Goal: Task Accomplishment & Management: Manage account settings

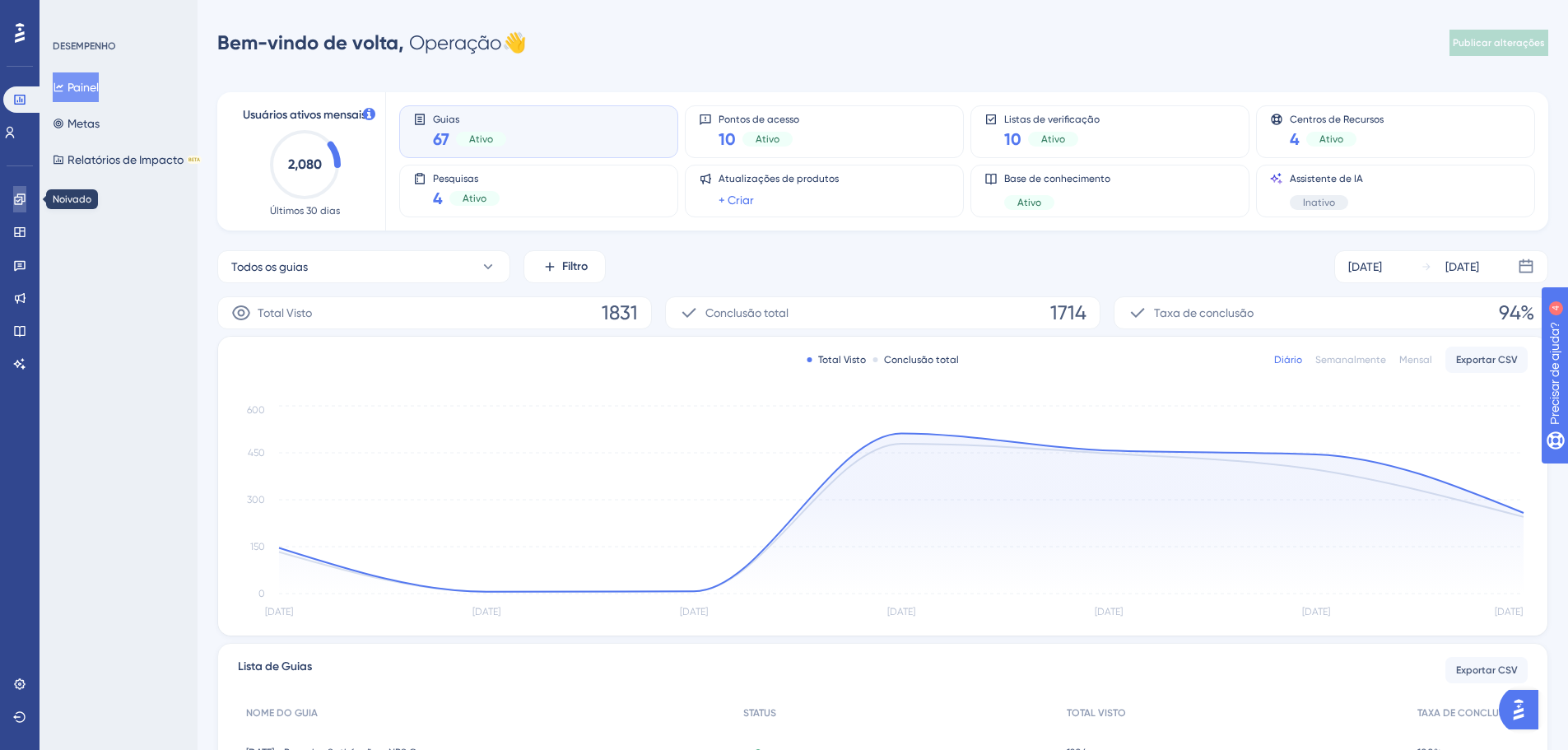
click at [15, 193] on icon at bounding box center [19, 199] width 13 height 13
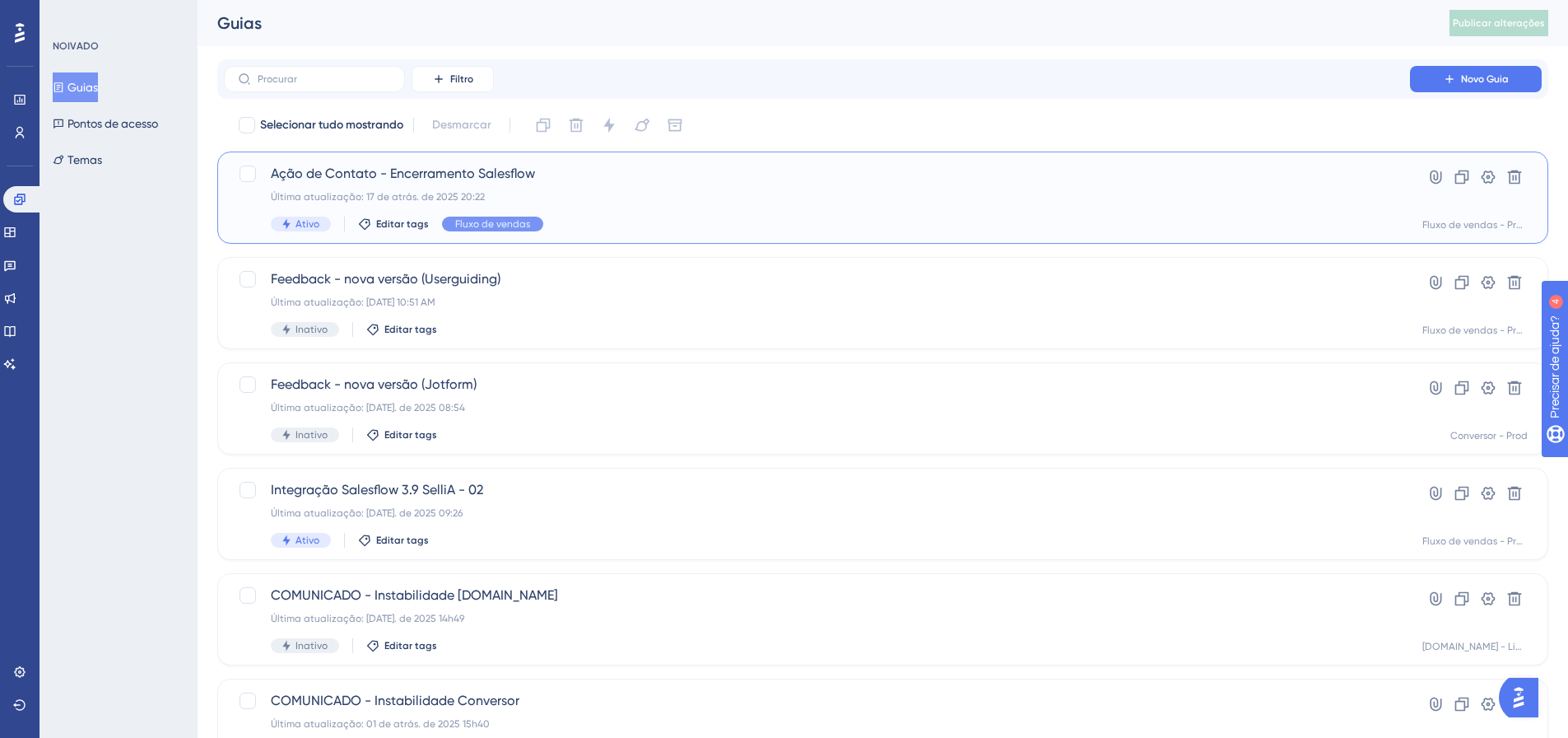
click at [521, 174] on font "Ação de Contato - Encerramento Salesflow" at bounding box center [403, 173] width 264 height 16
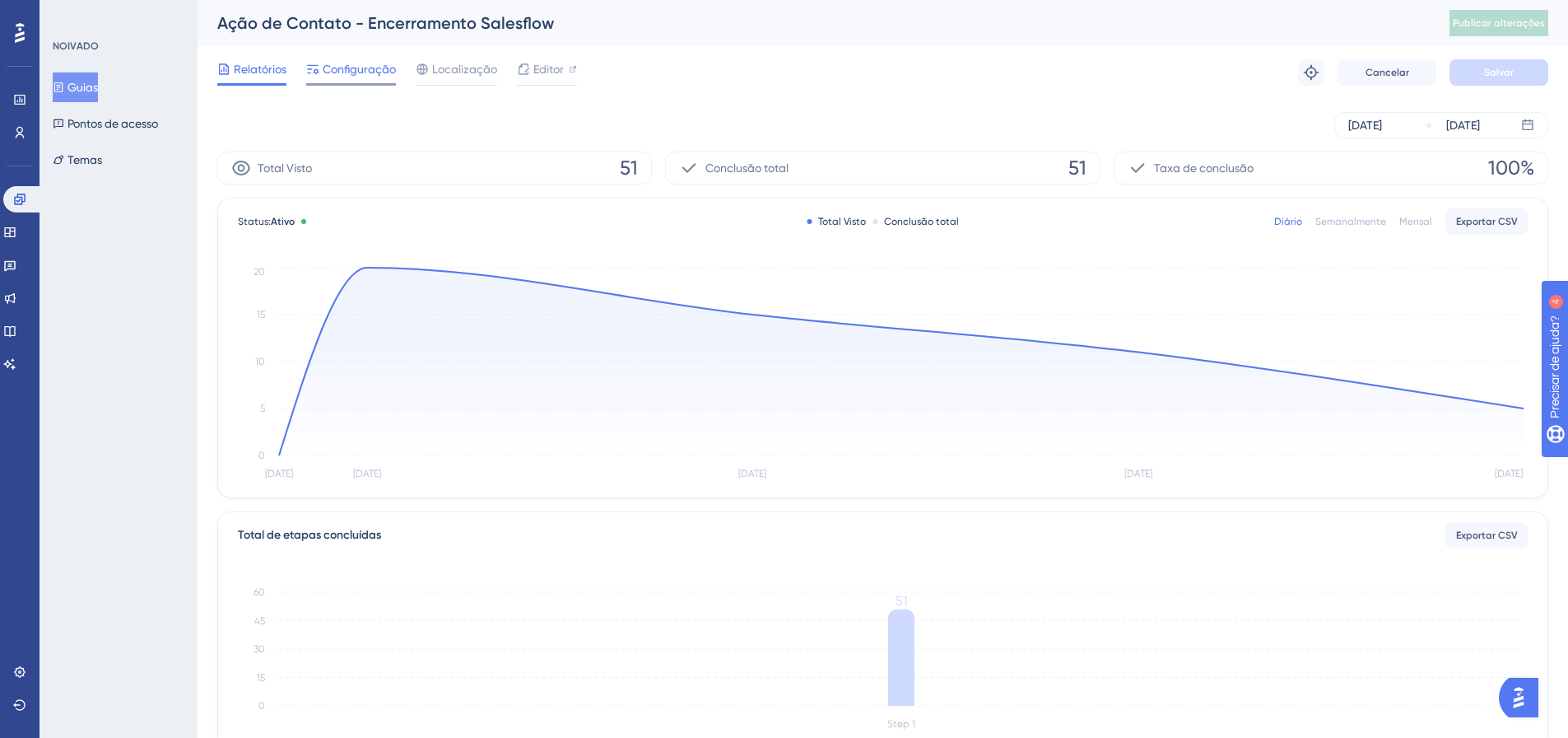
click at [340, 65] on font "Configuração" at bounding box center [359, 69] width 73 height 13
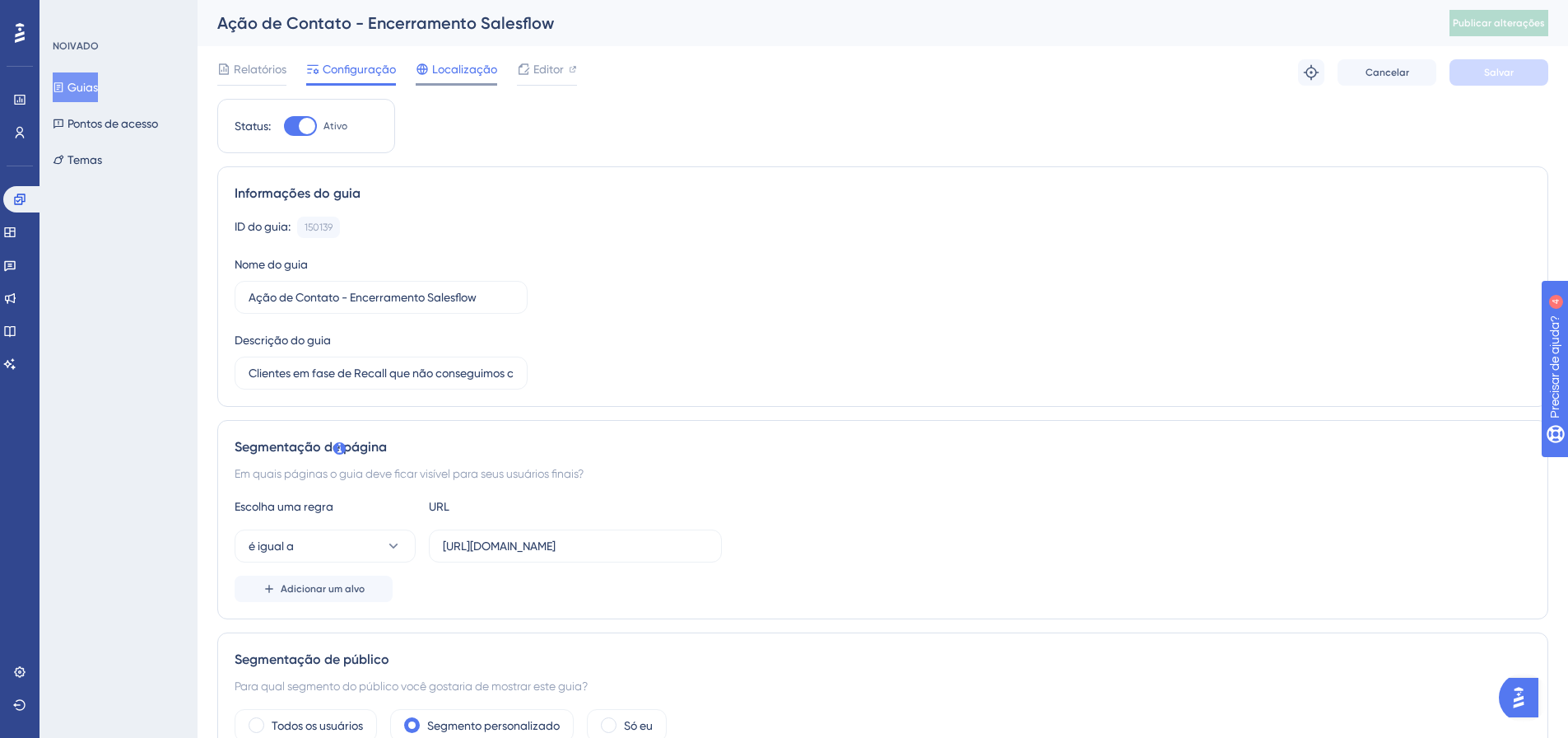
click at [461, 71] on font "Localização" at bounding box center [464, 69] width 65 height 13
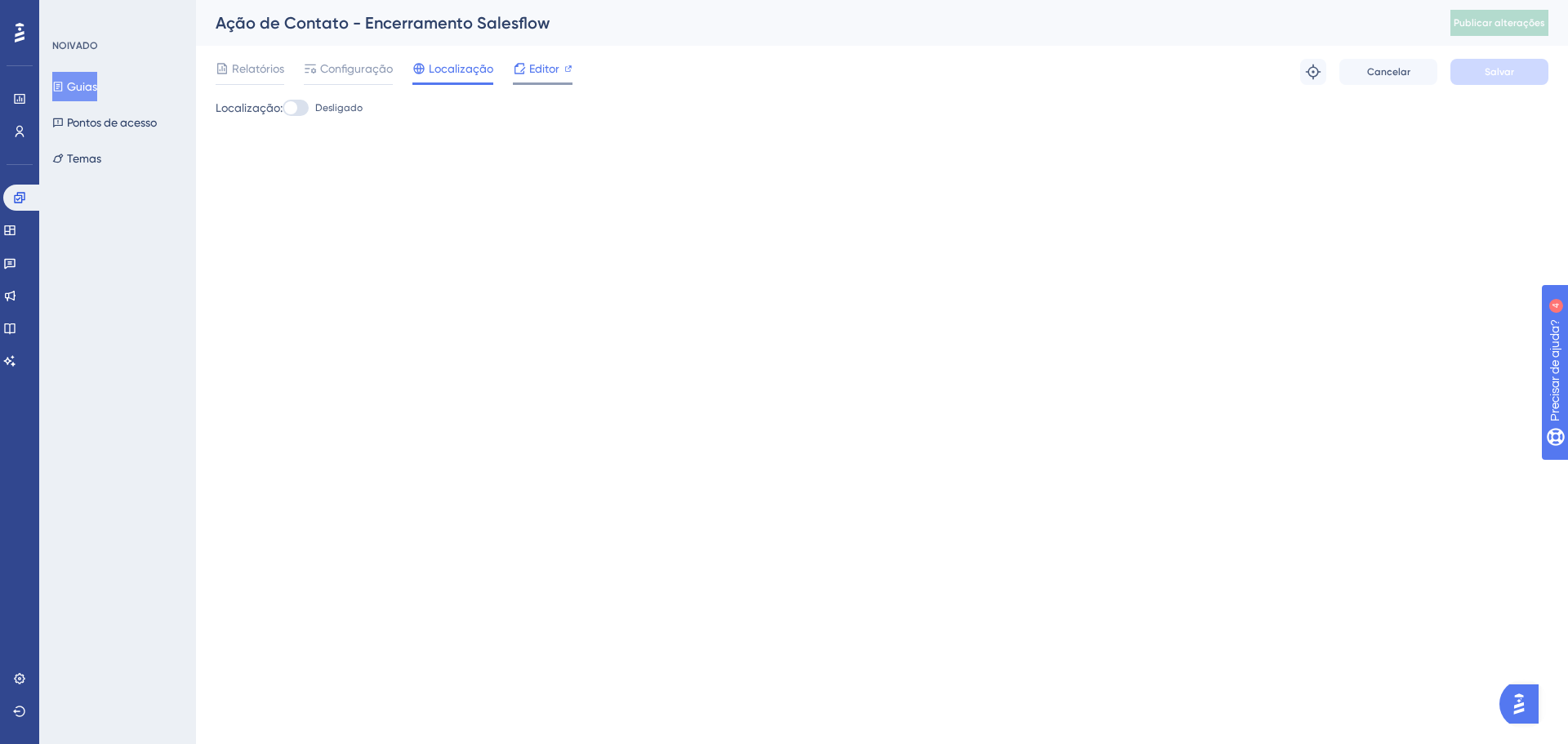
click at [534, 71] on font "Editor" at bounding box center [543, 69] width 30 height 13
click at [97, 89] on font "Guias" at bounding box center [81, 86] width 30 height 13
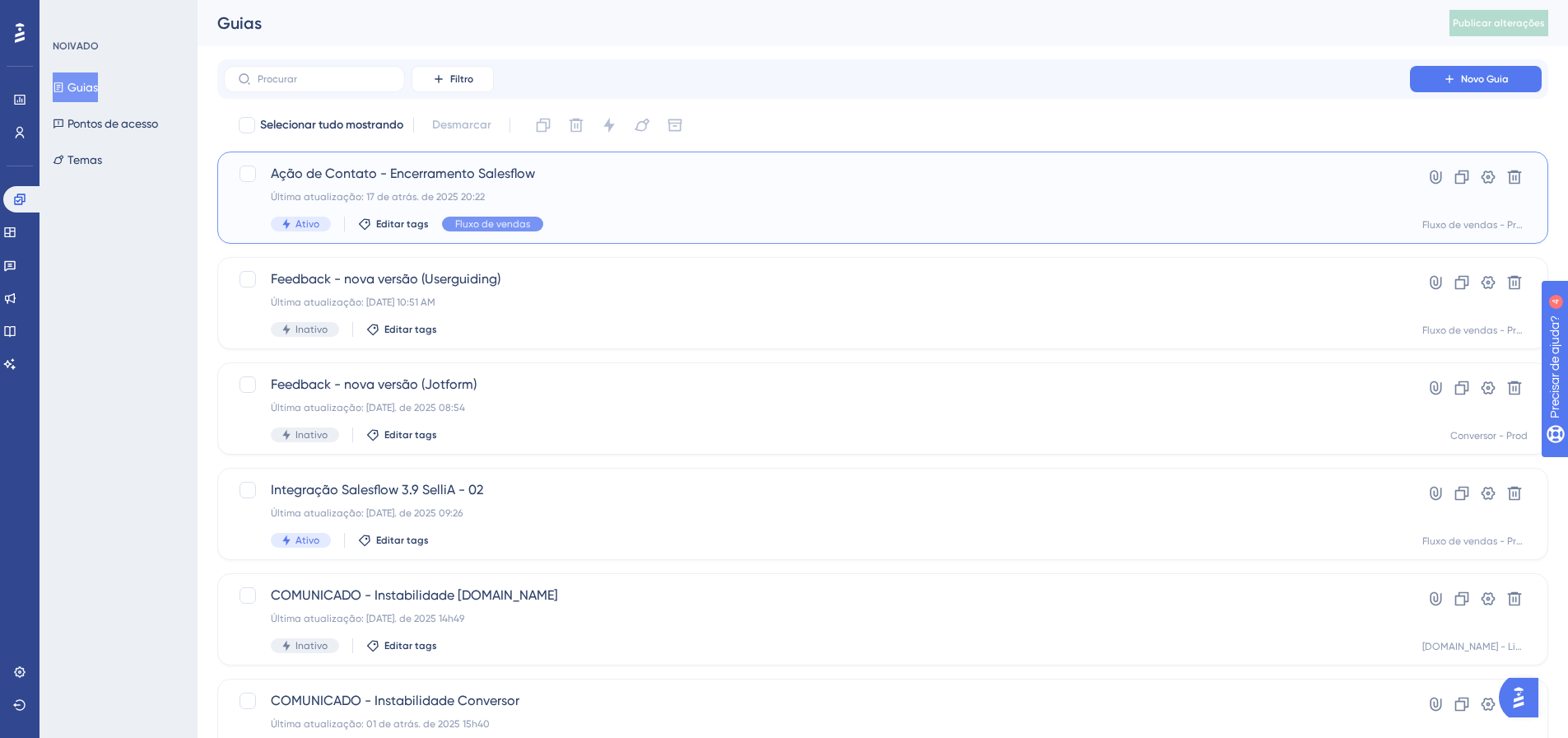
click at [505, 183] on div "Ação de Contato - Encerramento Salesflow Última atualização: 17 de atrás. de 20…" at bounding box center [817, 198] width 1092 height 68
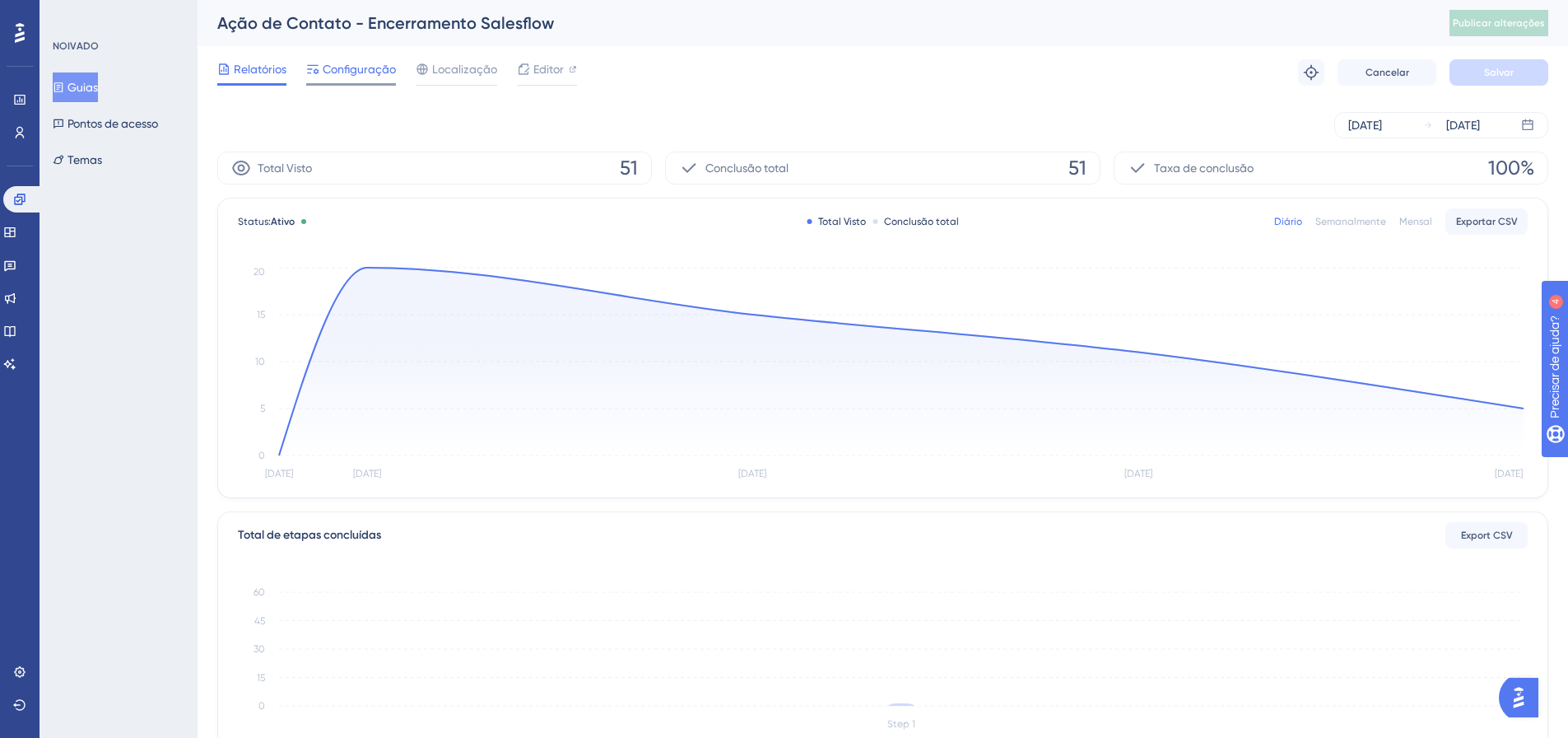
click at [349, 69] on font "Configuração" at bounding box center [359, 69] width 73 height 13
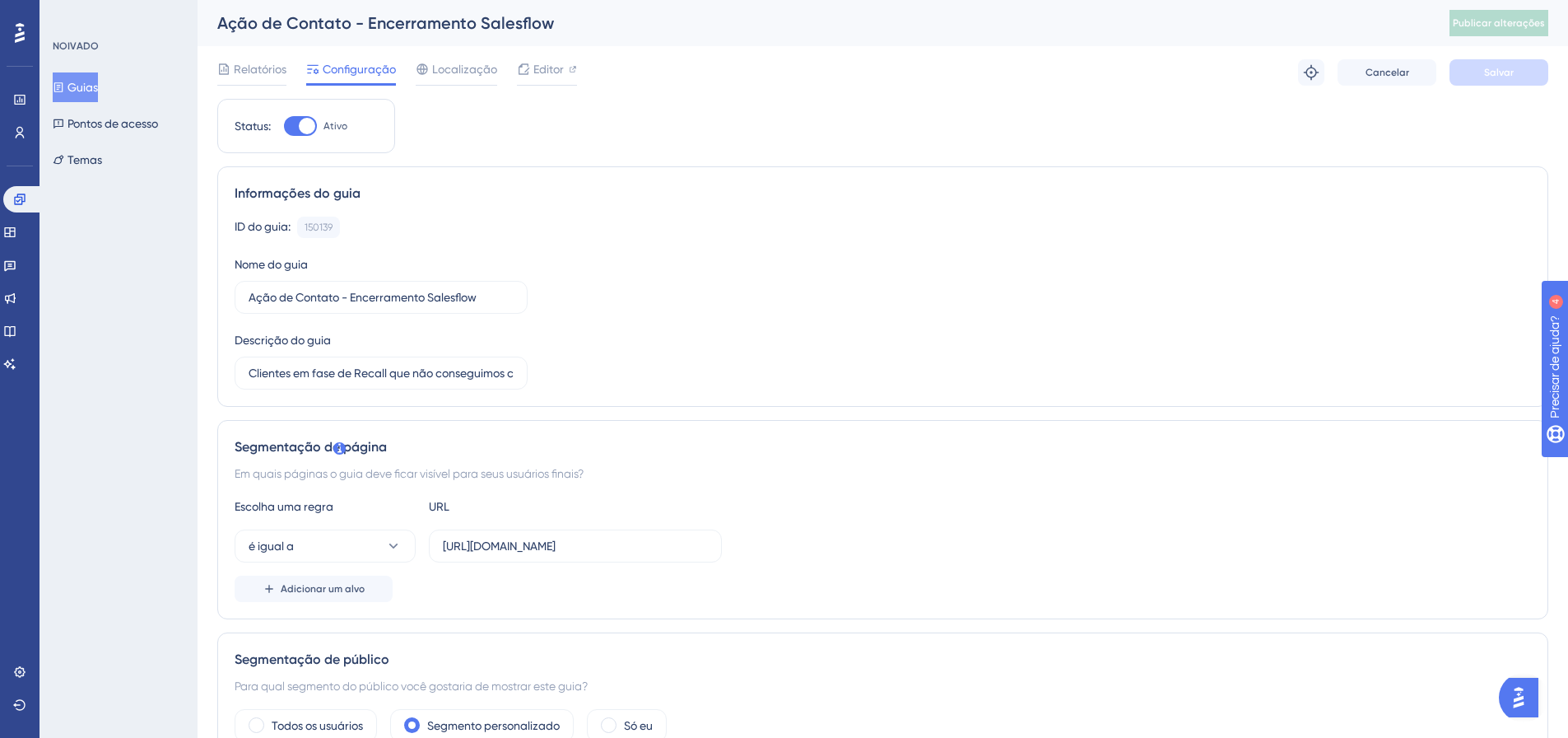
click at [98, 90] on font "Guias" at bounding box center [82, 87] width 30 height 13
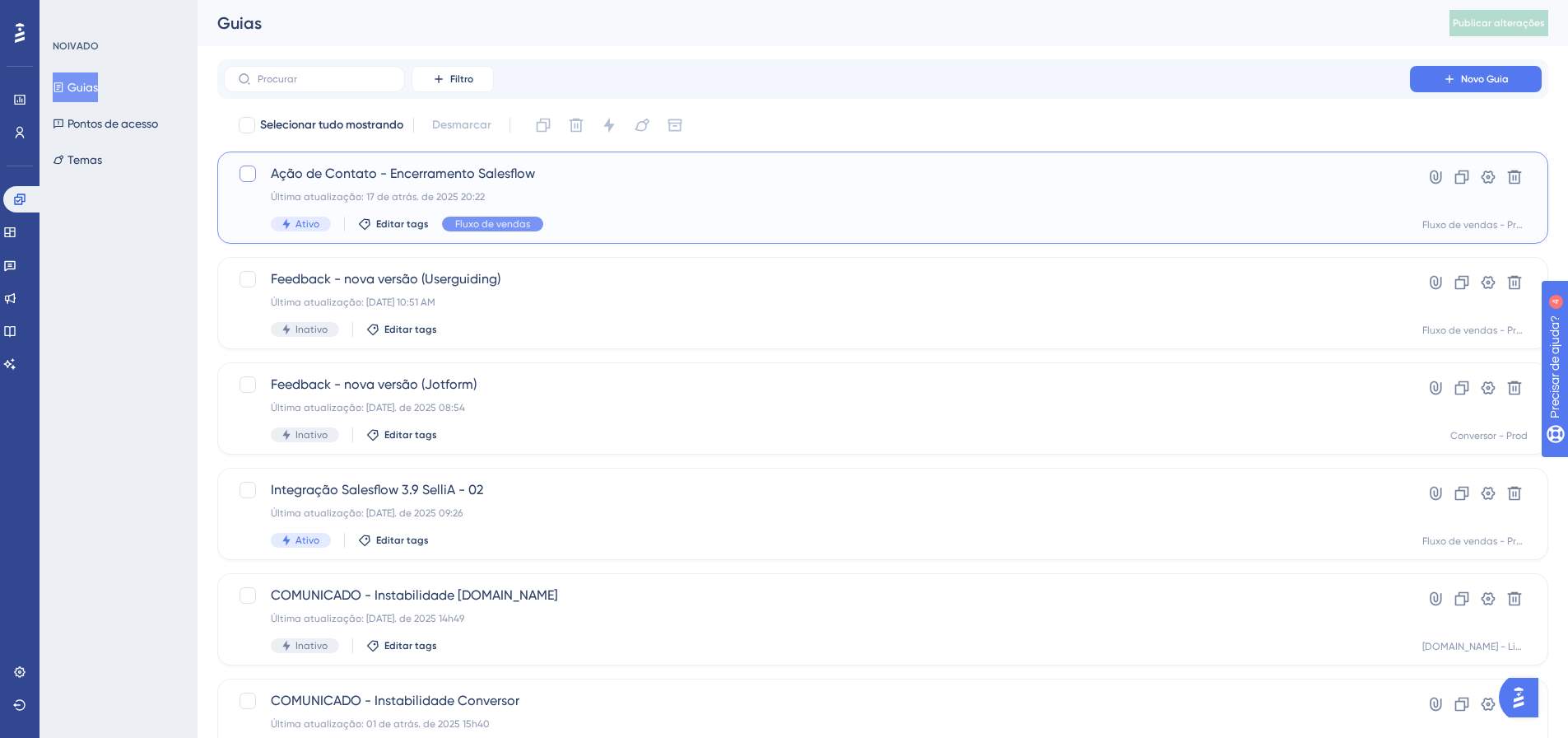
click at [255, 173] on div at bounding box center [248, 174] width 16 height 16
checkbox input "true"
click at [1460, 174] on icon at bounding box center [1462, 177] width 14 height 14
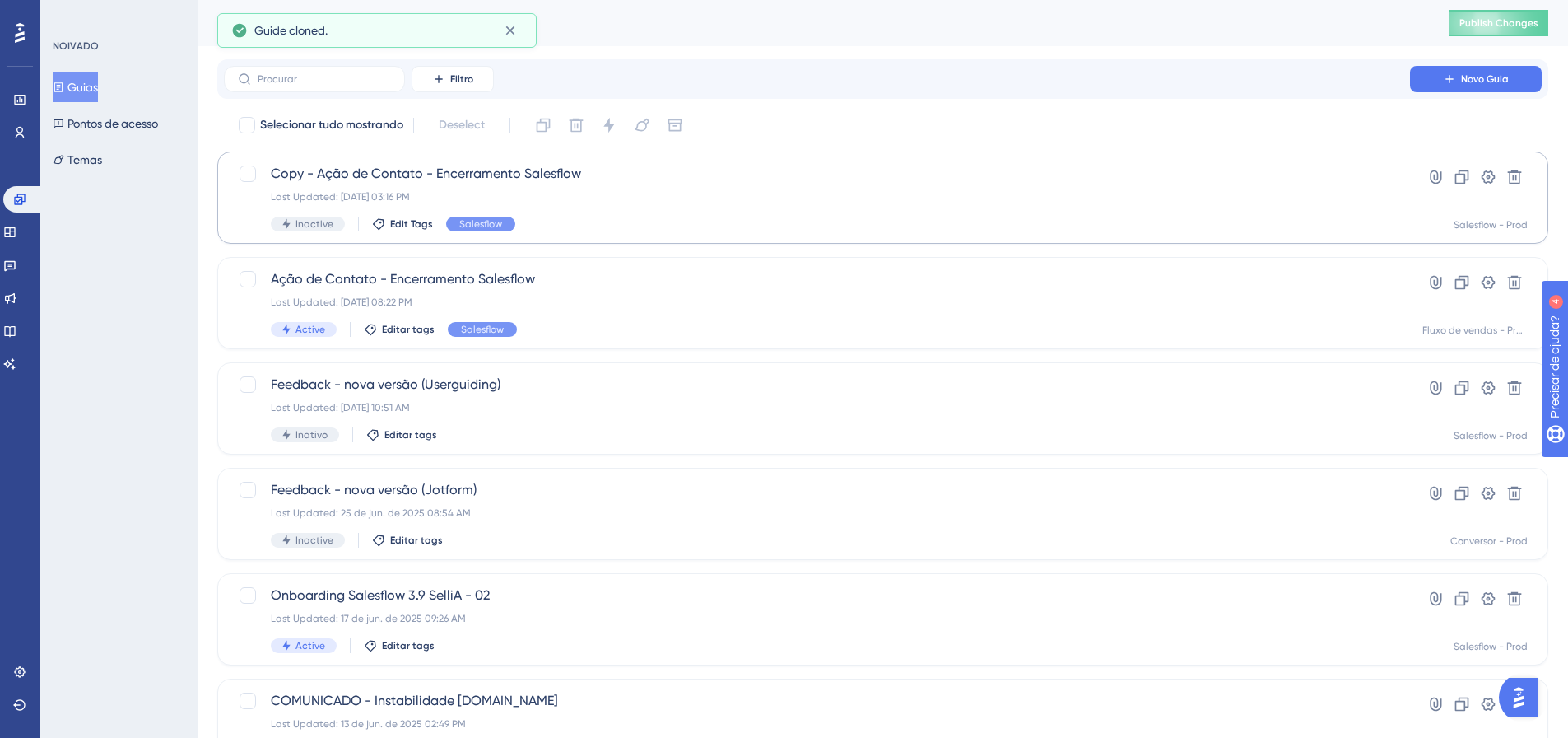
checkbox input "false"
click at [571, 187] on div "Ação de Contato - Encerramento Salesflow Última atualização: 17 de atrás. de 20…" at bounding box center [817, 198] width 1092 height 68
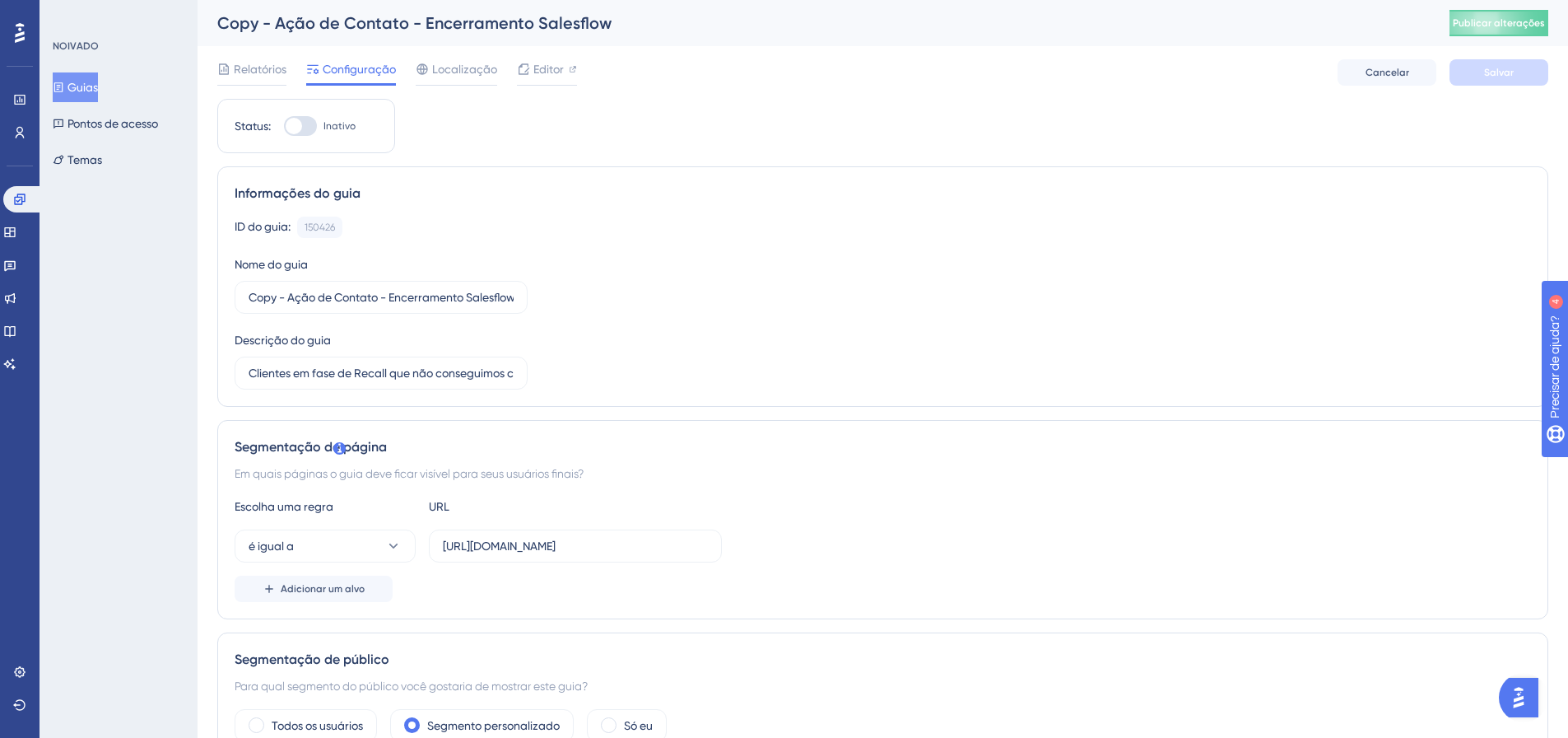
click at [89, 88] on font "Guias" at bounding box center [82, 87] width 30 height 13
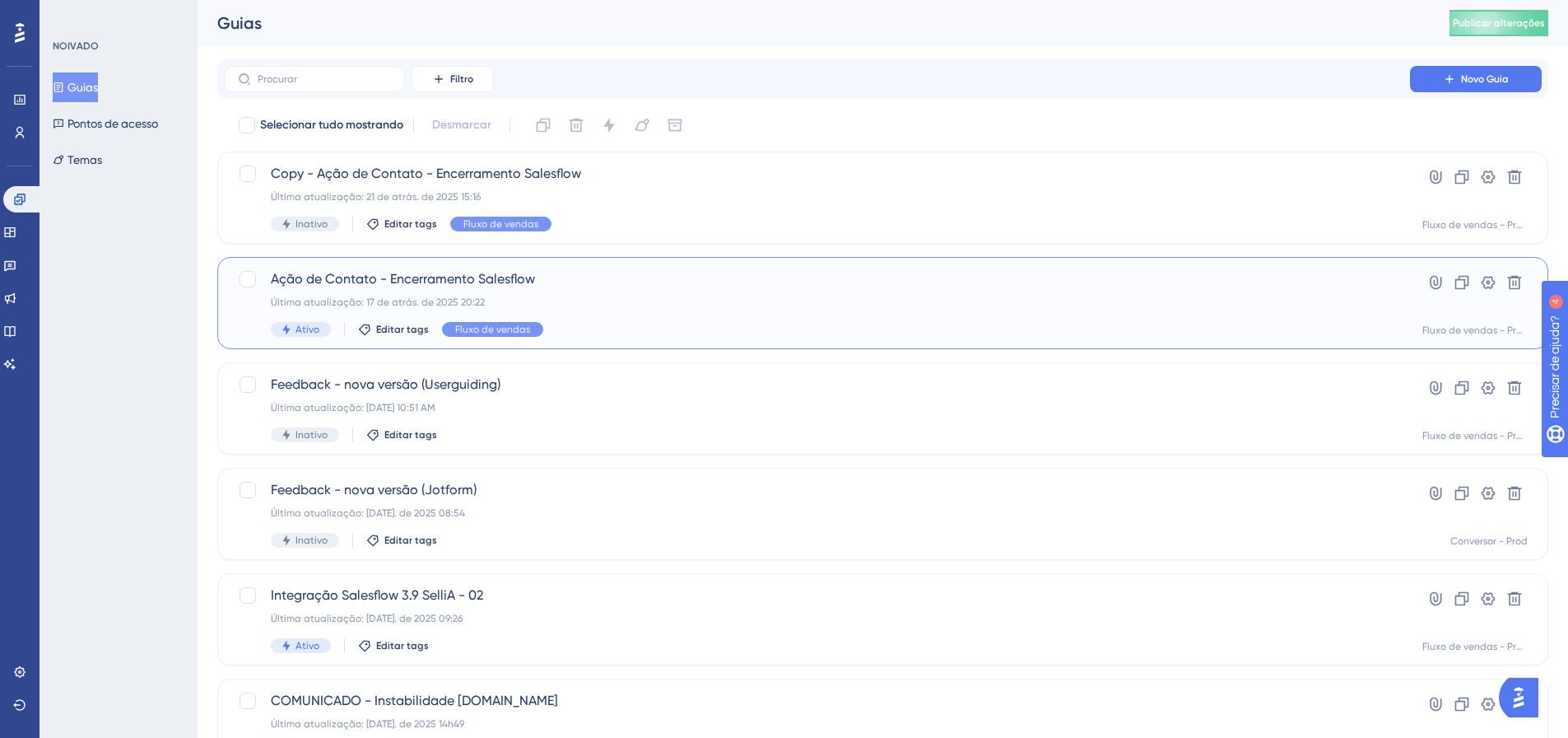
click at [410, 286] on font "Ação de Contato - Encerramento Salesflow" at bounding box center [403, 278] width 264 height 16
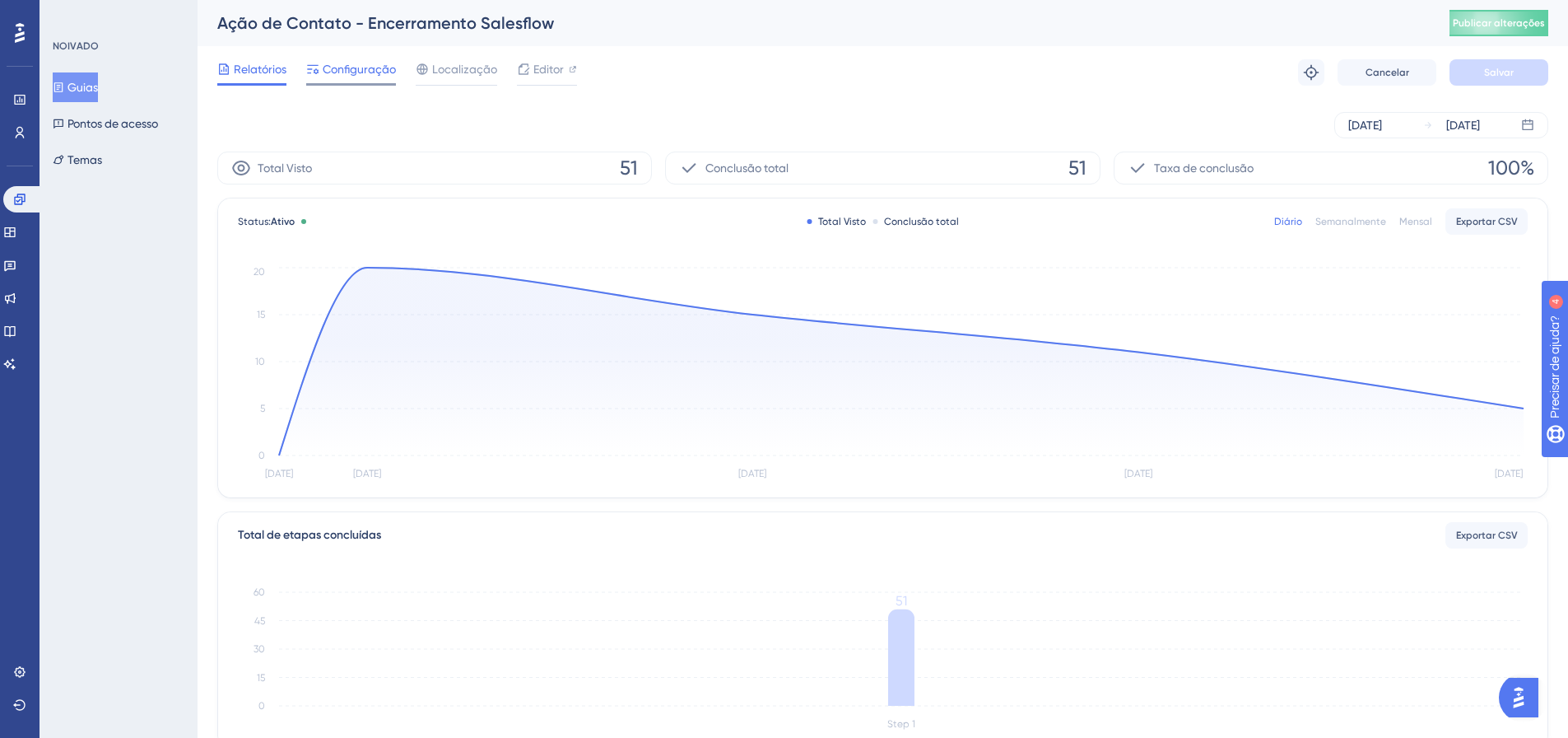
click at [346, 69] on font "Configuração" at bounding box center [359, 69] width 73 height 13
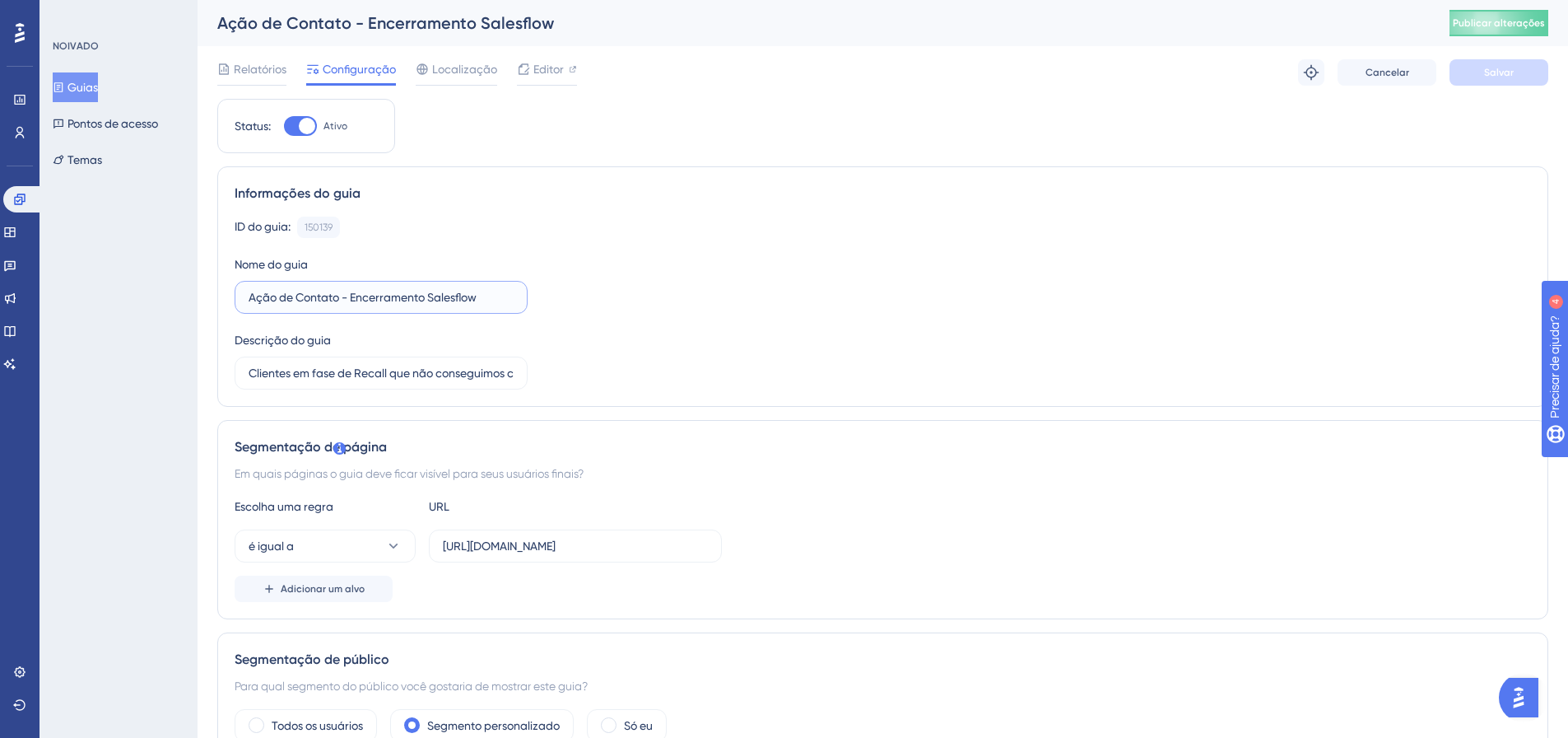
drag, startPoint x: 339, startPoint y: 297, endPoint x: 367, endPoint y: 302, distance: 28.4
click at [340, 297] on input "Ação de Contato - Encerramento Salesflow" at bounding box center [381, 297] width 265 height 18
type input "Ação de Contato [DATE] - Encerramento Salesflow"
click at [557, 69] on font "Editor" at bounding box center [548, 69] width 30 height 13
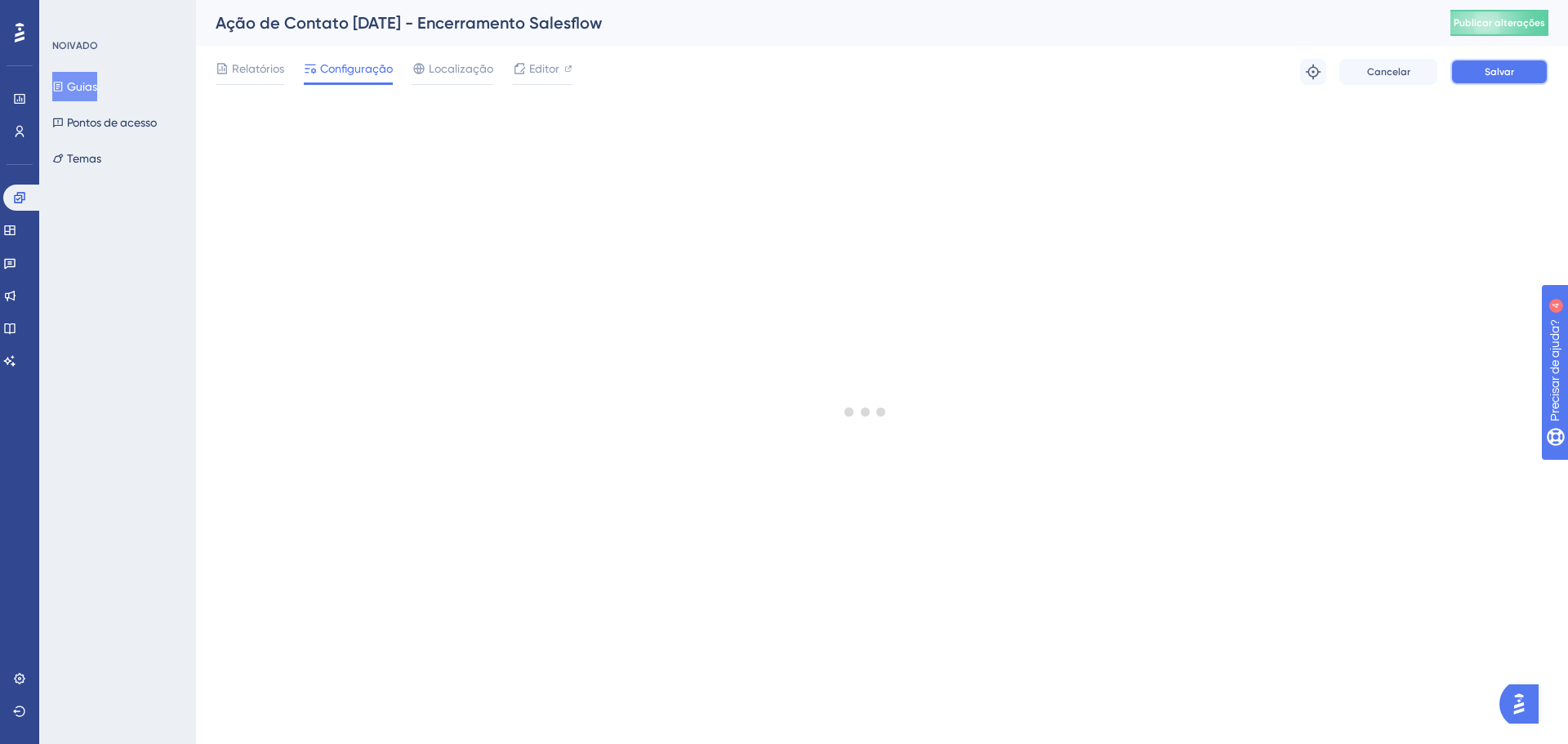
click at [1484, 75] on button "Salvar" at bounding box center [1499, 71] width 98 height 26
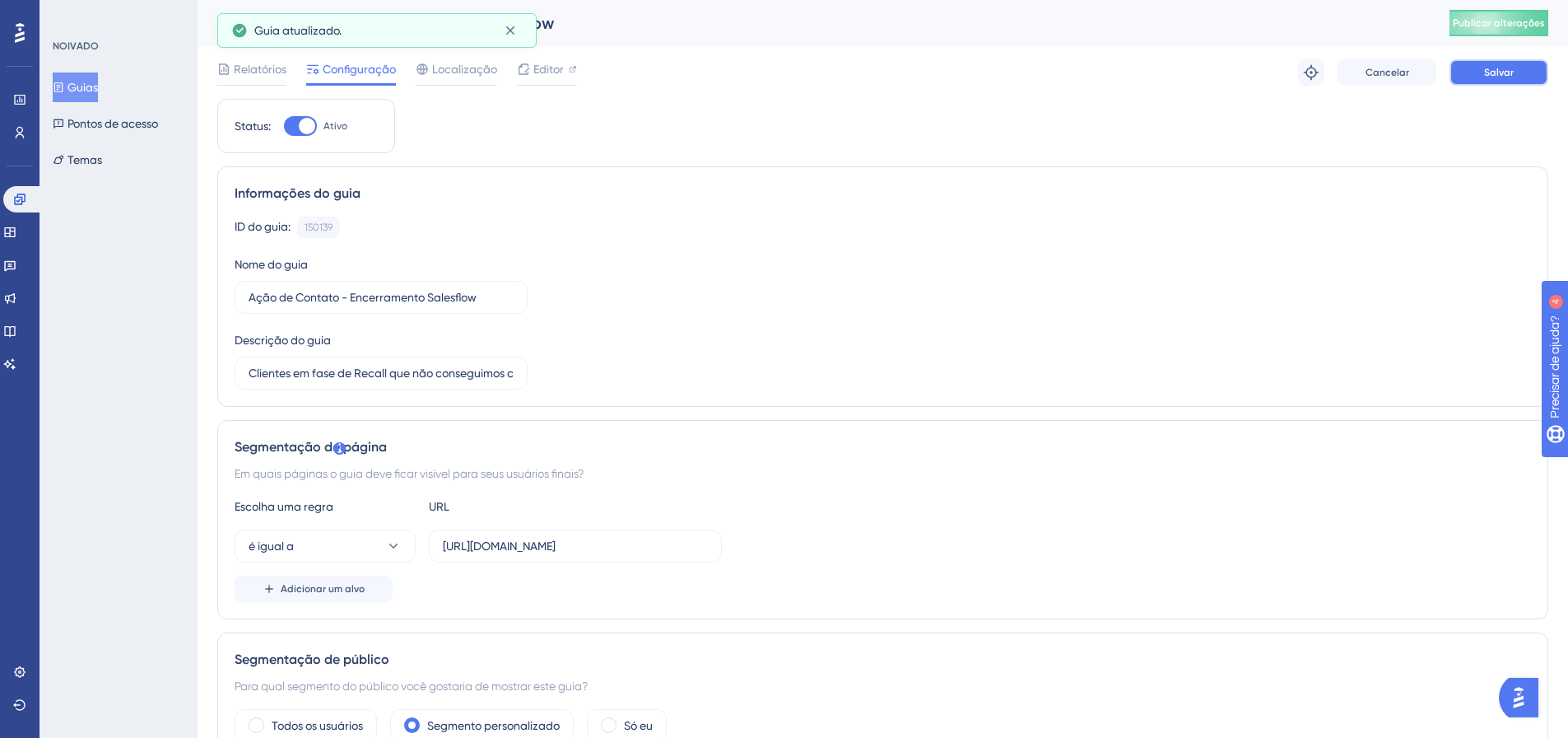
click at [1506, 75] on font "Salvar" at bounding box center [1499, 72] width 30 height 12
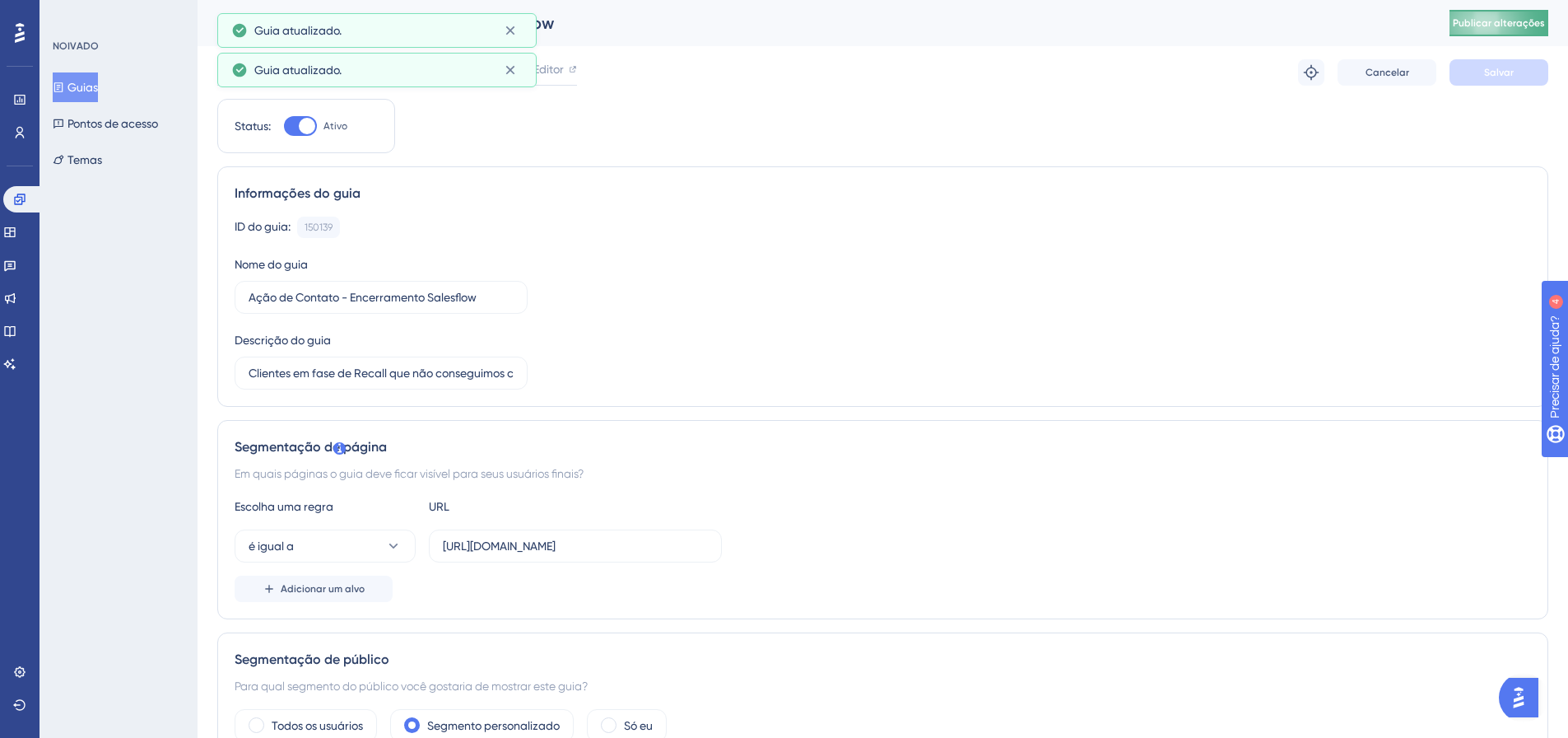
click at [1491, 27] on font "Publicar alterações" at bounding box center [1499, 23] width 92 height 12
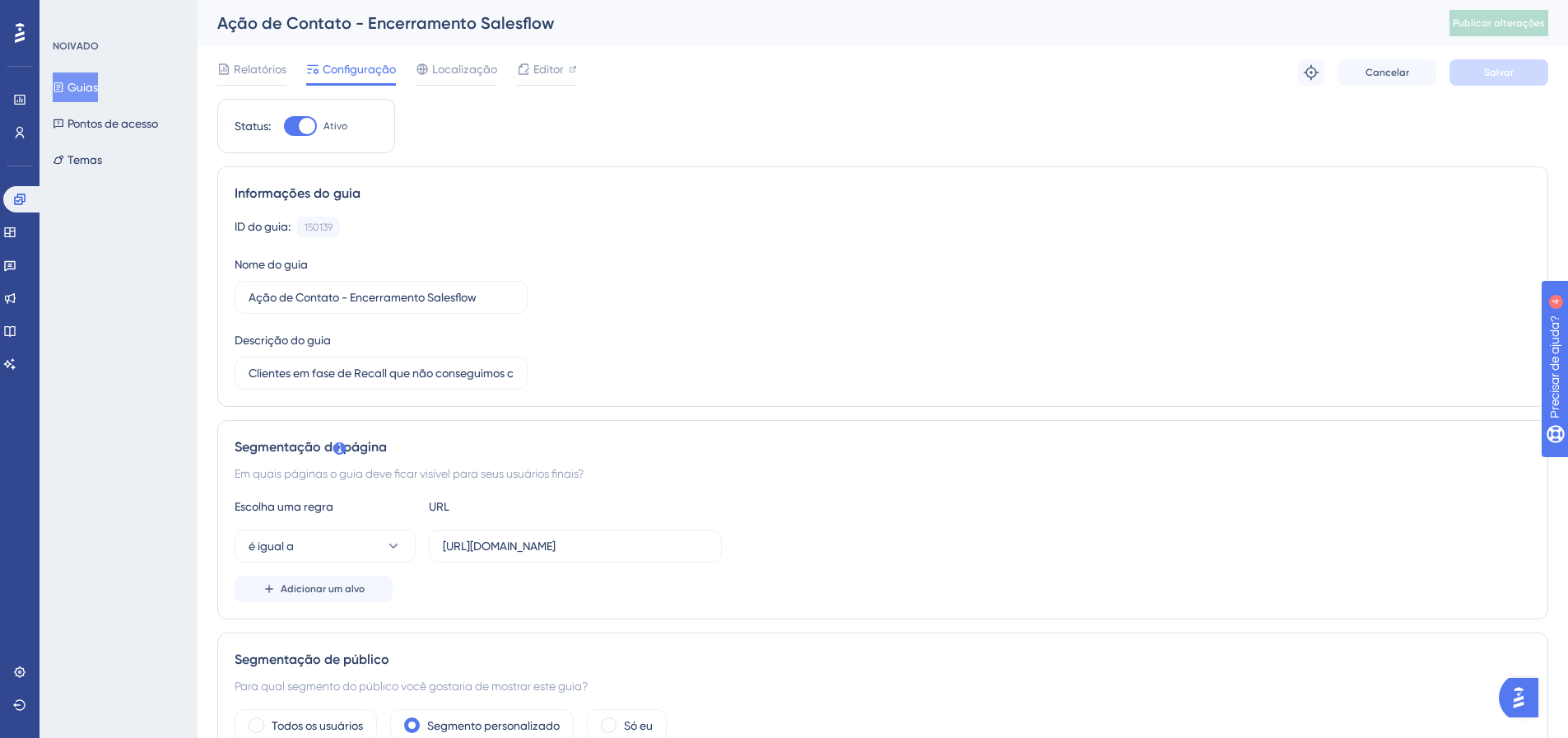
click at [72, 94] on button "Guias" at bounding box center [76, 87] width 46 height 30
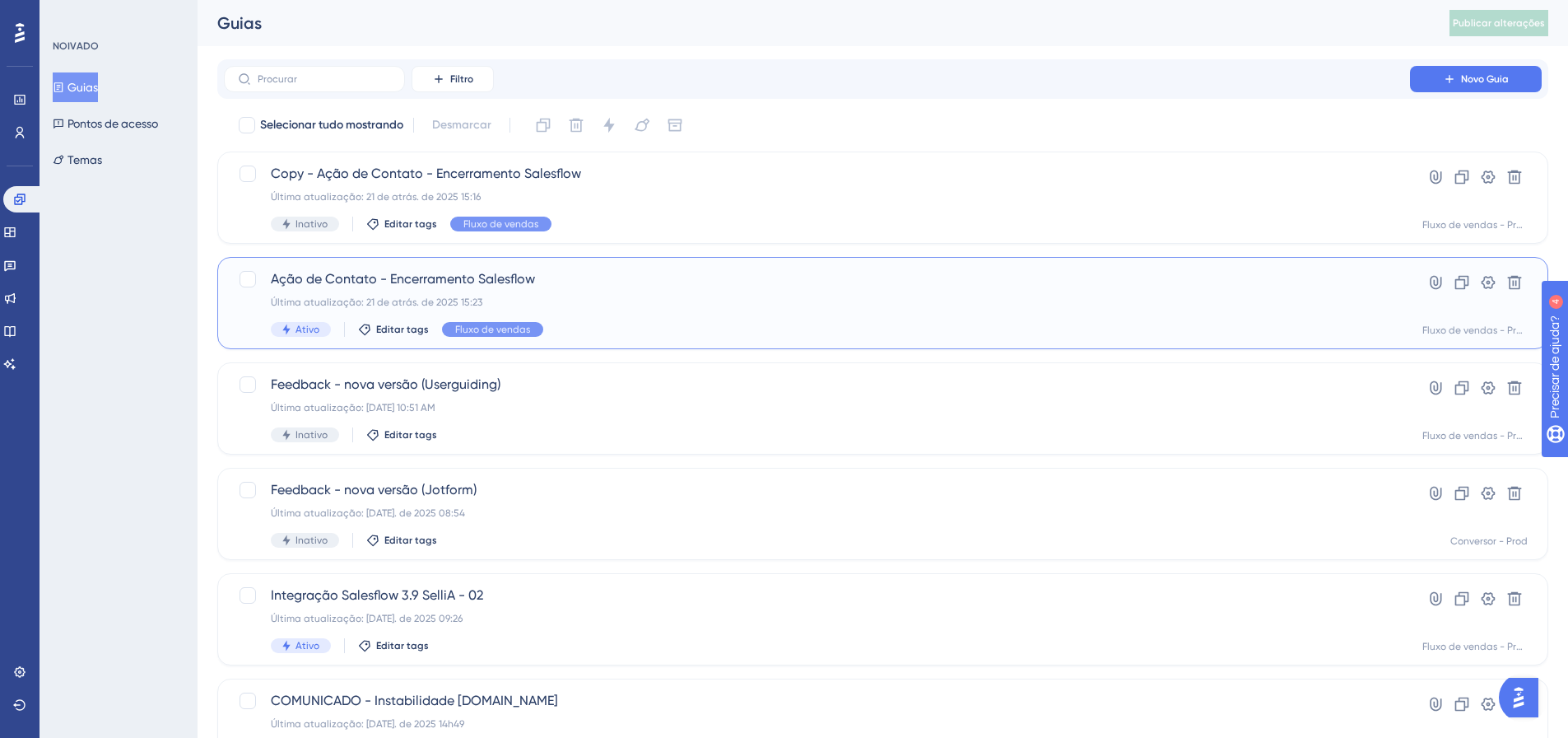
click at [544, 293] on div "Ação de Contato - Encerramento Salesflow Última atualização: 21 de atrás. de 20…" at bounding box center [817, 303] width 1092 height 68
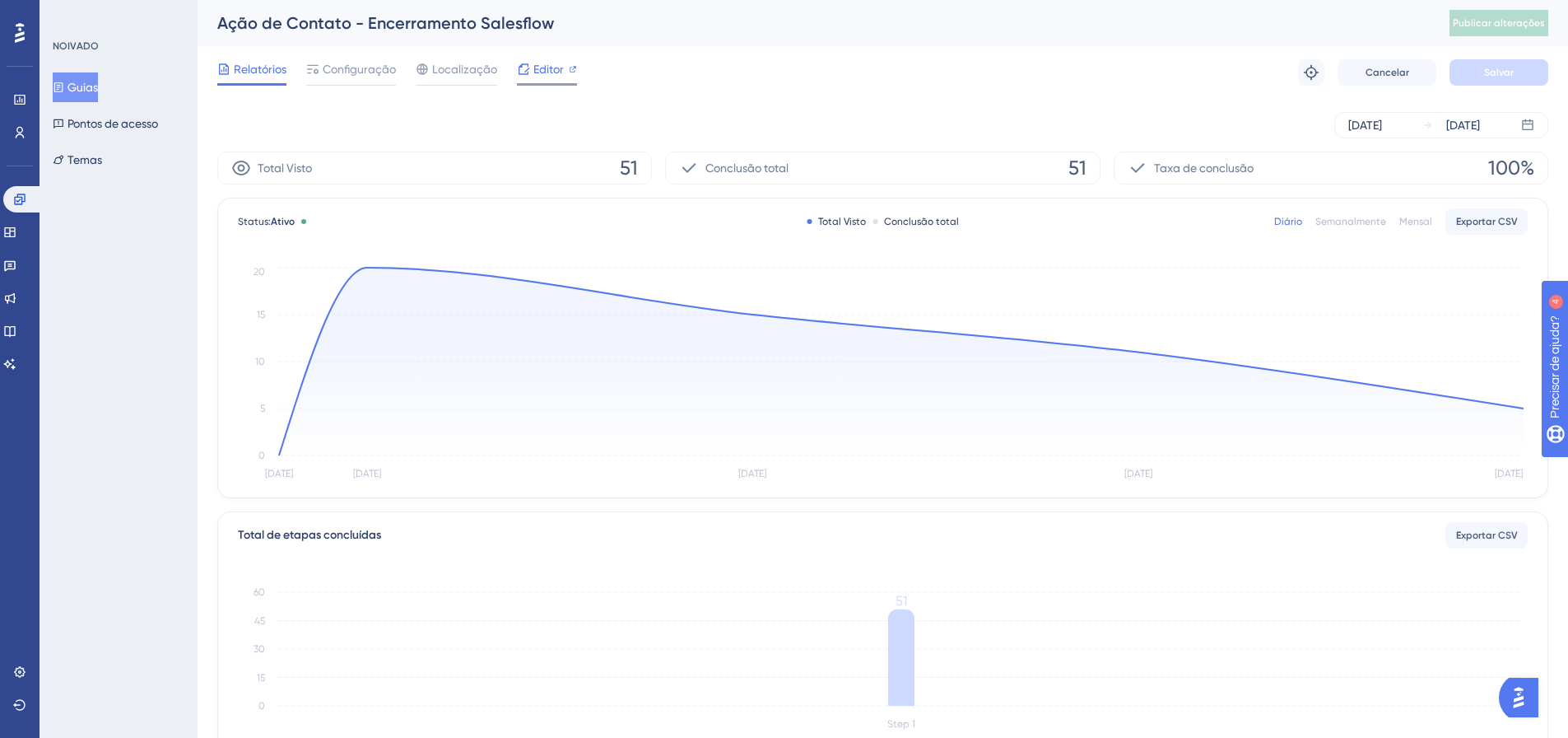
click at [547, 78] on span "Editor" at bounding box center [548, 69] width 30 height 20
click at [83, 89] on font "Guias" at bounding box center [82, 87] width 30 height 13
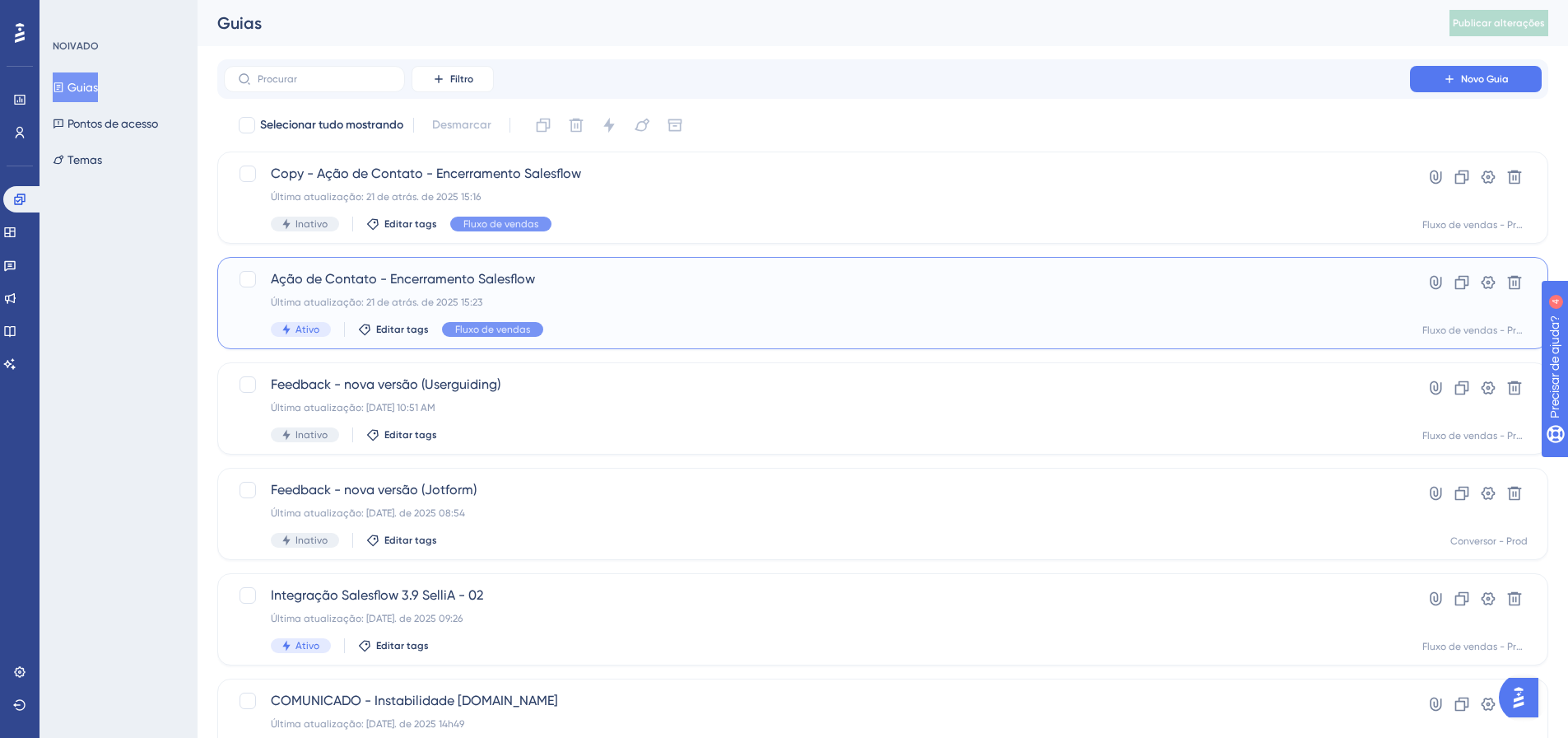
click at [393, 276] on font "Ação de Contato - Encerramento Salesflow" at bounding box center [403, 278] width 264 height 16
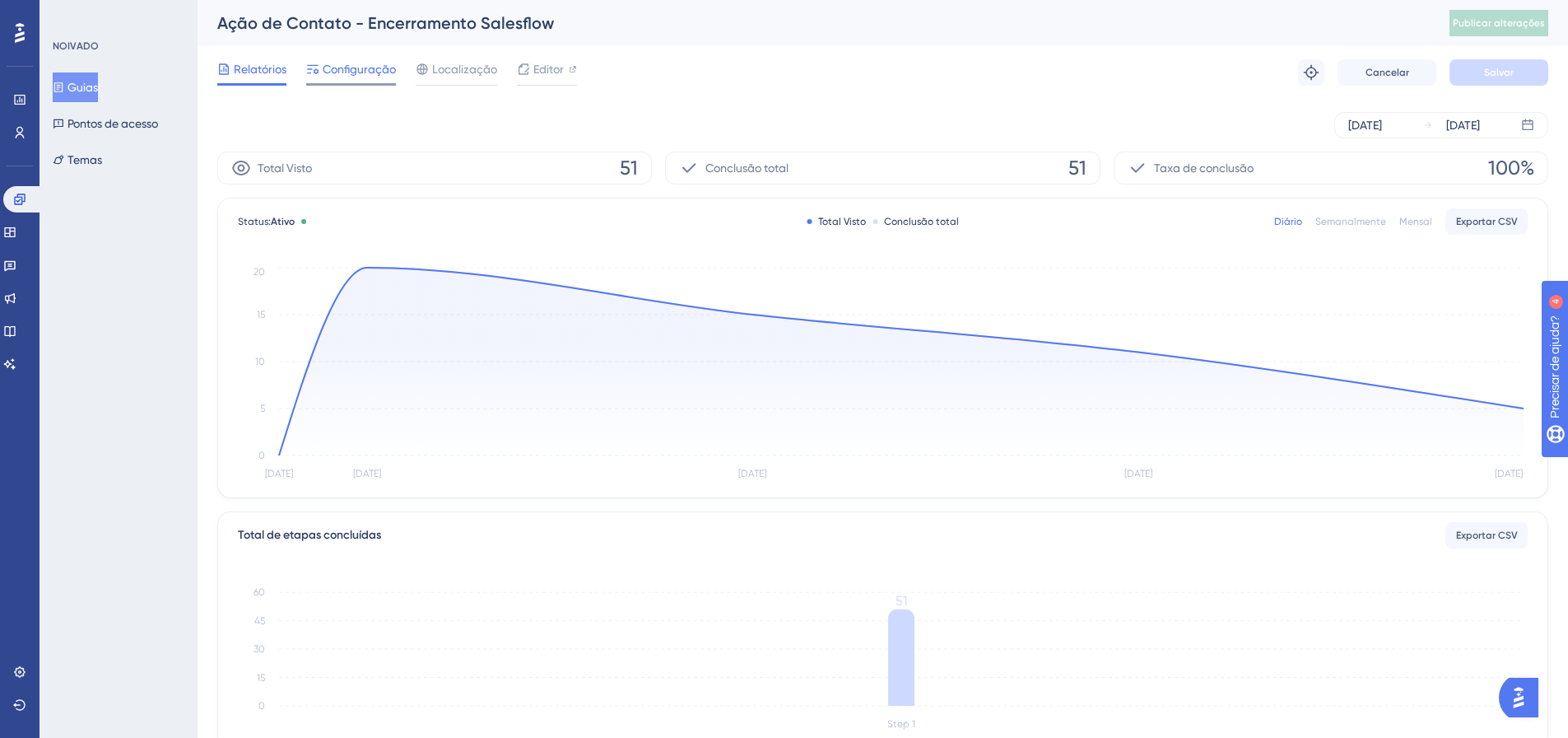
click at [351, 75] on span "Configuração" at bounding box center [359, 69] width 73 height 20
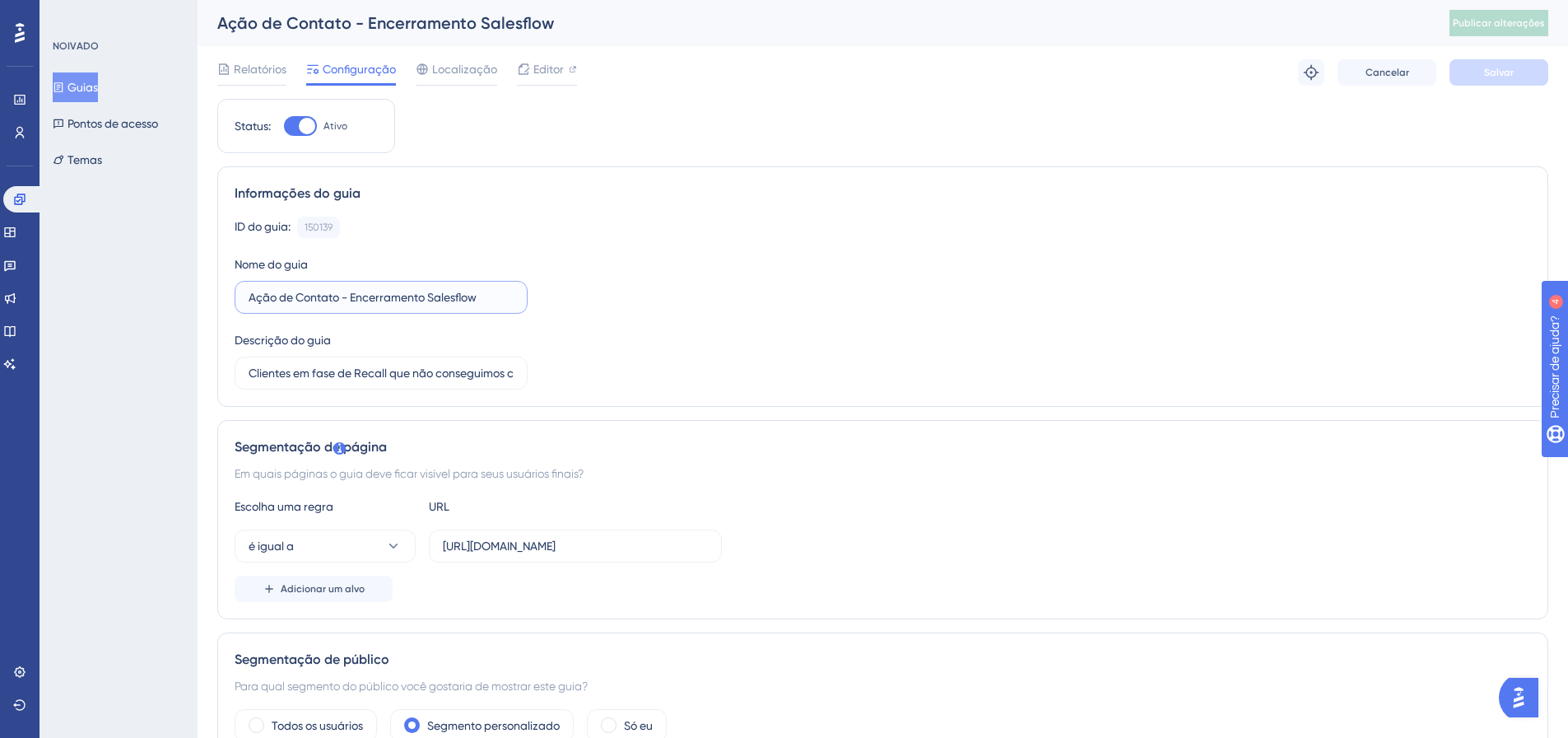
click at [340, 299] on input "Ação de Contato - Encerramento Salesflow" at bounding box center [381, 297] width 265 height 18
type input "Ação de Contato [DATE] - Encerramento Salesflow"
click at [1509, 79] on button "Salvar" at bounding box center [1499, 72] width 98 height 26
click at [1532, 16] on span "Publicar alterações" at bounding box center [1499, 23] width 92 height 13
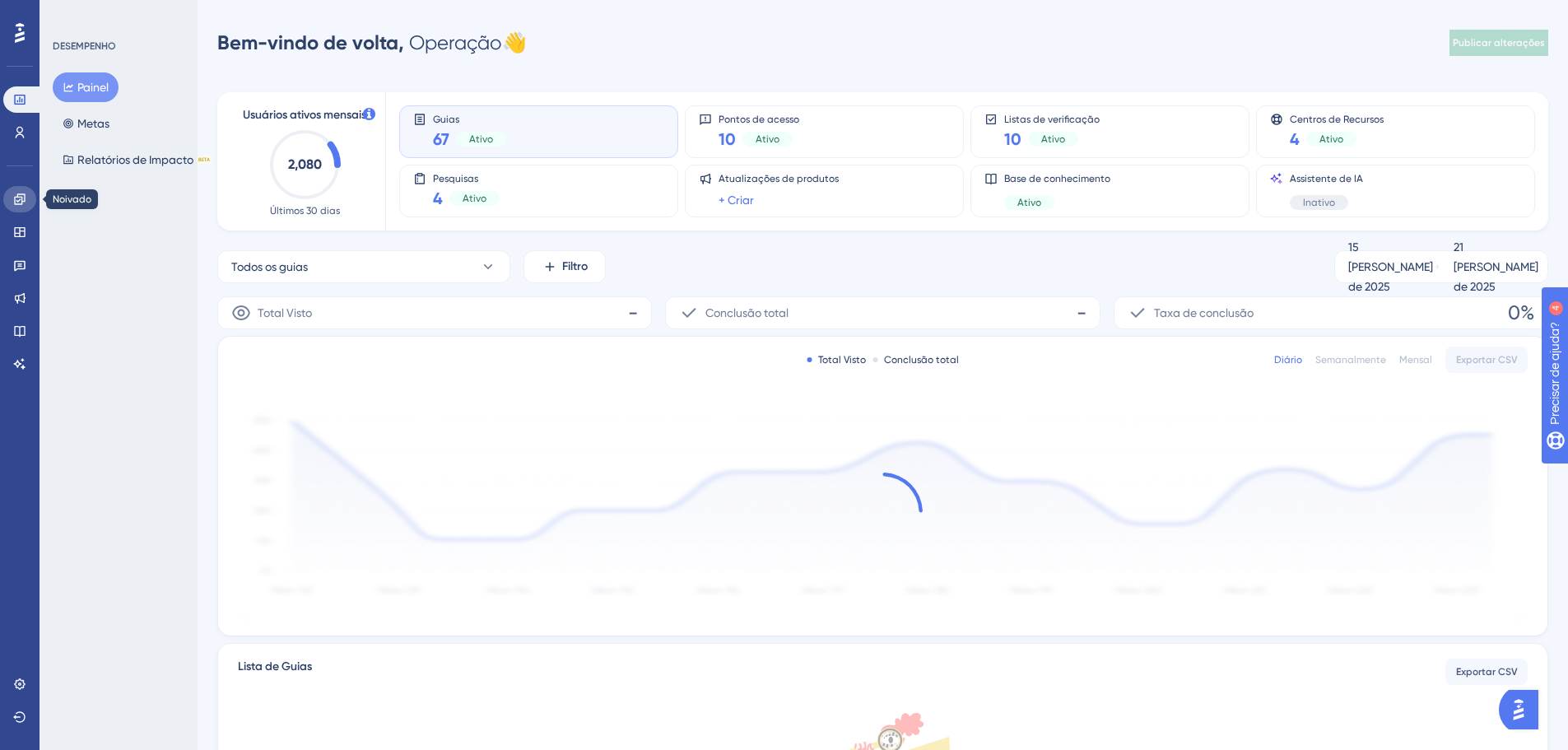
click at [15, 200] on icon at bounding box center [19, 199] width 13 height 13
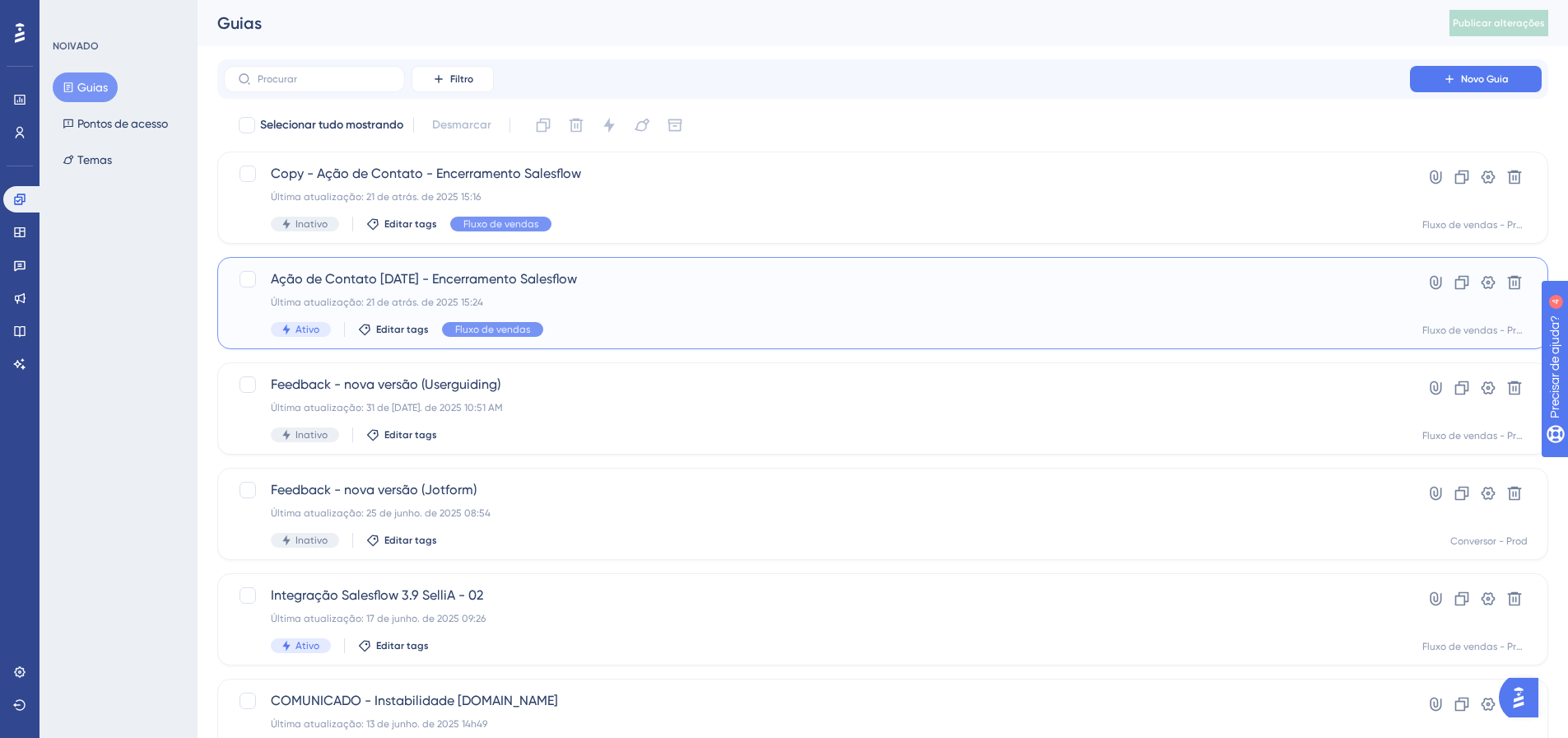
click at [634, 296] on div "Última atualização: 21 de atrás. de 2025 15:24" at bounding box center [817, 302] width 1092 height 13
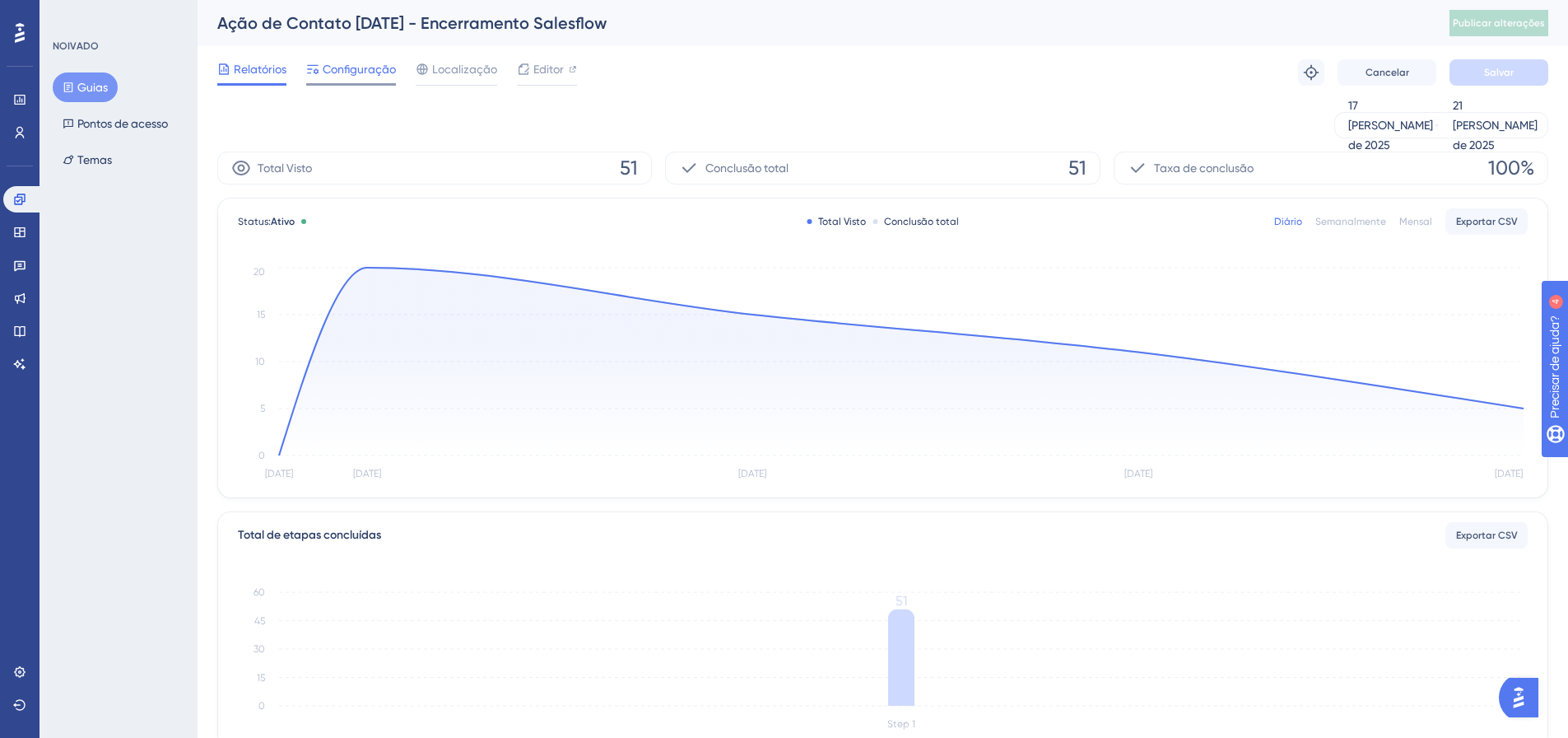
click at [341, 81] on div "Configuração" at bounding box center [351, 72] width 89 height 26
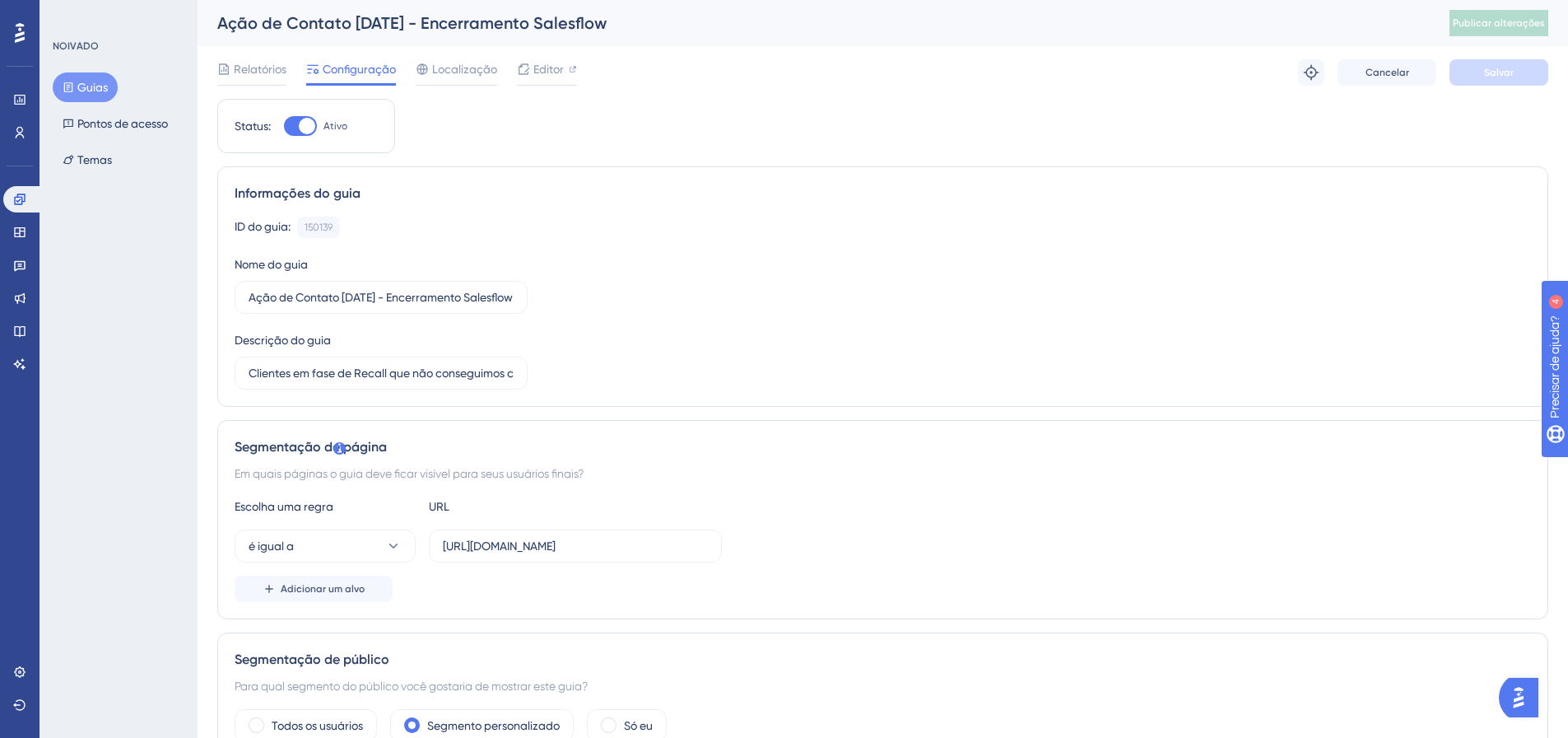
click at [303, 129] on div at bounding box center [307, 126] width 16 height 16
click at [284, 127] on input "Ativo" at bounding box center [284, 126] width 1 height 1
click at [1496, 74] on font "Salvar" at bounding box center [1499, 72] width 30 height 12
click at [309, 125] on div at bounding box center [301, 126] width 33 height 20
click at [284, 126] on input "Inativo" at bounding box center [284, 126] width 1 height 1
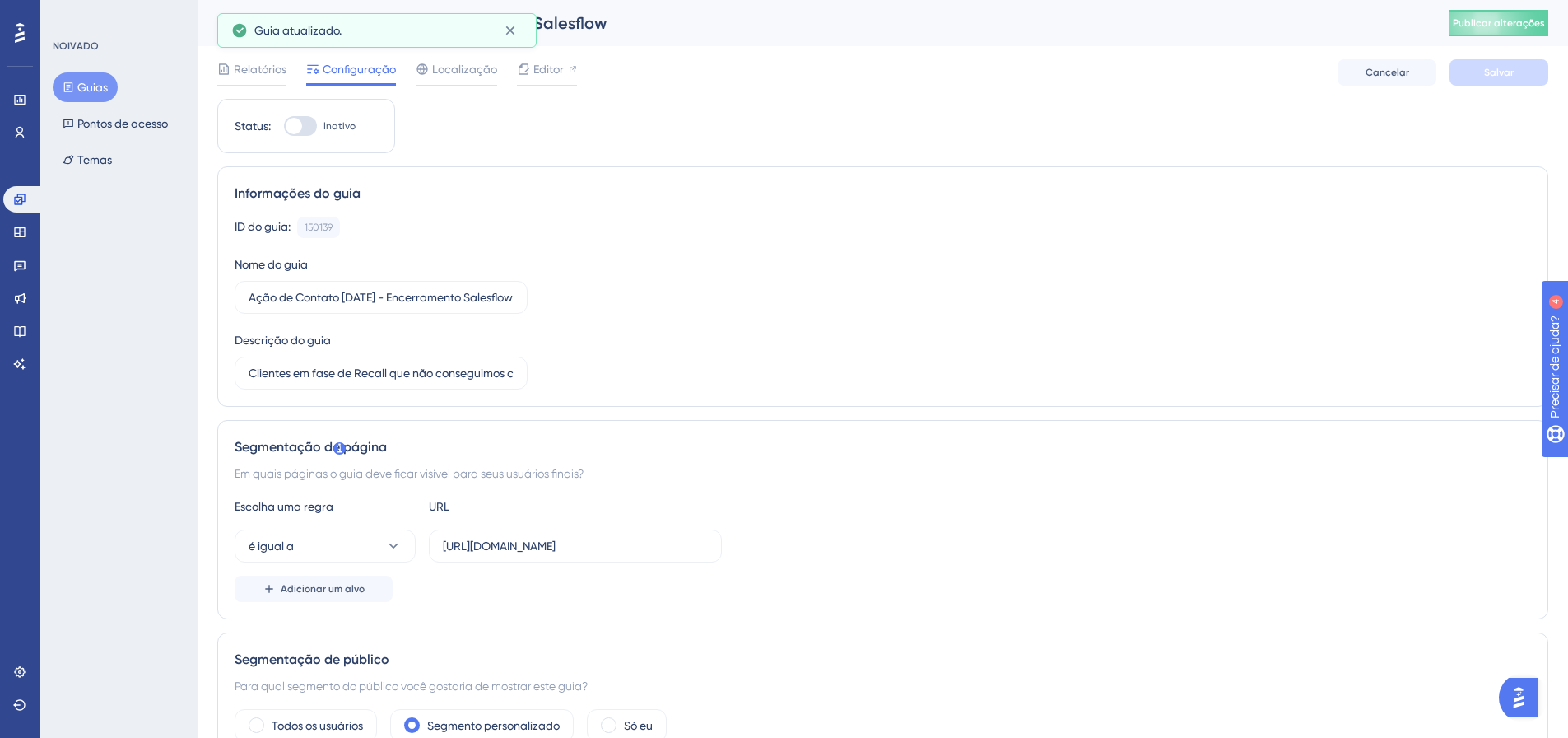
checkbox input "true"
click at [1508, 76] on font "Salvar" at bounding box center [1499, 72] width 30 height 12
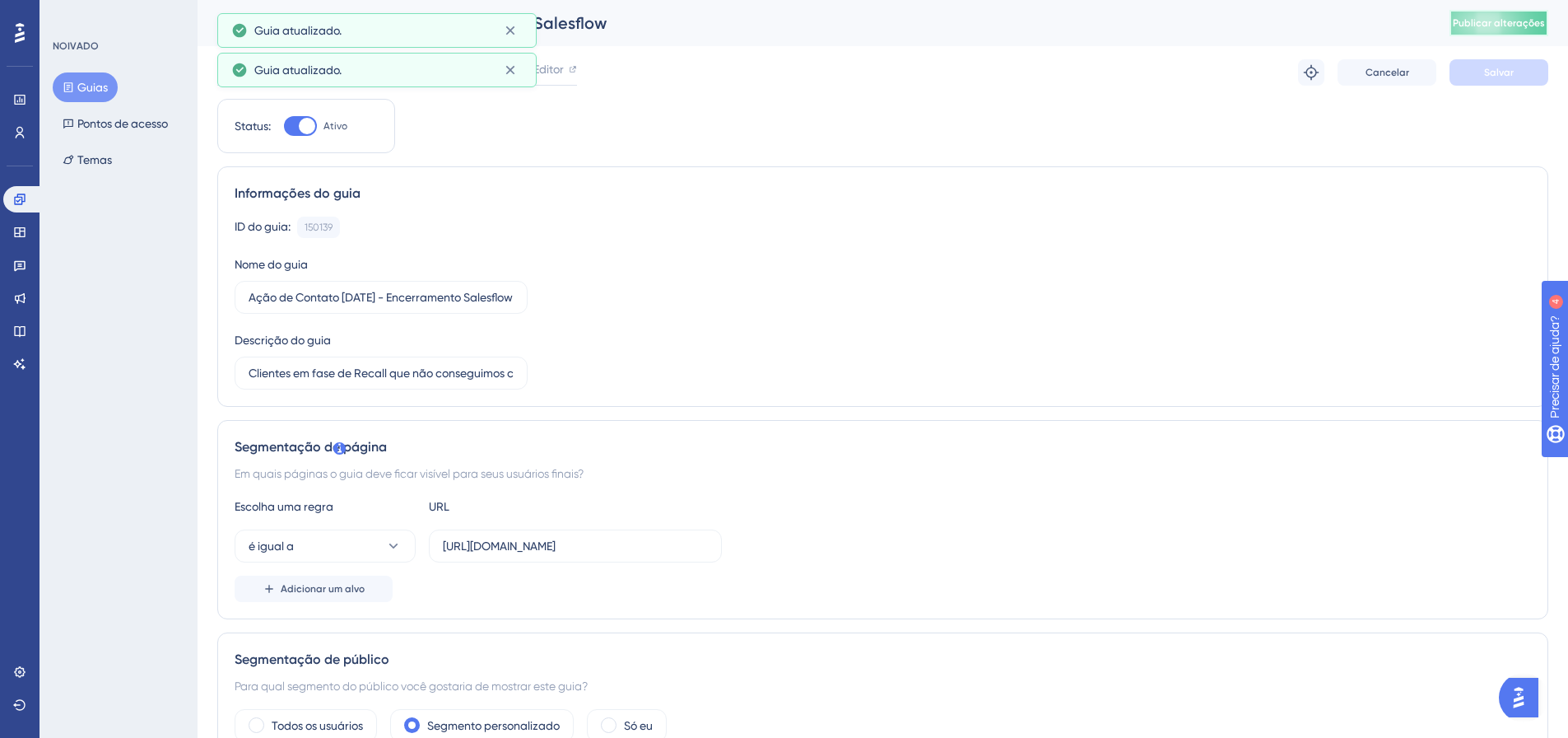
click at [1537, 21] on font "Publicar alterações" at bounding box center [1499, 23] width 92 height 12
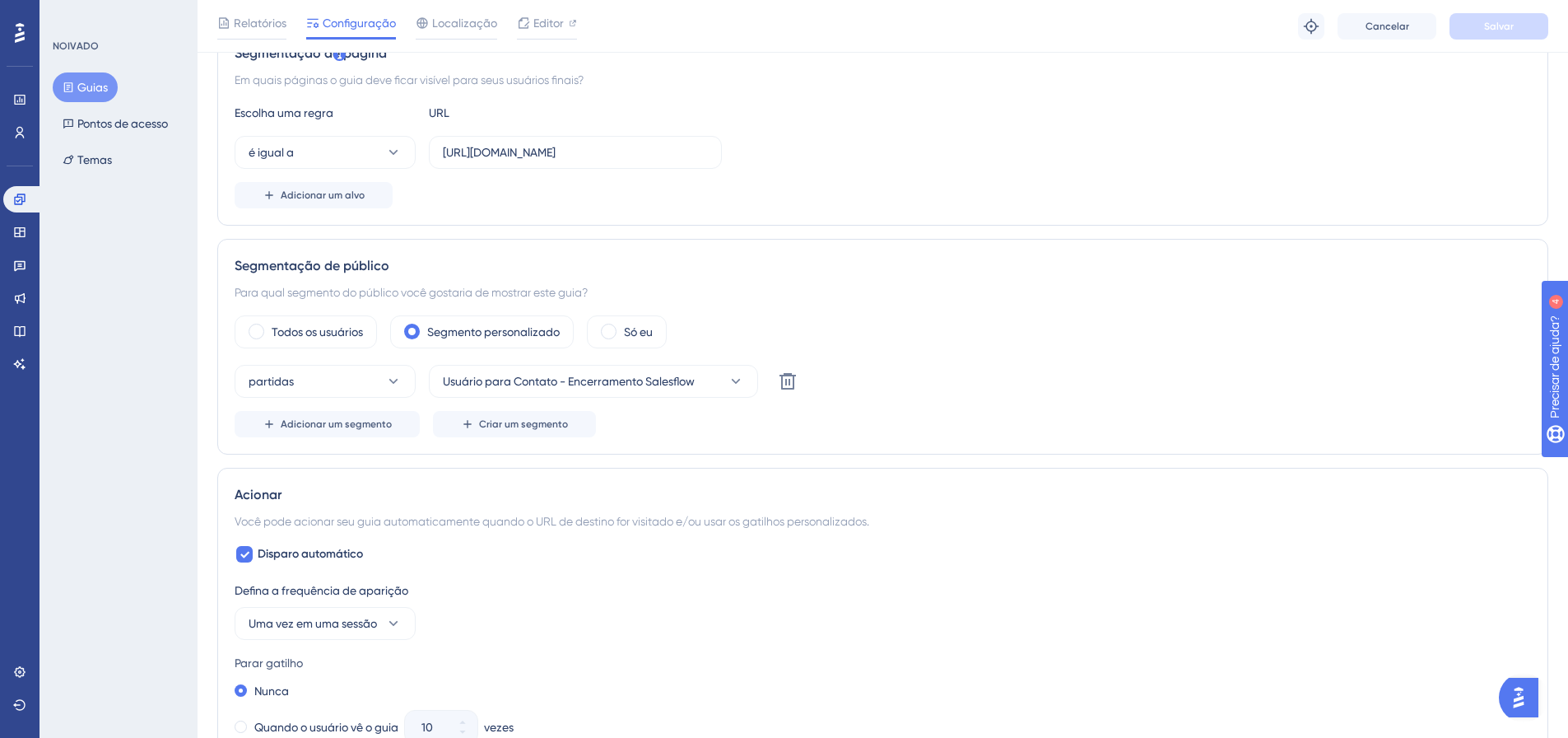
scroll to position [235, 0]
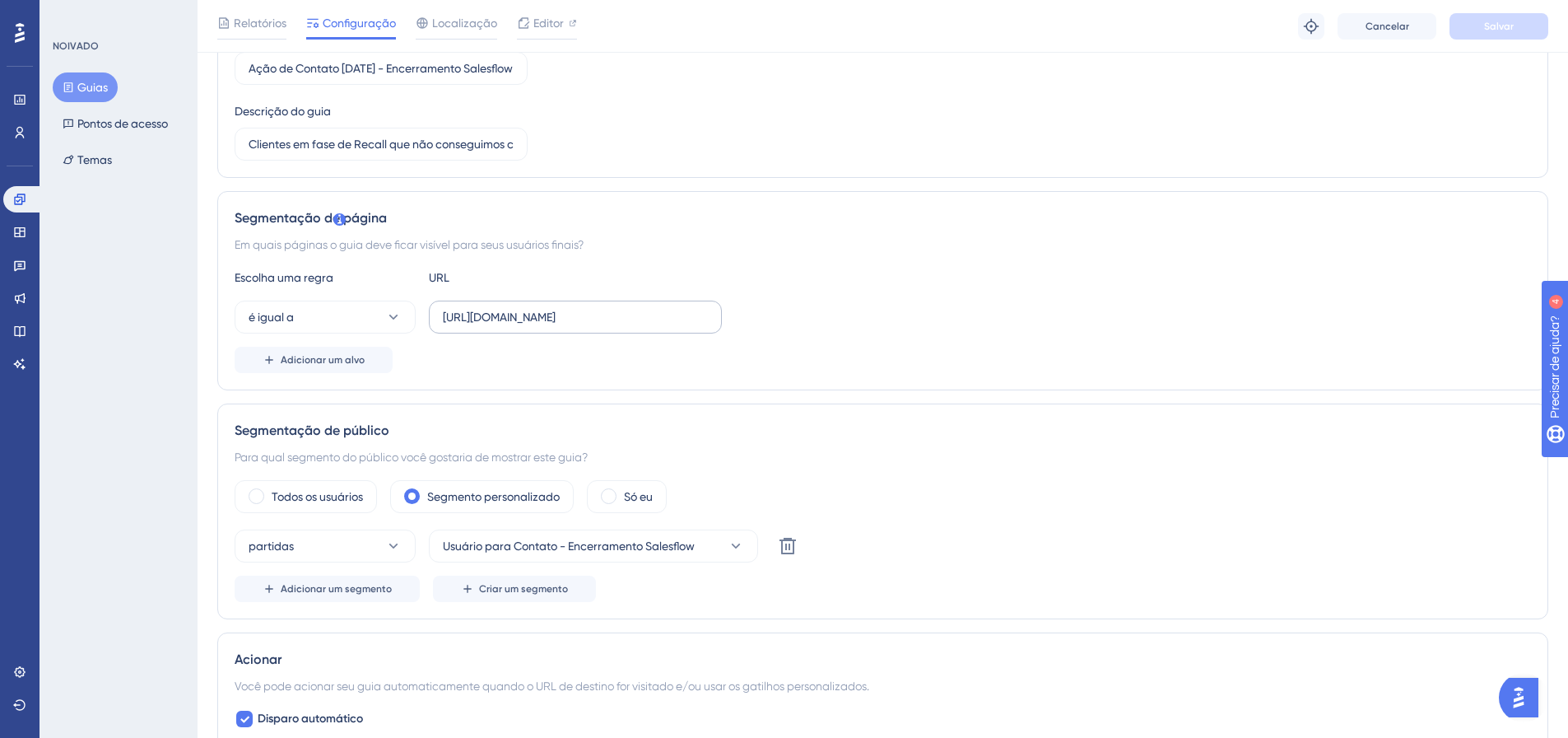
click at [711, 319] on label "[URL][DOMAIN_NAME]" at bounding box center [574, 317] width 293 height 33
click at [708, 319] on input "[URL][DOMAIN_NAME]" at bounding box center [575, 317] width 265 height 18
drag, startPoint x: 707, startPoint y: 320, endPoint x: 619, endPoint y: 319, distance: 88.0
click at [623, 321] on input "[URL][DOMAIN_NAME]" at bounding box center [575, 317] width 265 height 18
drag, startPoint x: 618, startPoint y: 317, endPoint x: 697, endPoint y: 318, distance: 79.0
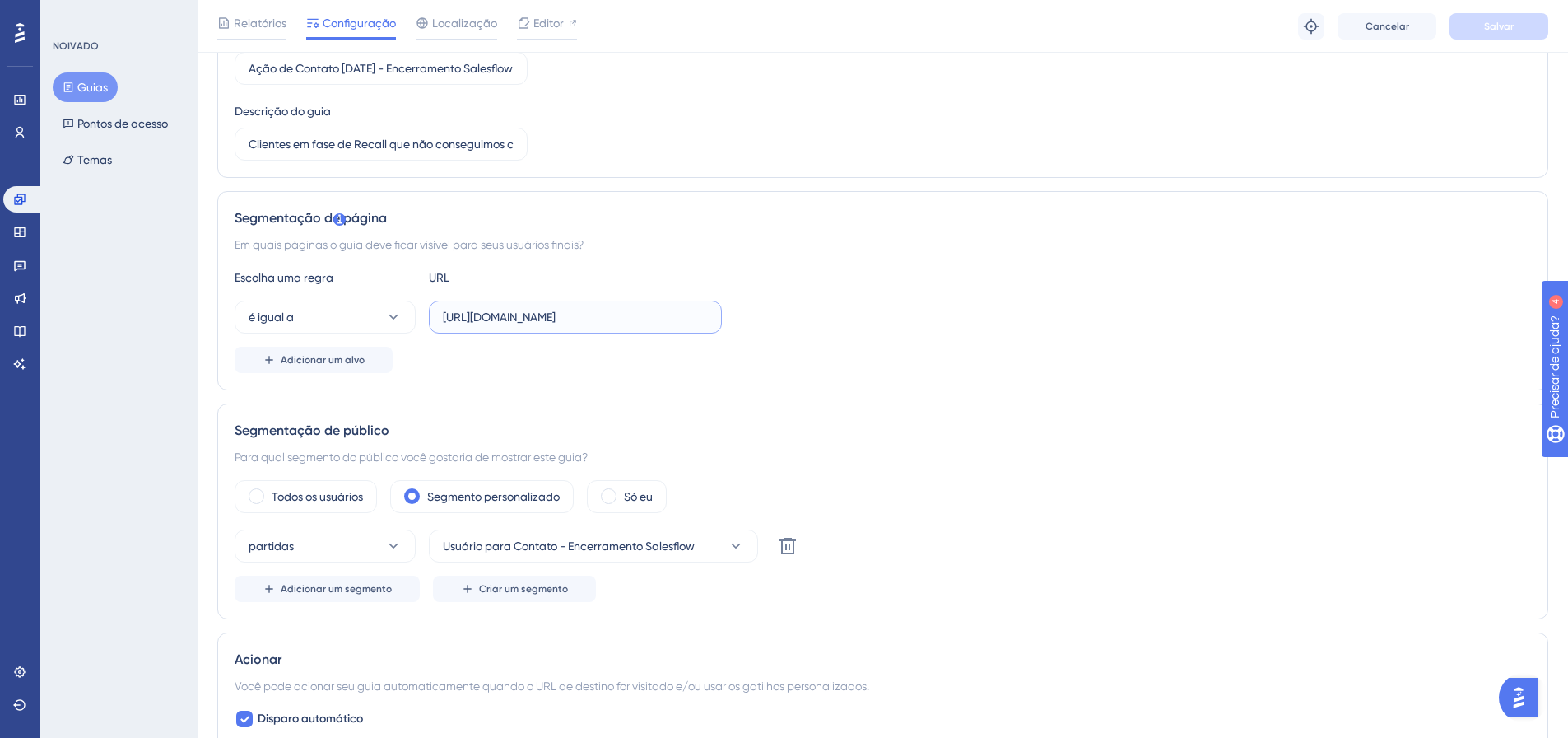
click at [697, 318] on input "[URL][DOMAIN_NAME]" at bounding box center [575, 317] width 265 height 18
click at [692, 317] on input "[URL][DOMAIN_NAME]" at bounding box center [575, 317] width 265 height 18
drag, startPoint x: 486, startPoint y: 317, endPoint x: 428, endPoint y: 317, distance: 58.0
click at [428, 317] on label "[URL][DOMAIN_NAME]" at bounding box center [574, 317] width 293 height 33
type input "[DOMAIN_NAME]"
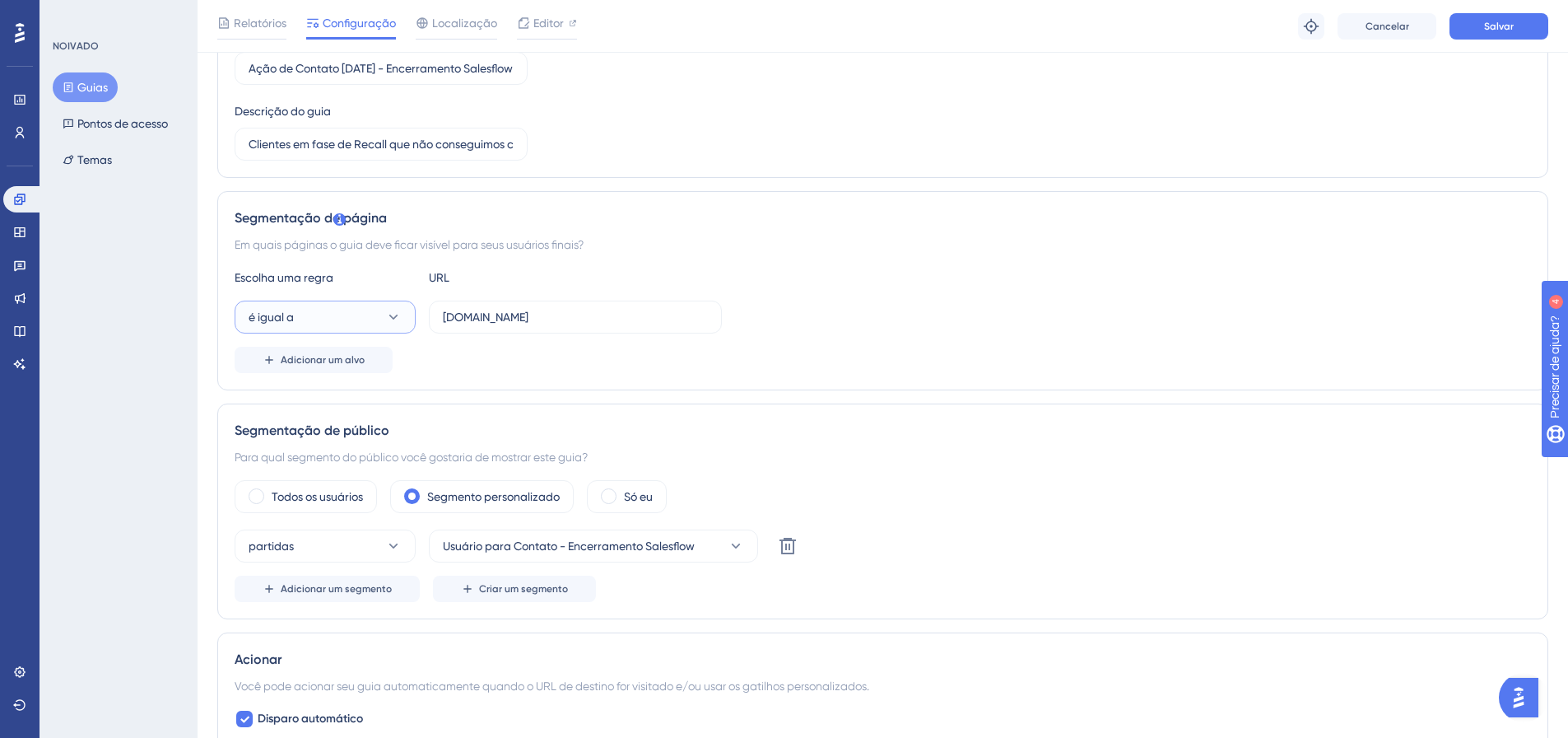
click at [306, 321] on button "é igual a" at bounding box center [325, 317] width 181 height 33
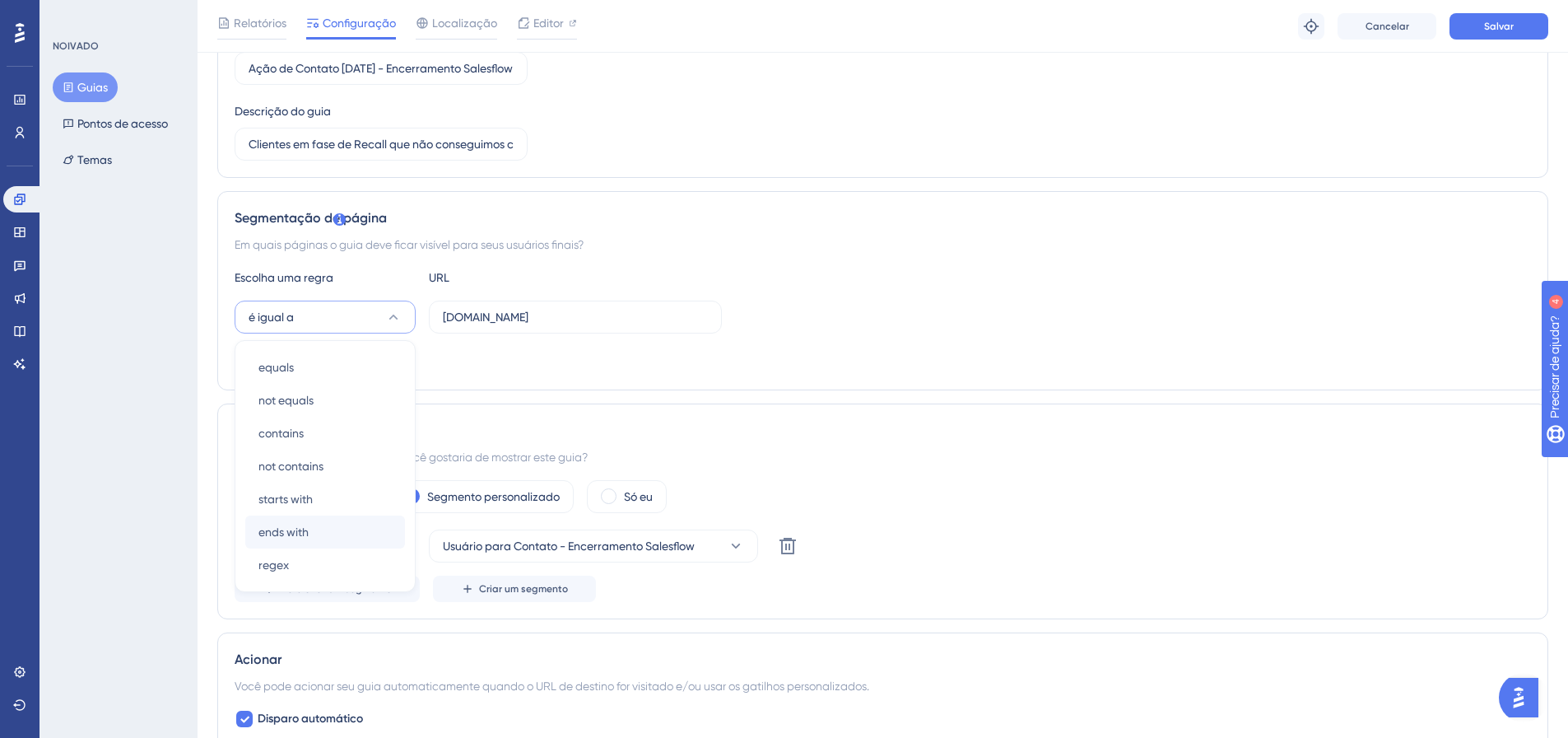
scroll to position [333, 0]
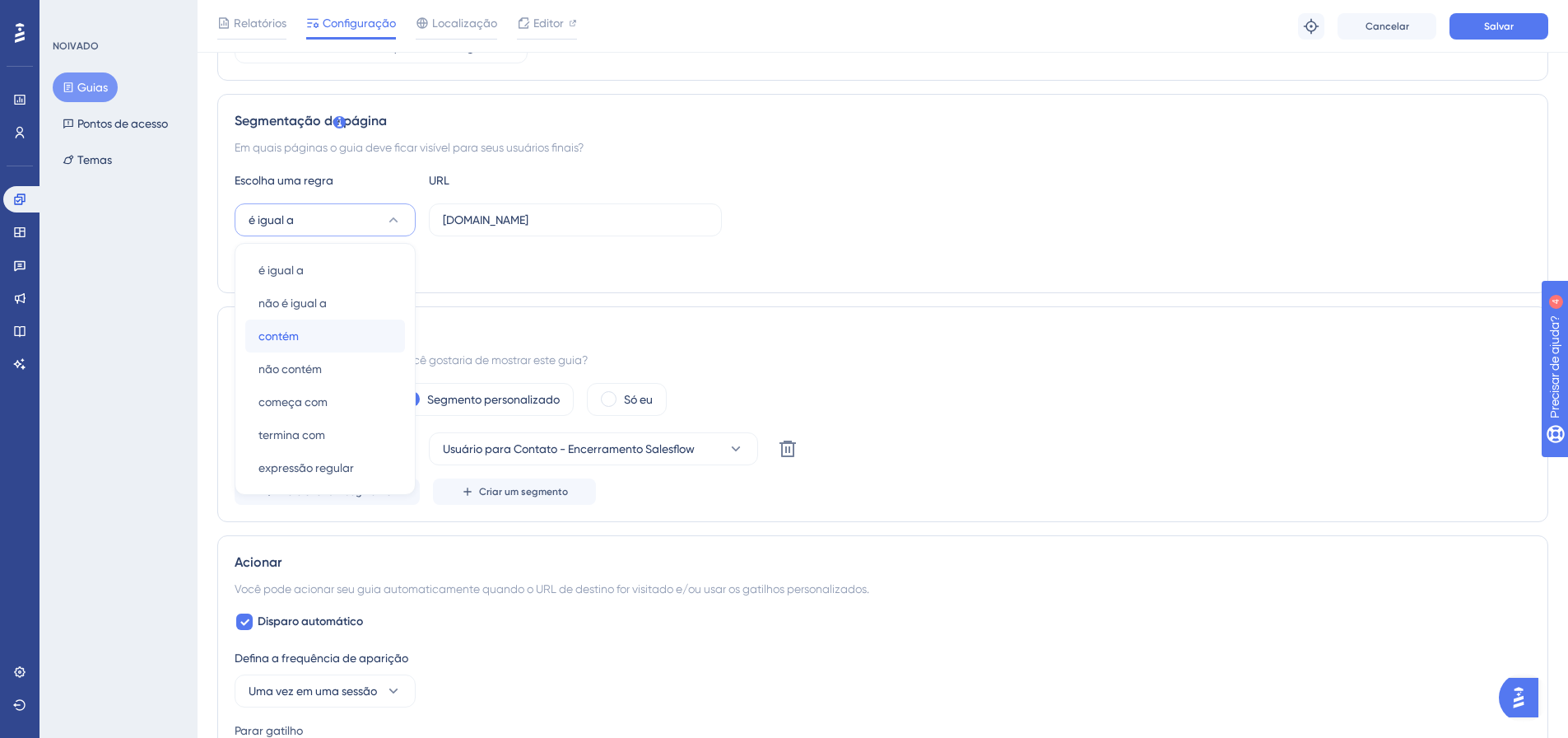
click at [302, 340] on div "contém contém" at bounding box center [325, 336] width 133 height 33
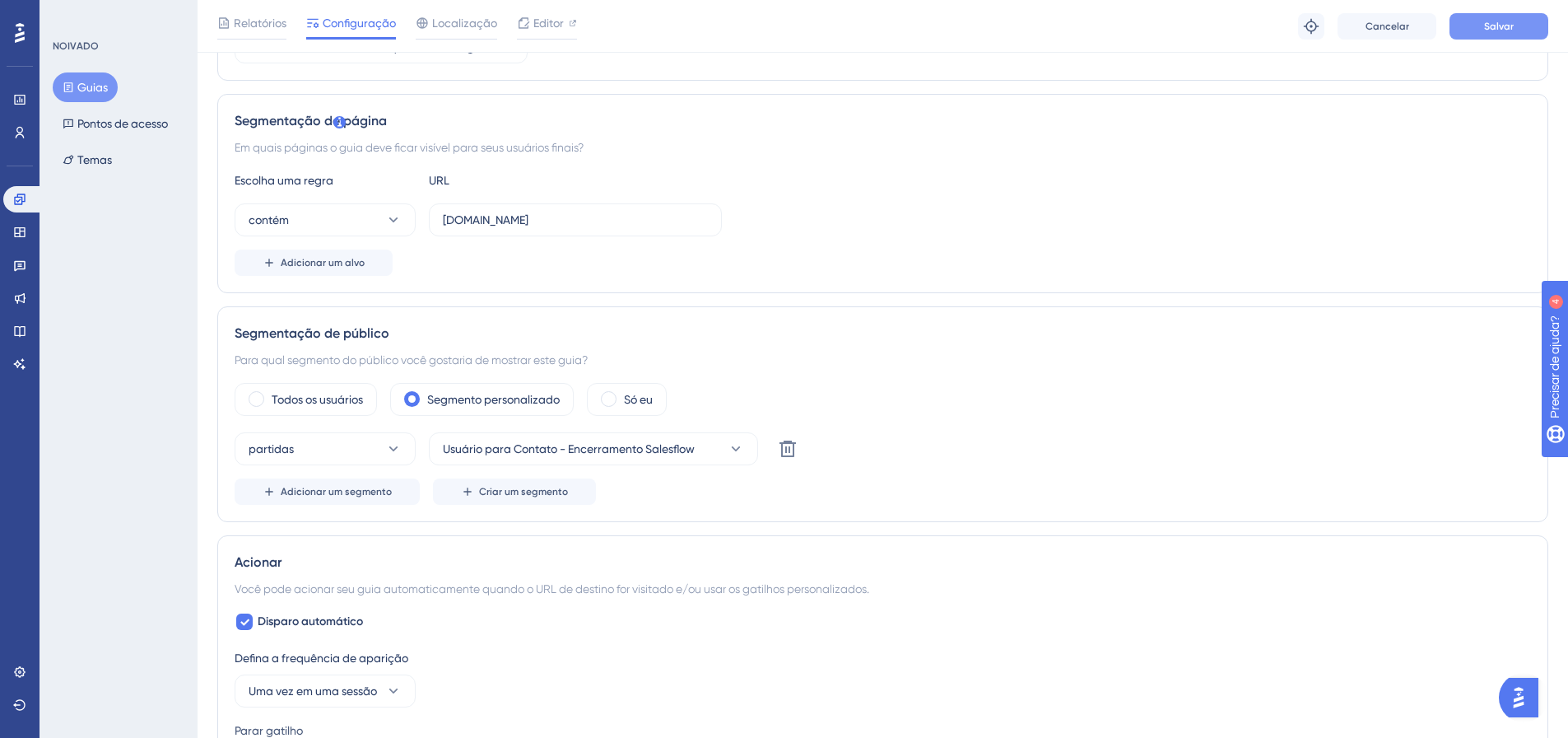
click at [1491, 30] on font "Salvar" at bounding box center [1499, 26] width 30 height 12
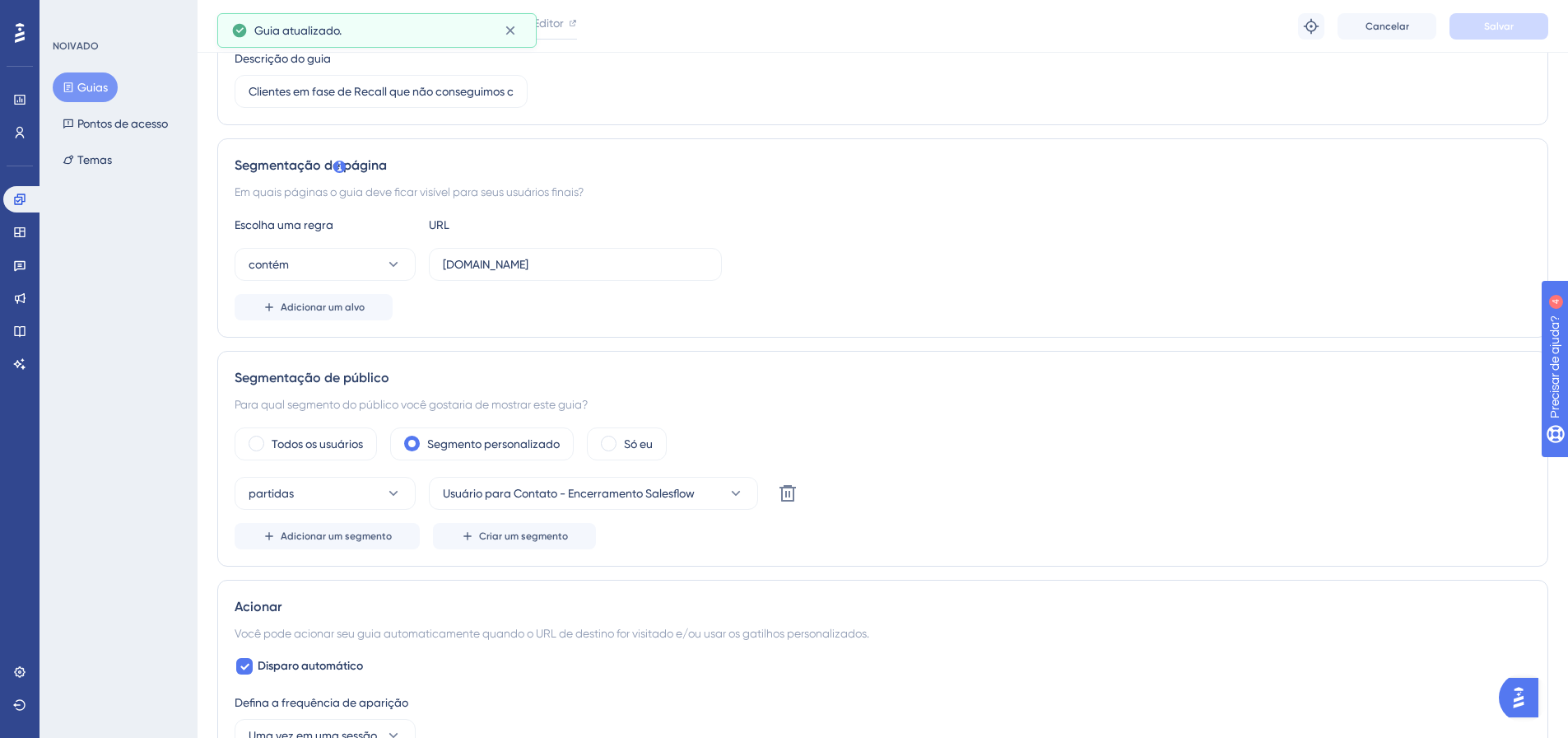
scroll to position [0, 0]
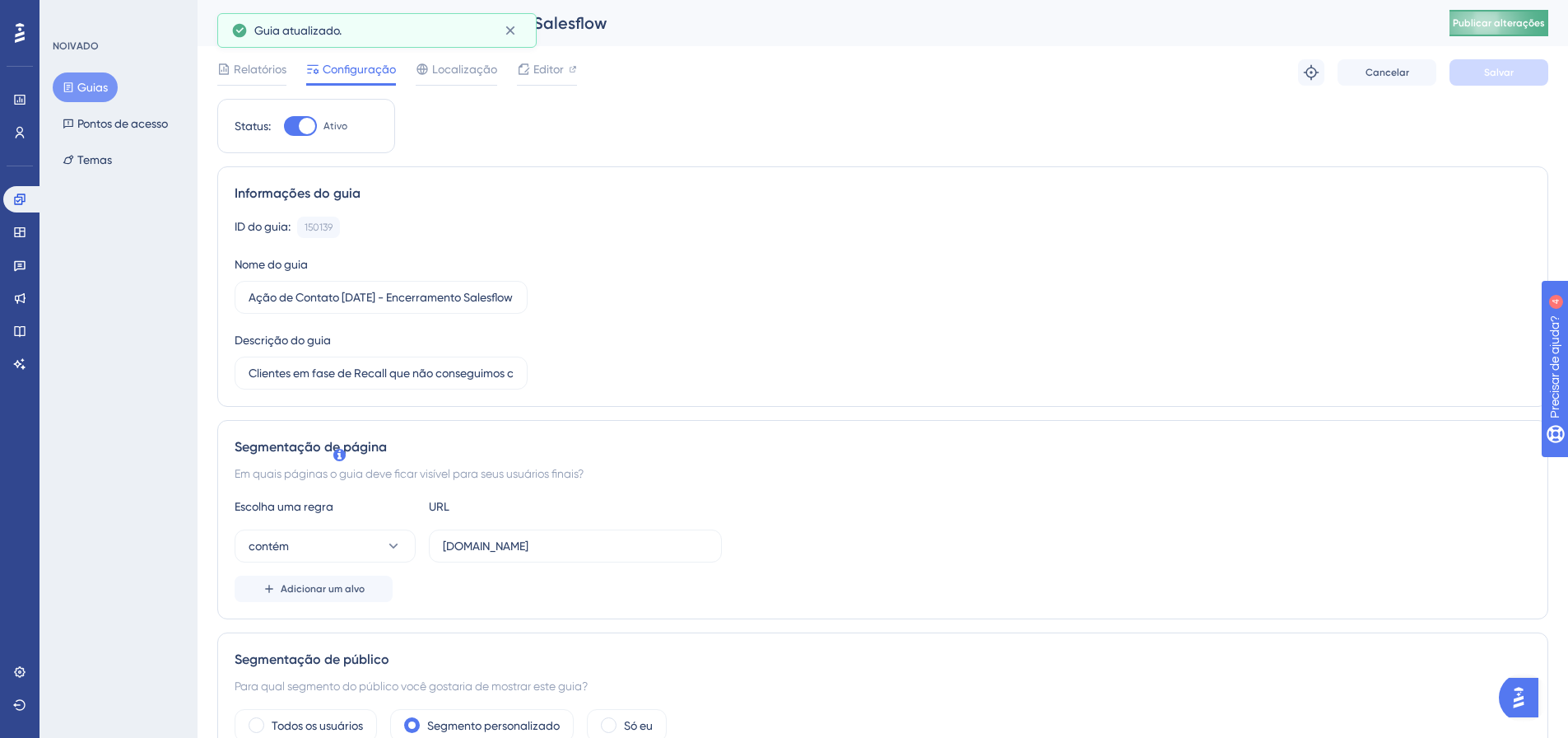
click at [1515, 28] on font "Publicar alterações" at bounding box center [1499, 23] width 92 height 12
click at [304, 130] on div at bounding box center [307, 126] width 16 height 16
click at [284, 127] on input "Ativo" at bounding box center [284, 126] width 1 height 1
checkbox input "false"
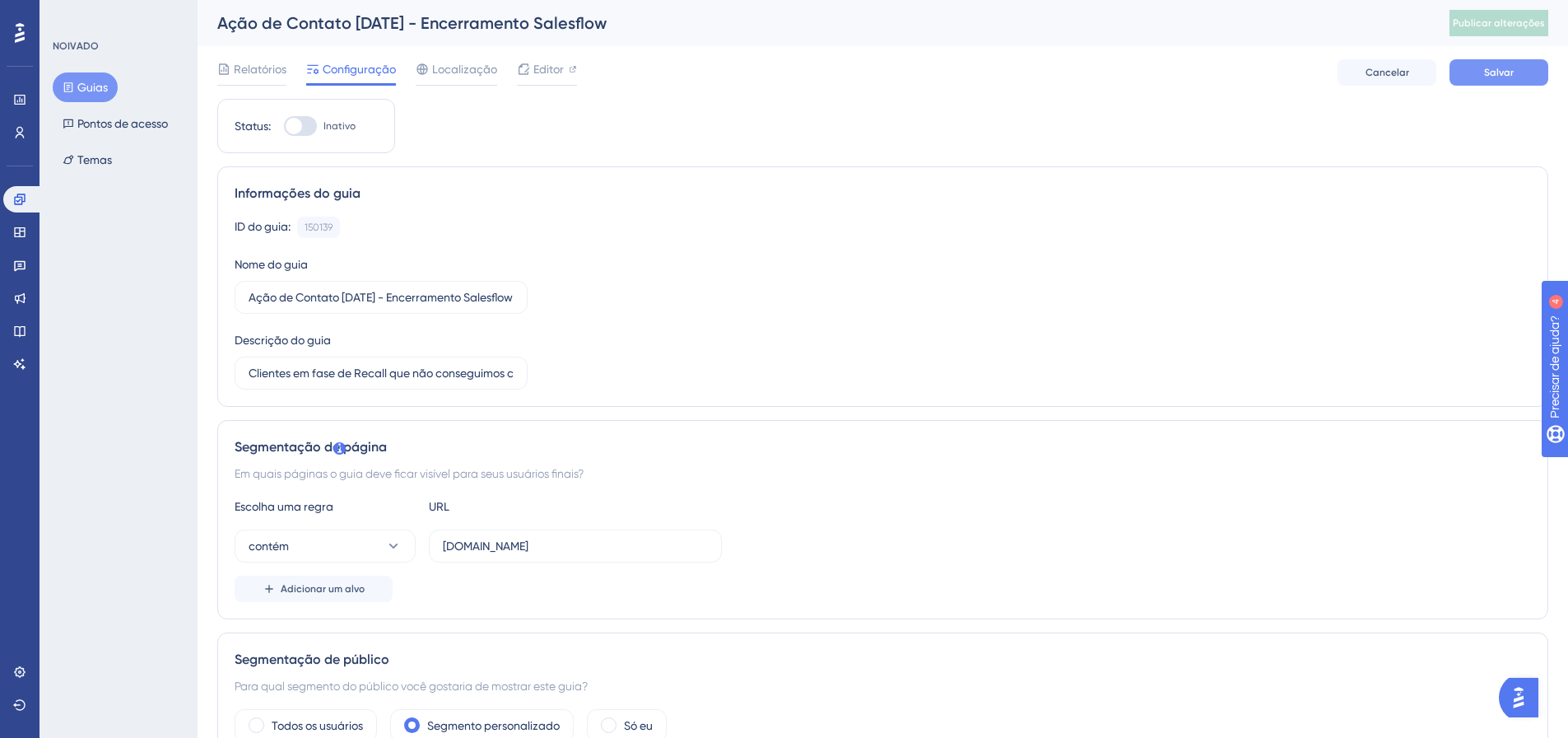
click at [1470, 71] on button "Salvar" at bounding box center [1499, 72] width 98 height 26
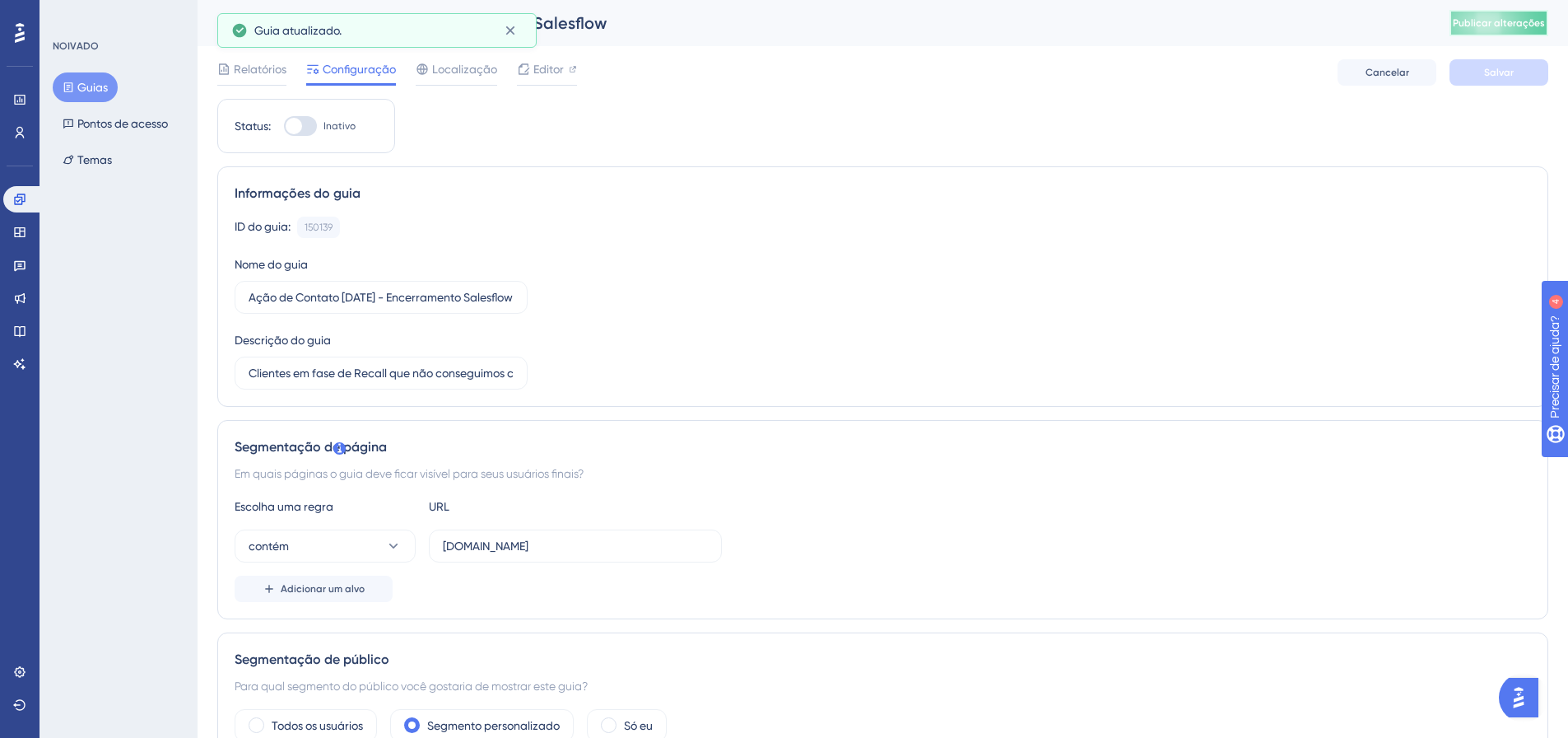
click at [1524, 13] on button "Publicar alterações" at bounding box center [1499, 23] width 98 height 26
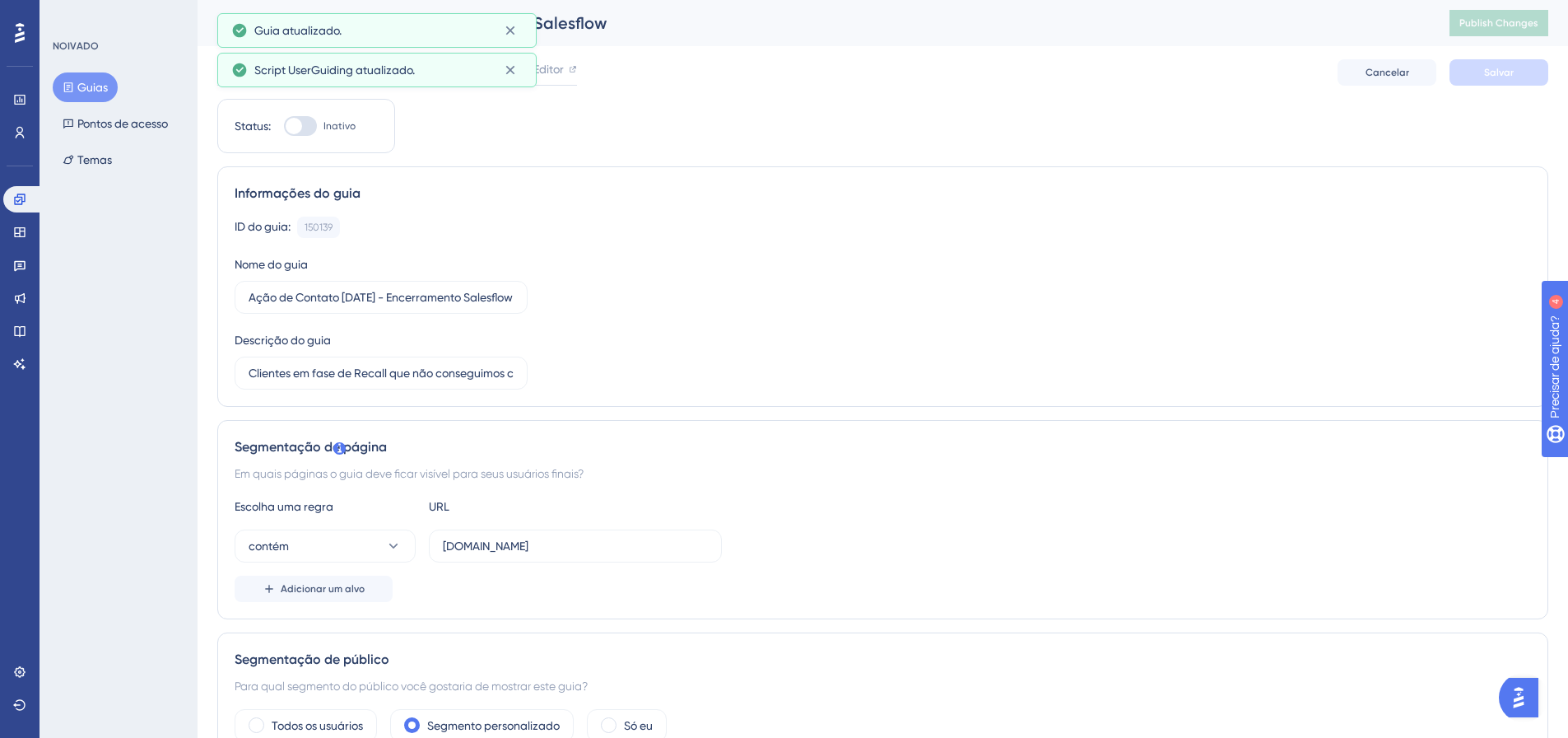
click at [82, 83] on font "Guias" at bounding box center [92, 87] width 30 height 13
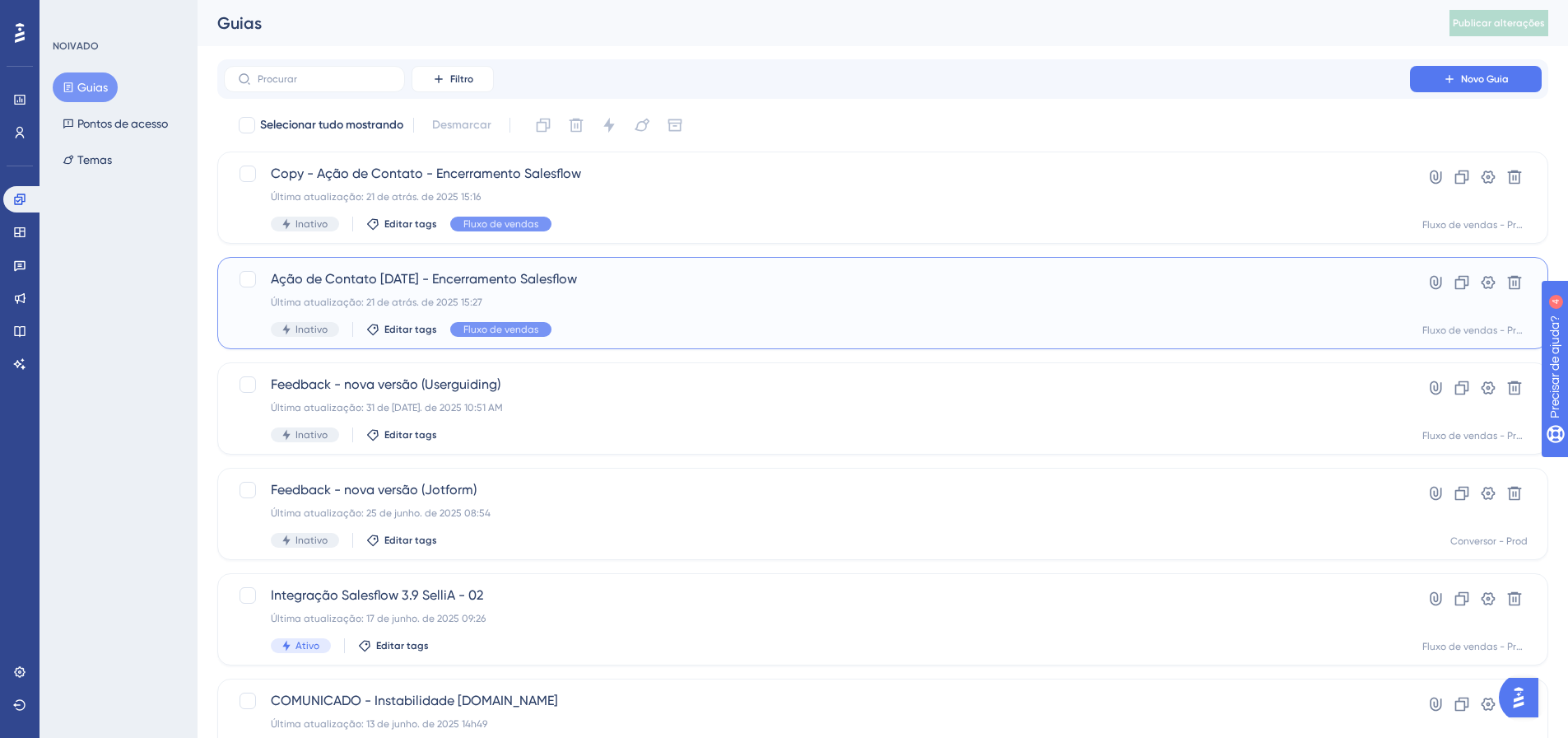
click at [613, 292] on div "Ação de Contato [DATE] - Encerramento Salesflow Última atualização: 21 de atrás…" at bounding box center [817, 303] width 1092 height 68
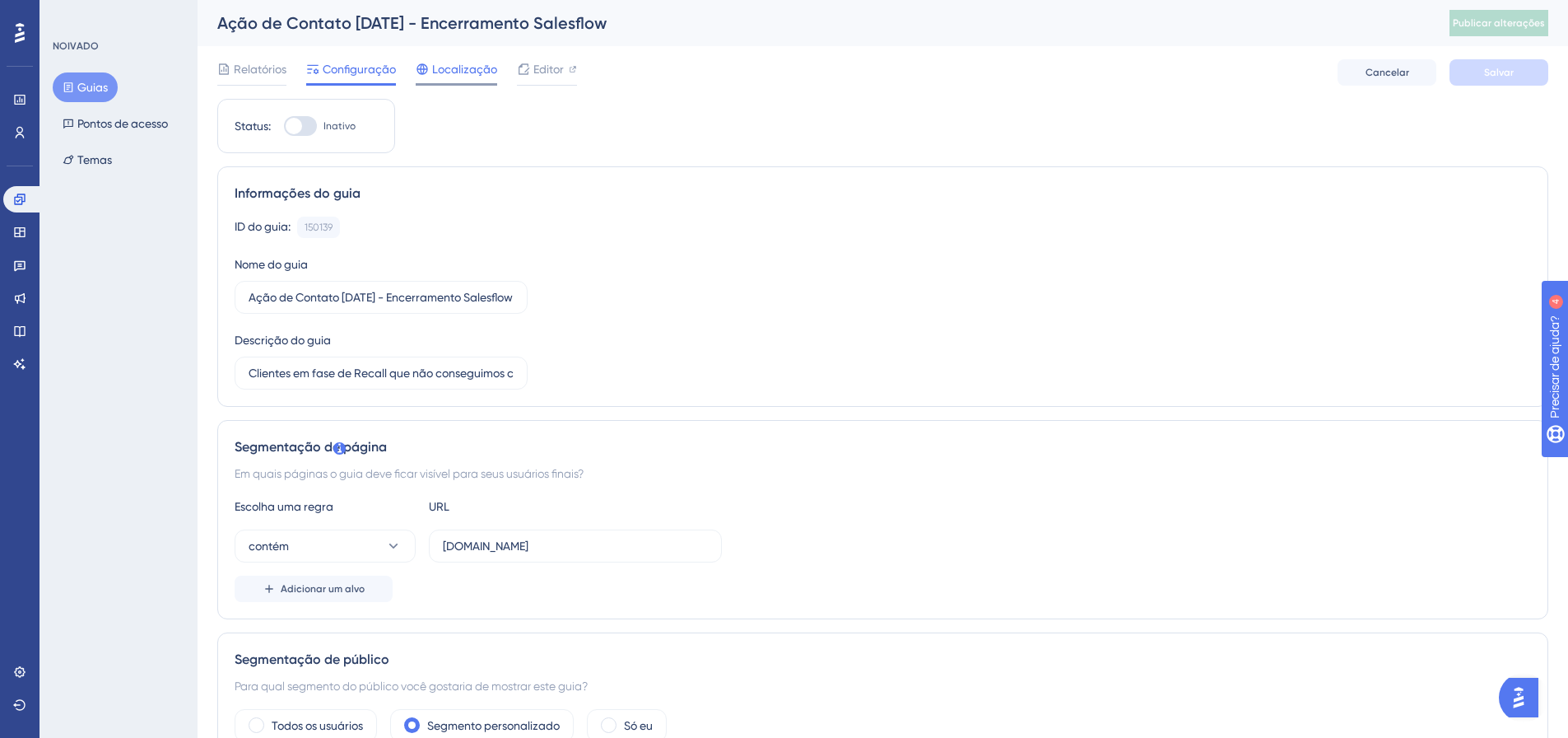
click at [465, 74] on span "Localização" at bounding box center [464, 69] width 65 height 20
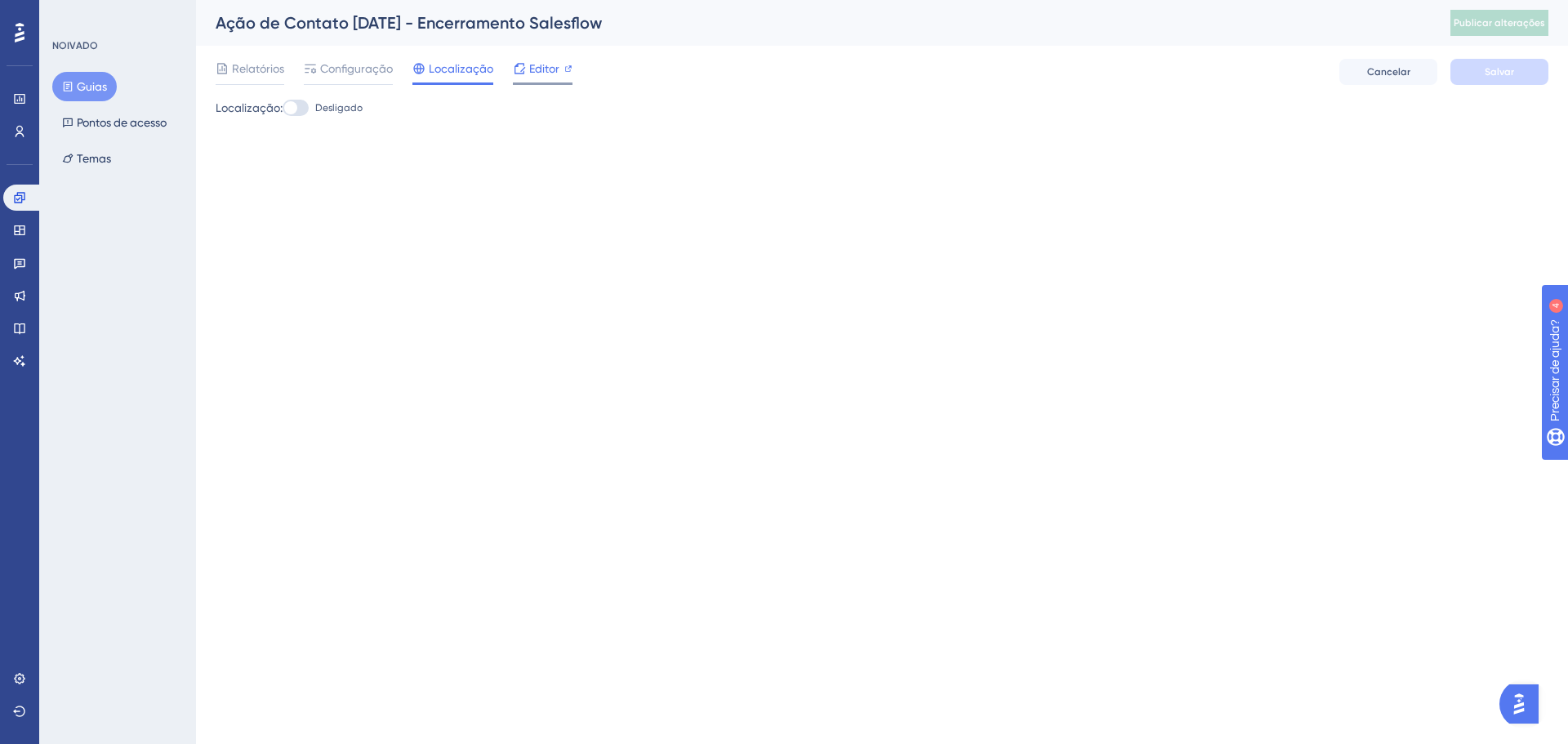
click at [519, 71] on icon at bounding box center [519, 69] width 13 height 13
click at [355, 71] on font "Configuração" at bounding box center [356, 69] width 72 height 13
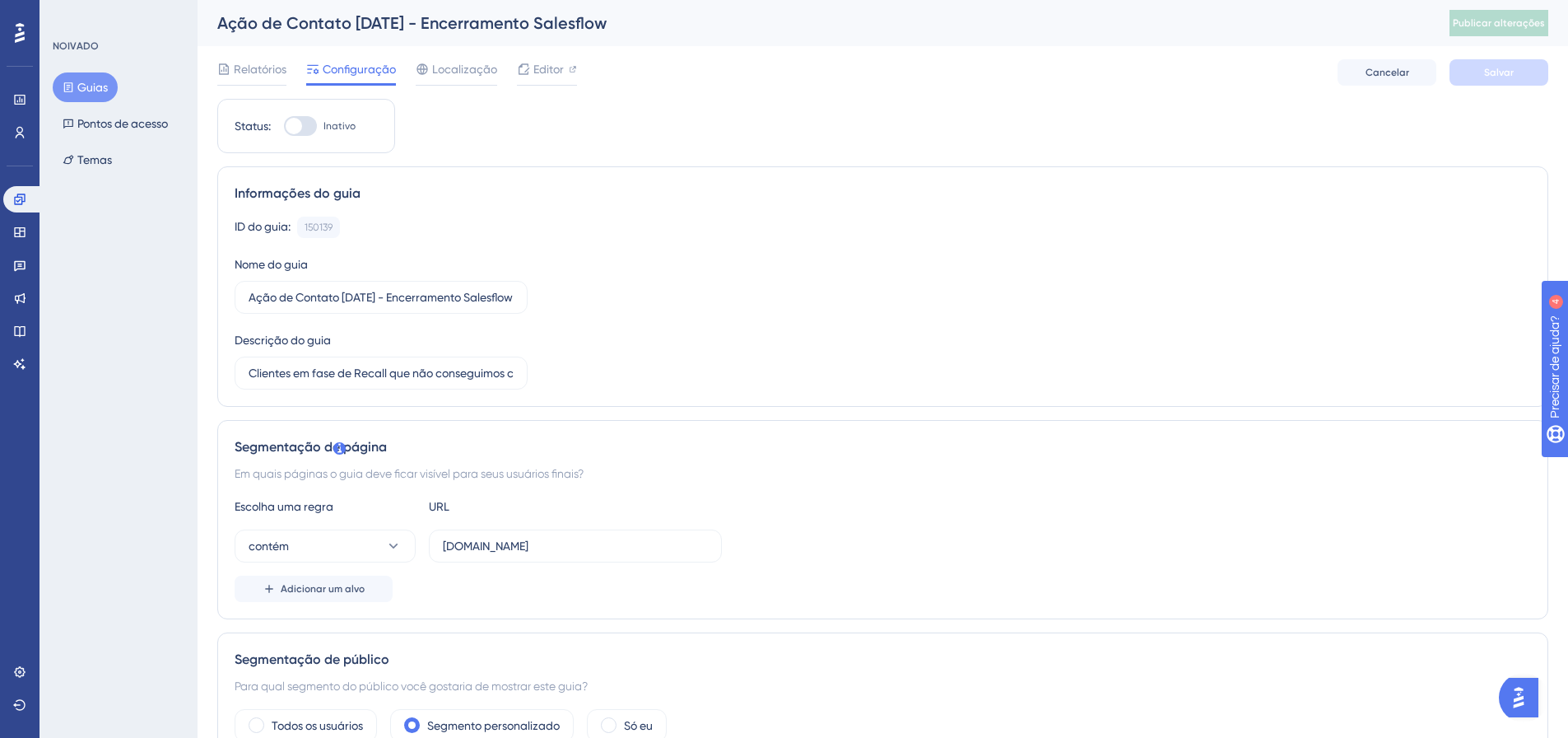
click at [304, 123] on div at bounding box center [301, 126] width 33 height 20
click at [284, 126] on input "Inativo" at bounding box center [284, 126] width 1 height 1
checkbox input "true"
click at [1504, 78] on font "Salvar" at bounding box center [1499, 72] width 30 height 12
click at [1489, 23] on font "Publicar alterações" at bounding box center [1499, 23] width 92 height 12
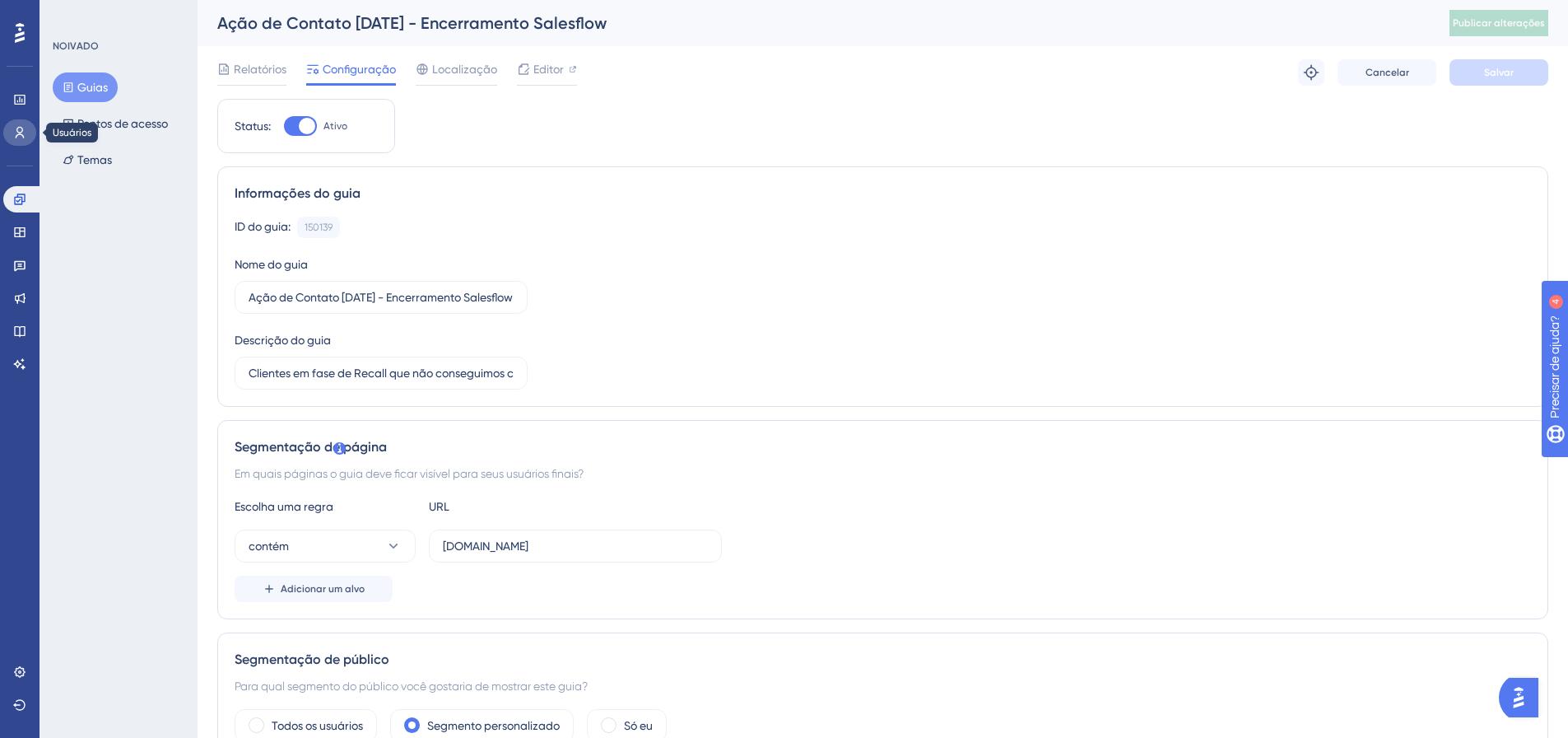
click at [13, 130] on icon at bounding box center [19, 132] width 13 height 13
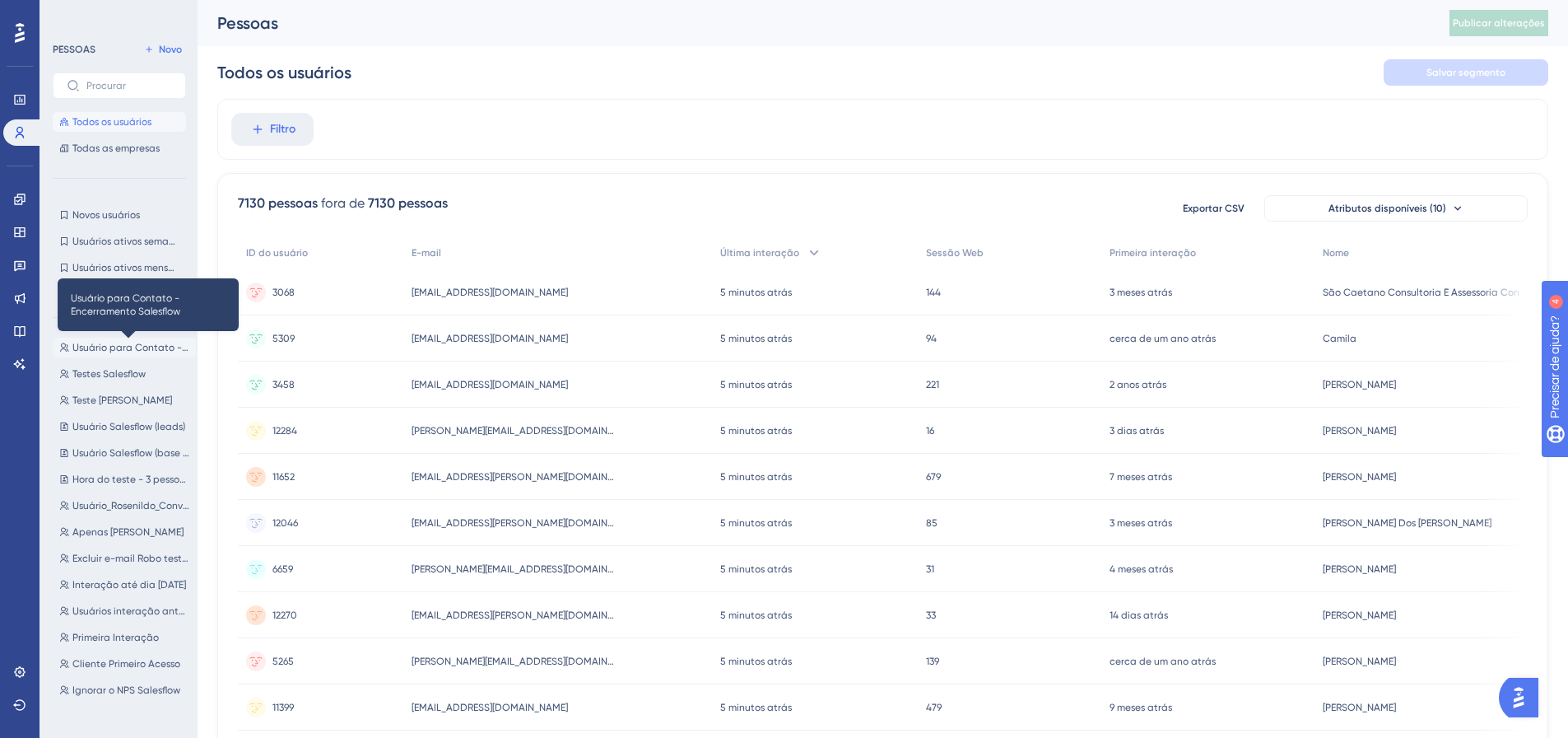
click at [141, 346] on font "Usuário para Contato - Encerramento Salesflow" at bounding box center [183, 348] width 222 height 12
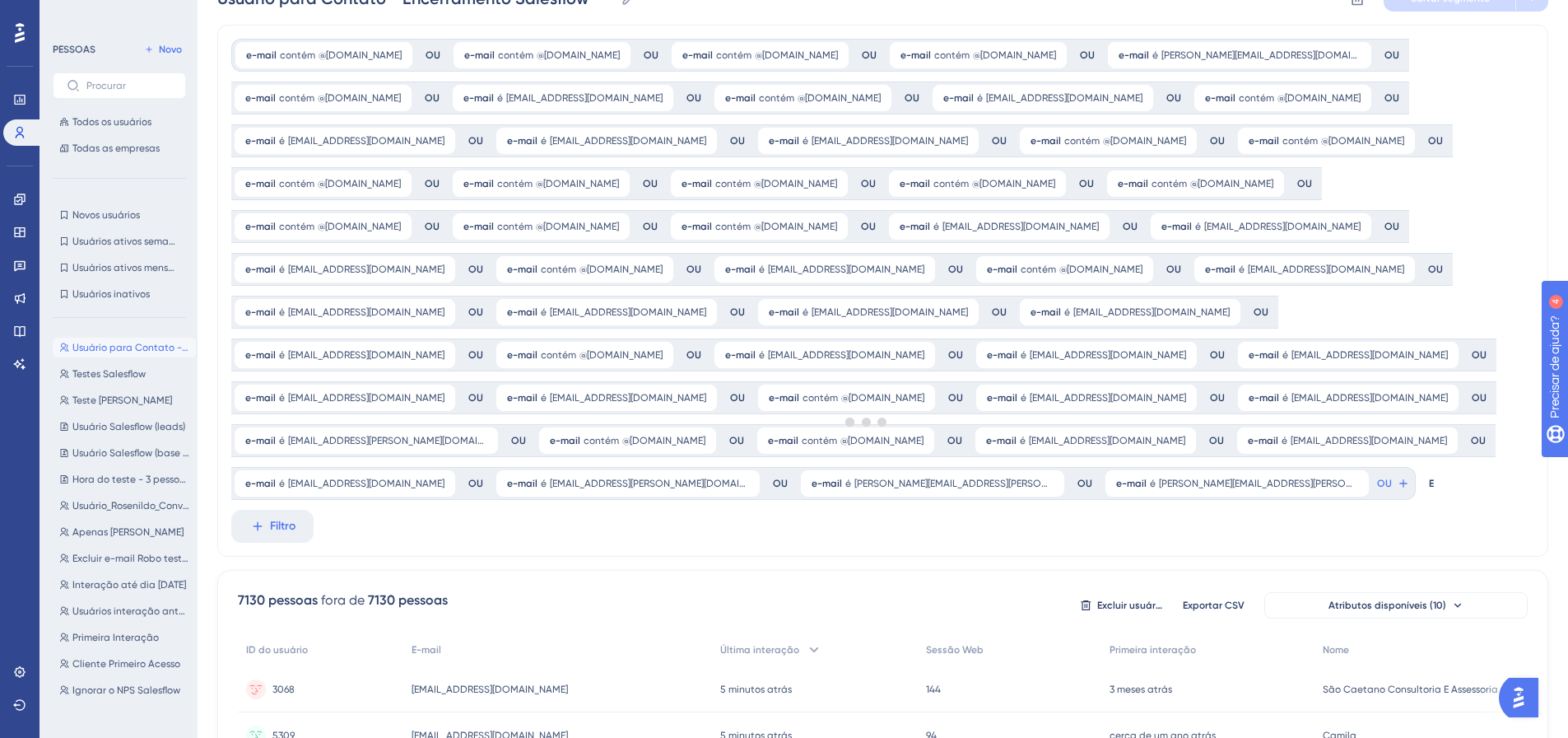
scroll to position [247, 0]
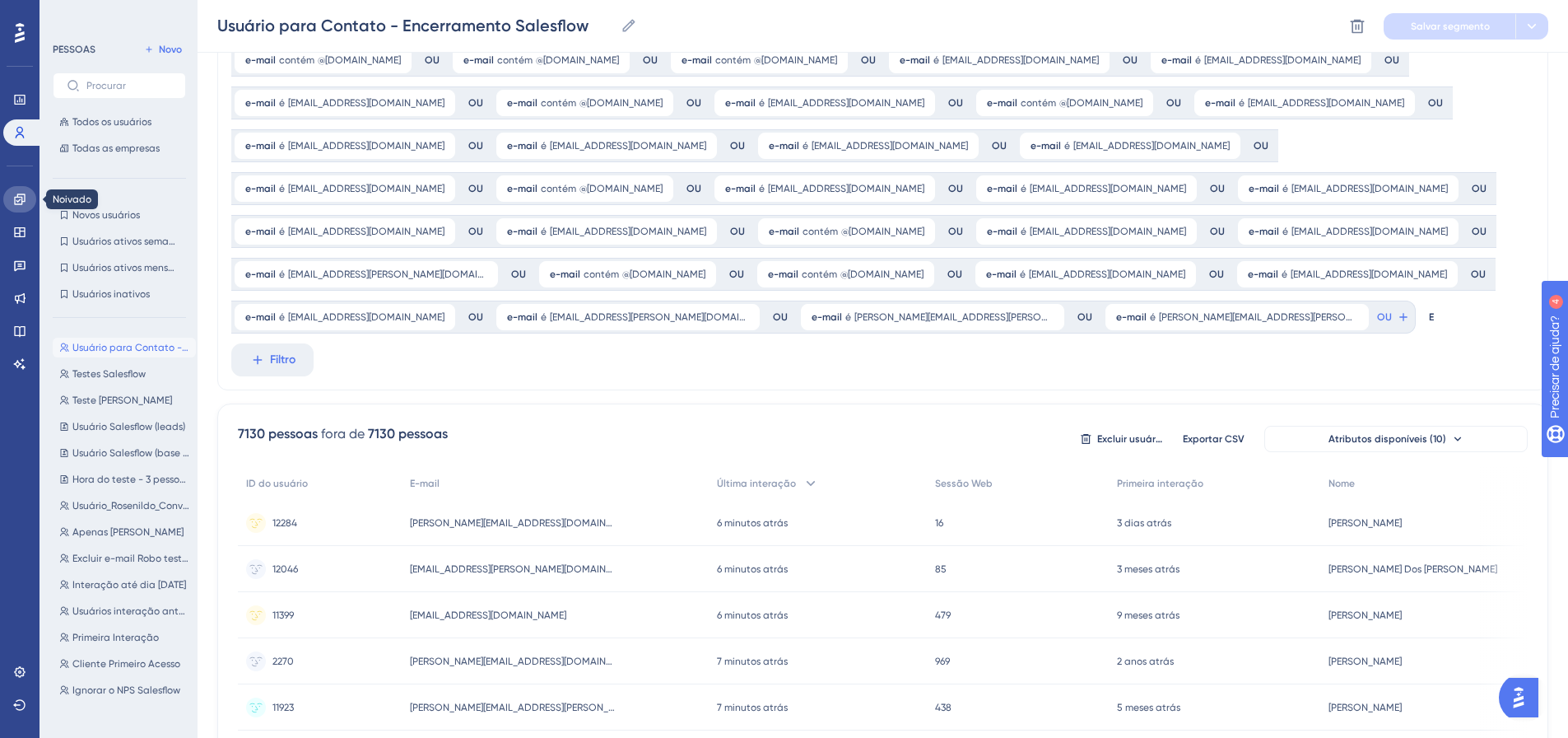
click at [24, 190] on link at bounding box center [20, 199] width 33 height 26
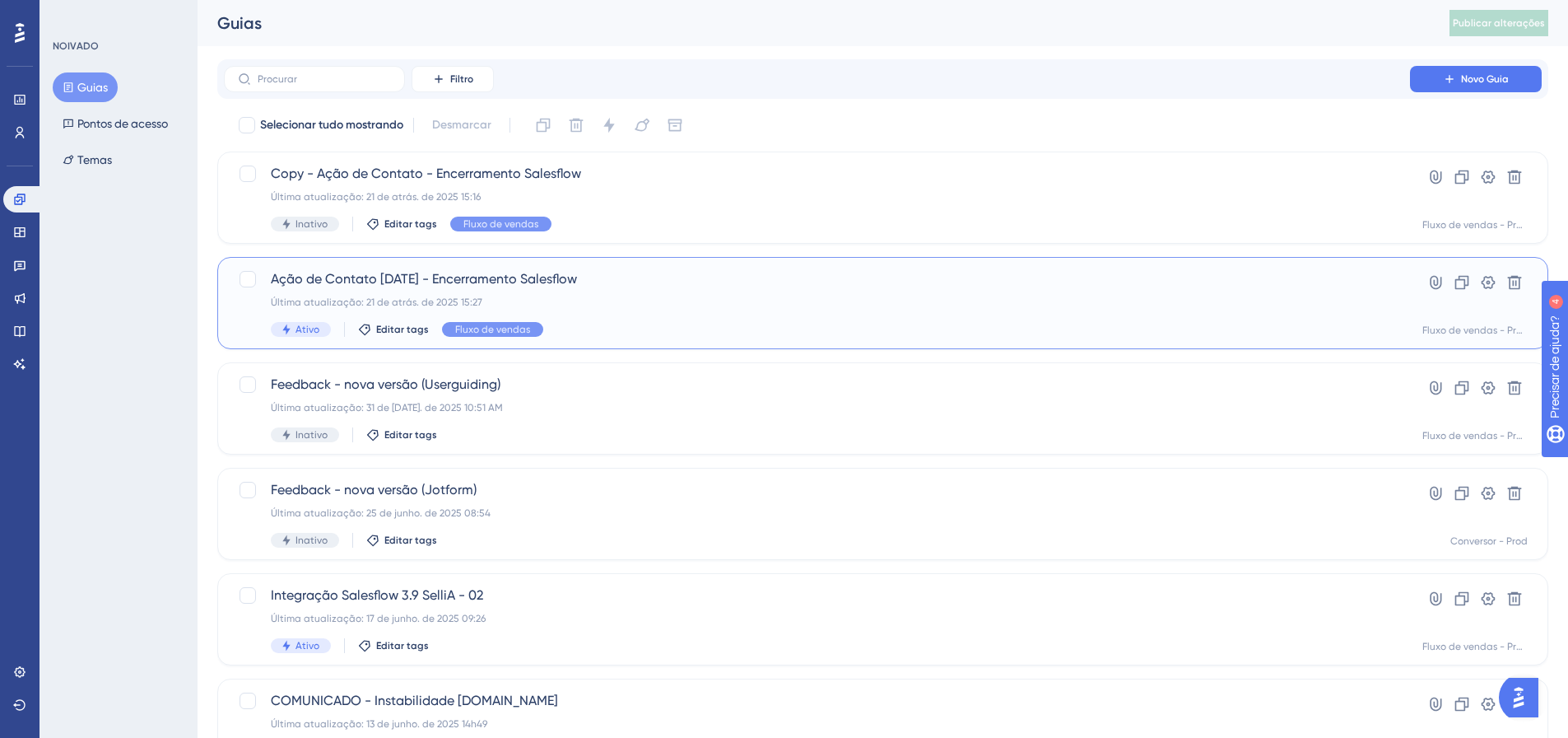
click at [643, 298] on div "Última atualização: 21 de atrás. de 2025 15:27" at bounding box center [817, 302] width 1092 height 13
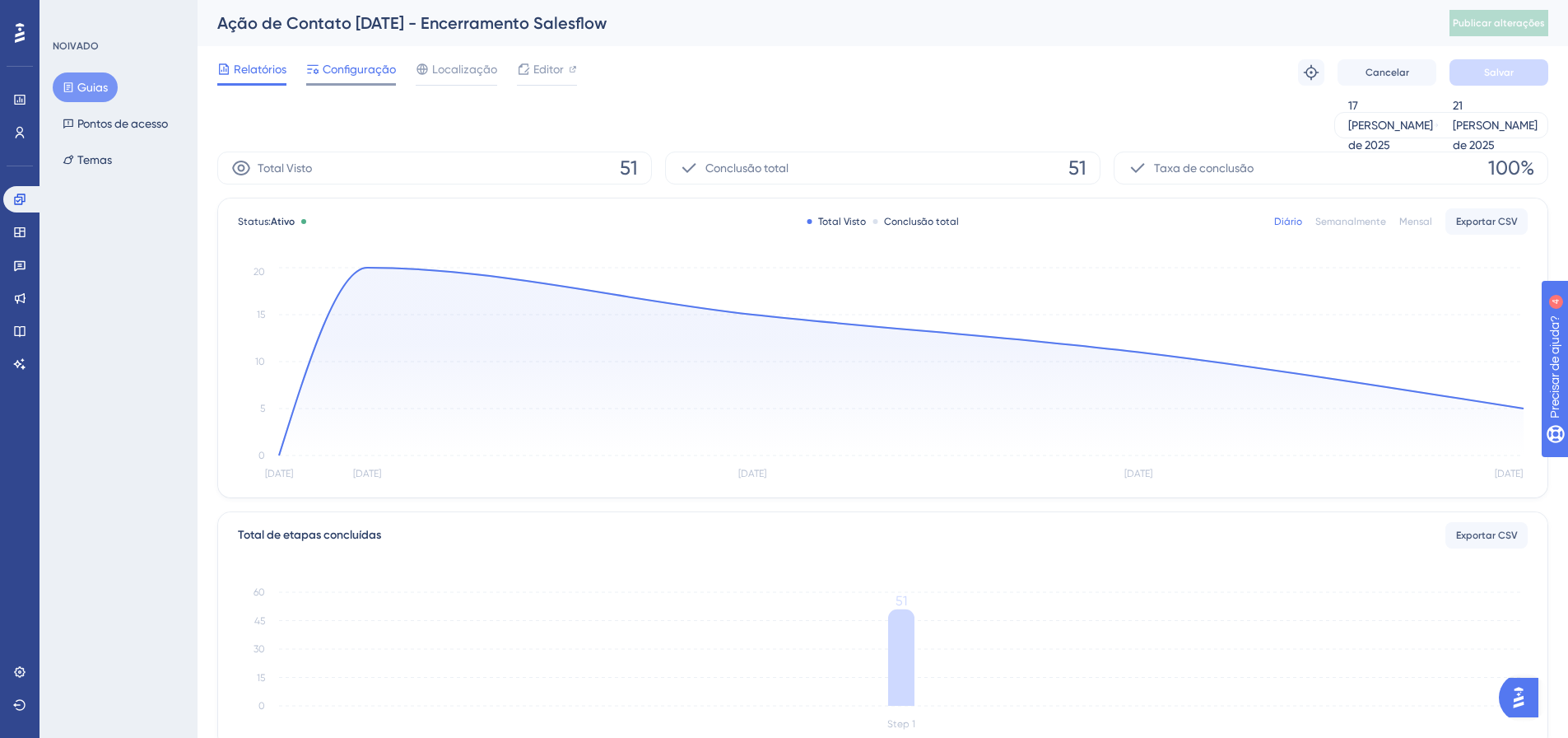
click at [351, 70] on font "Configuração" at bounding box center [359, 69] width 73 height 13
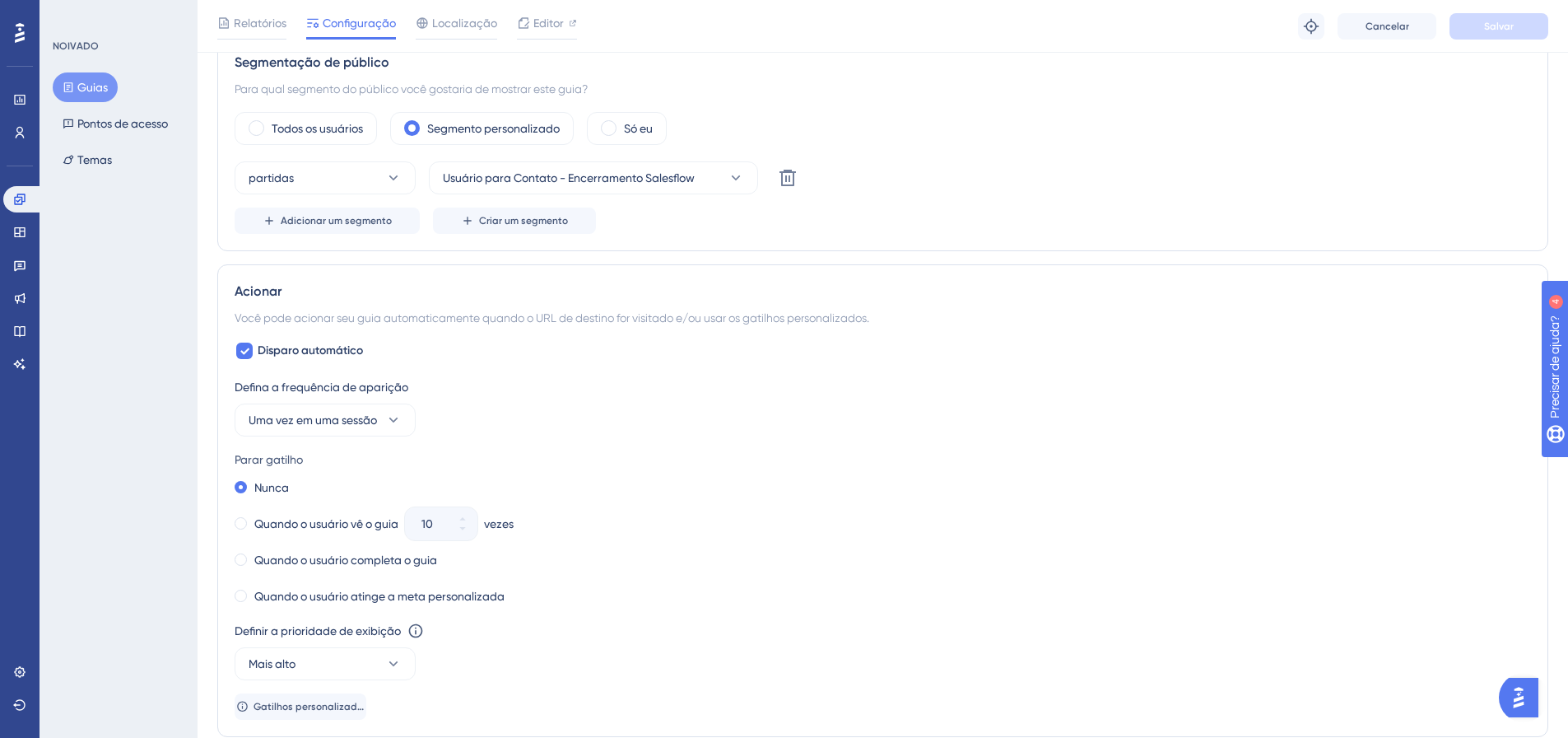
scroll to position [577, 0]
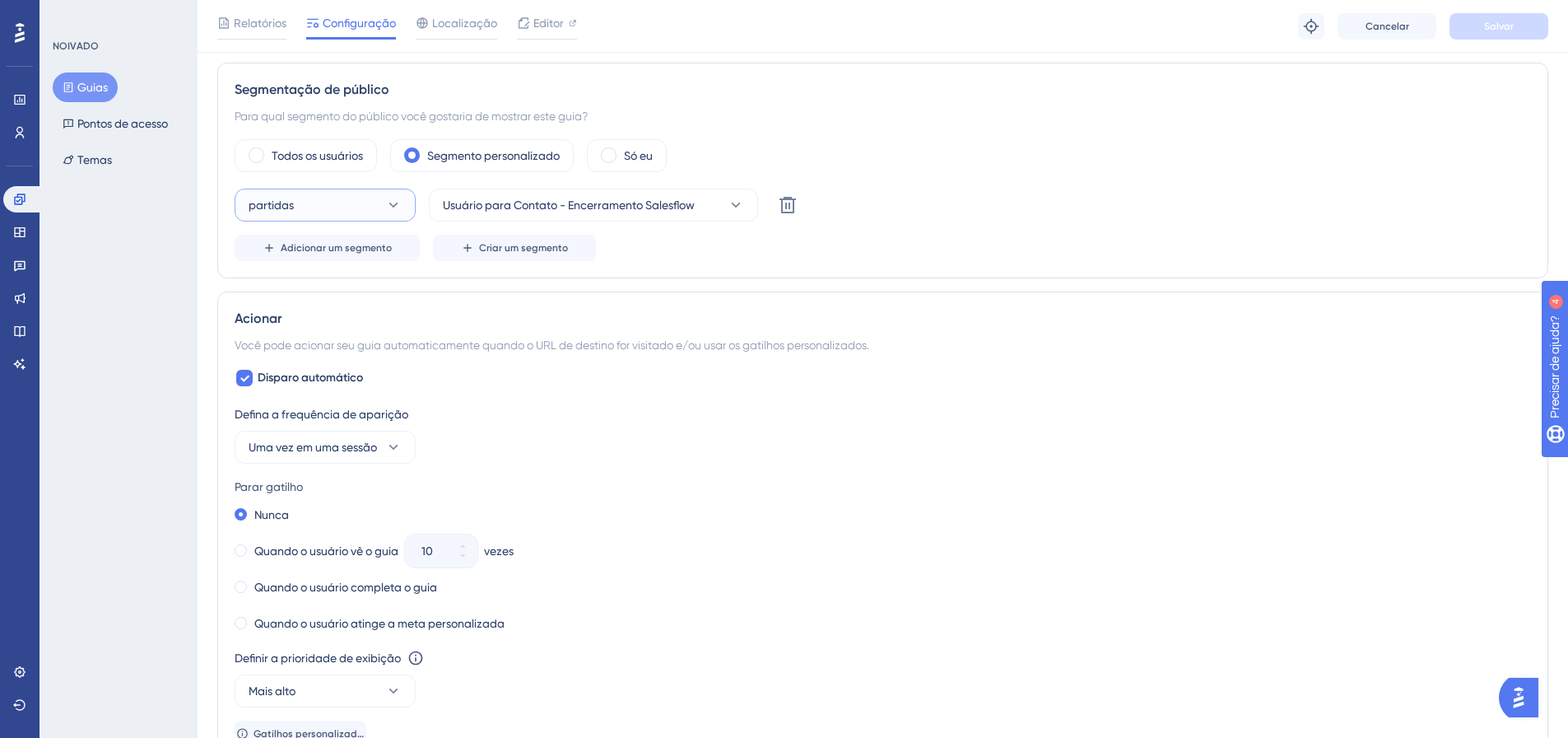
click at [327, 200] on button "partidas" at bounding box center [325, 205] width 181 height 33
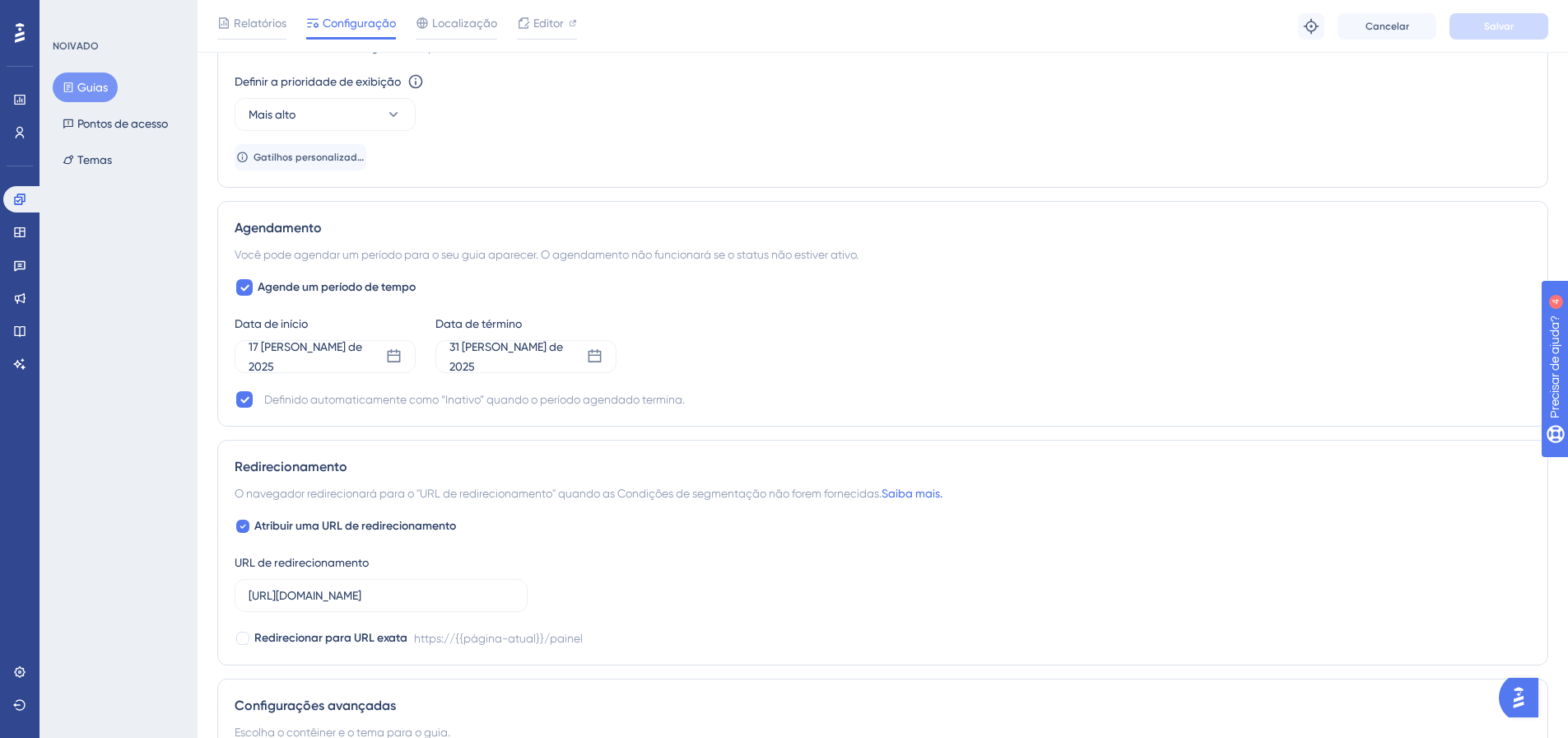
scroll to position [1236, 0]
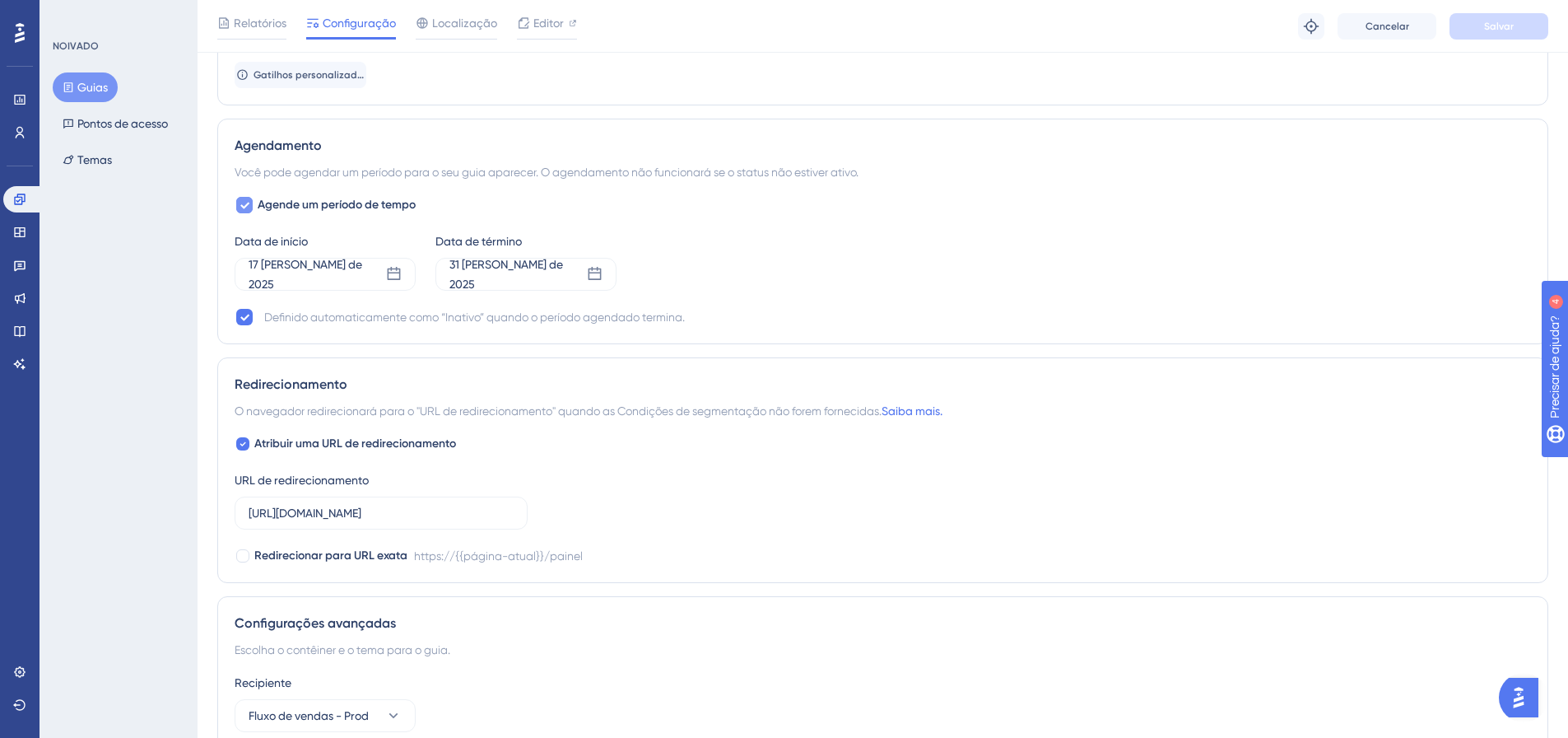
click at [318, 203] on font "Agende um período de tempo" at bounding box center [336, 204] width 158 height 14
checkbox input "false"
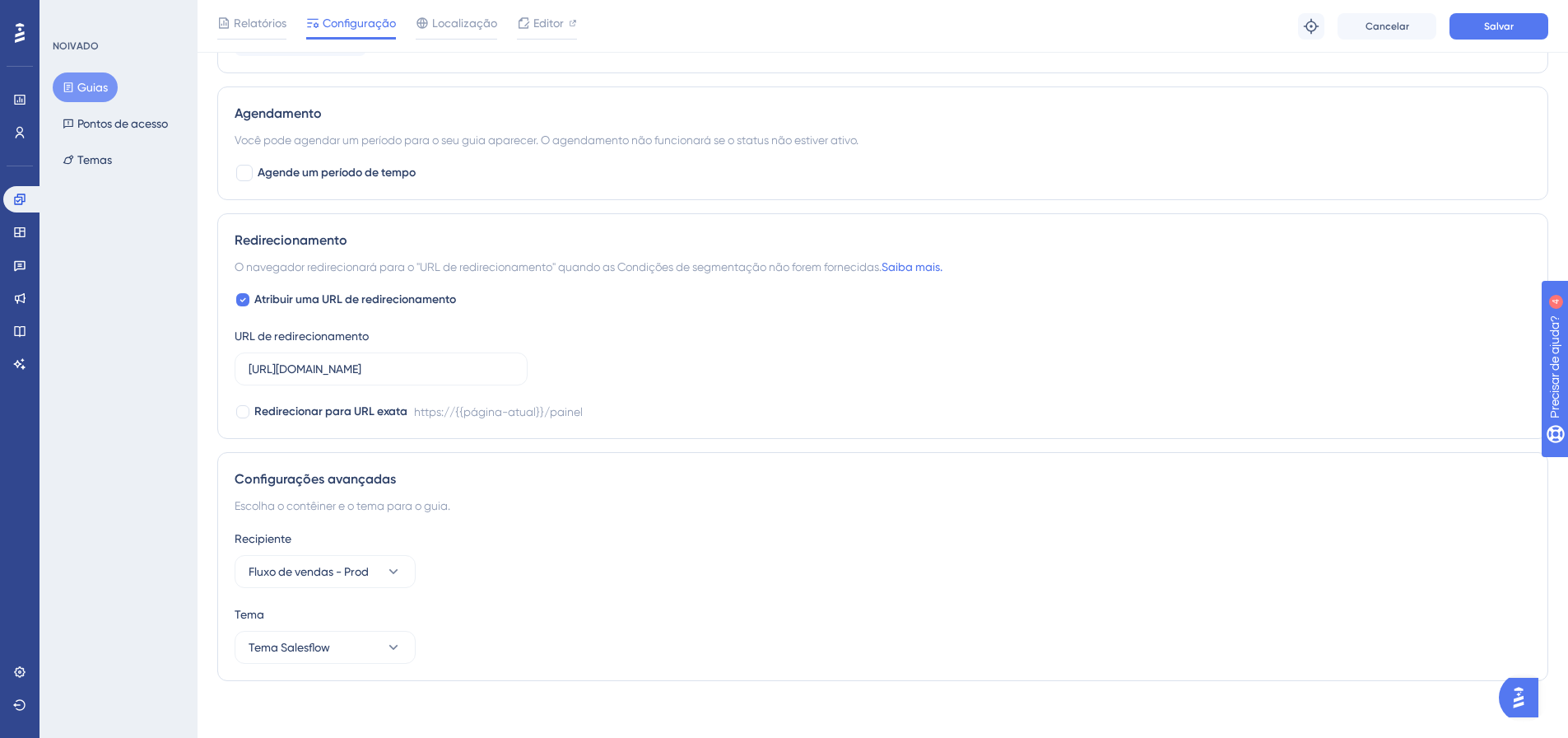
scroll to position [1277, 0]
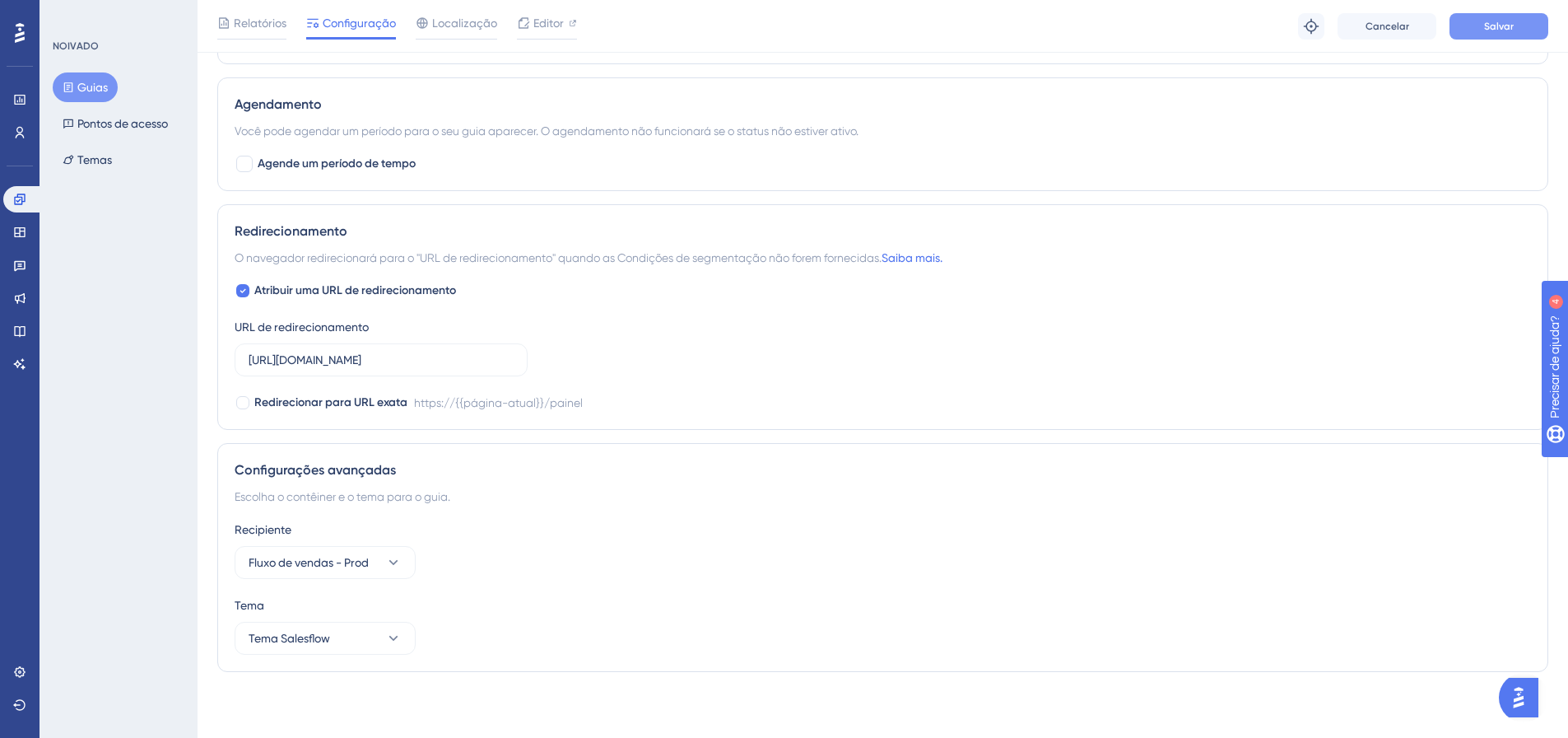
click at [1526, 36] on button "Salvar" at bounding box center [1499, 26] width 98 height 26
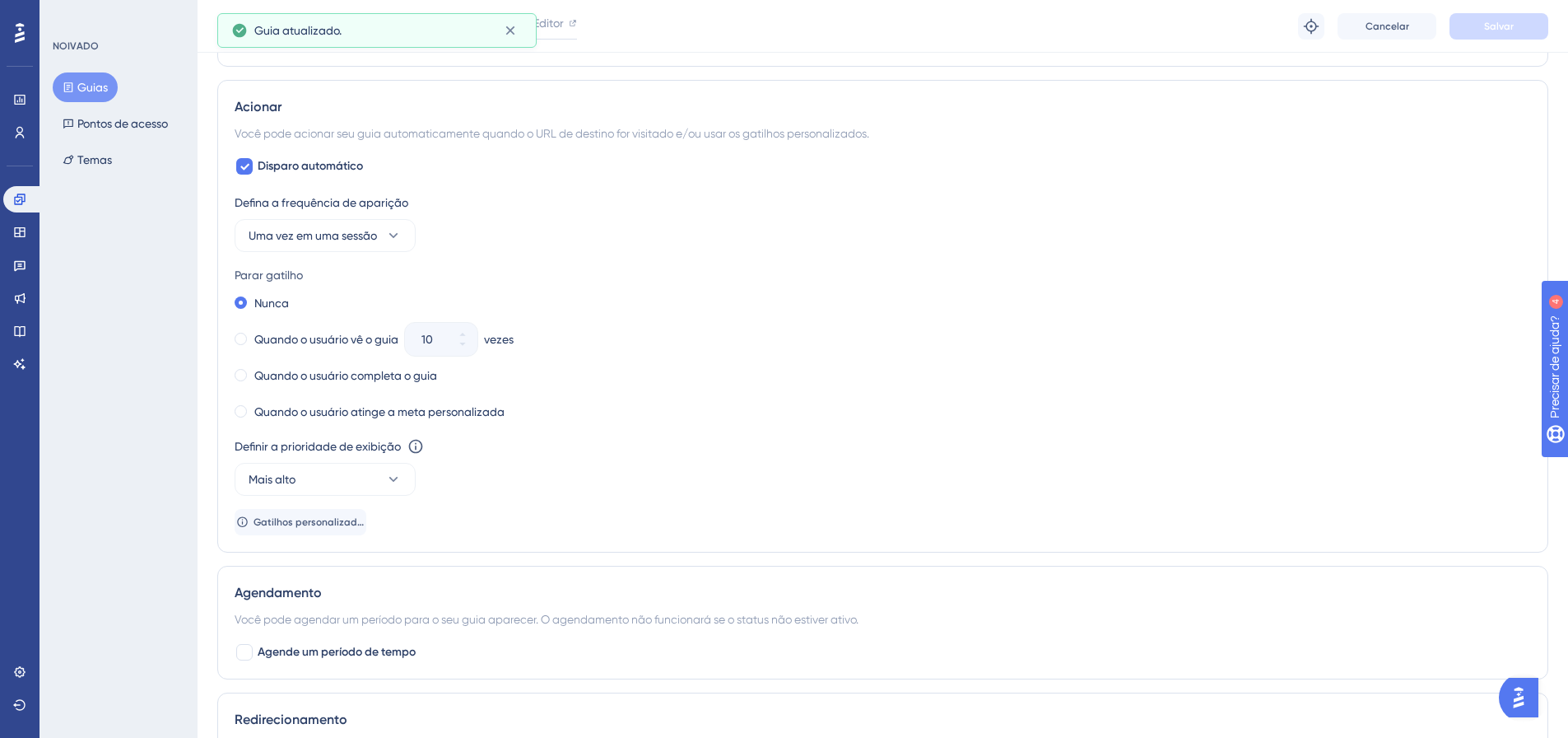
scroll to position [783, 0]
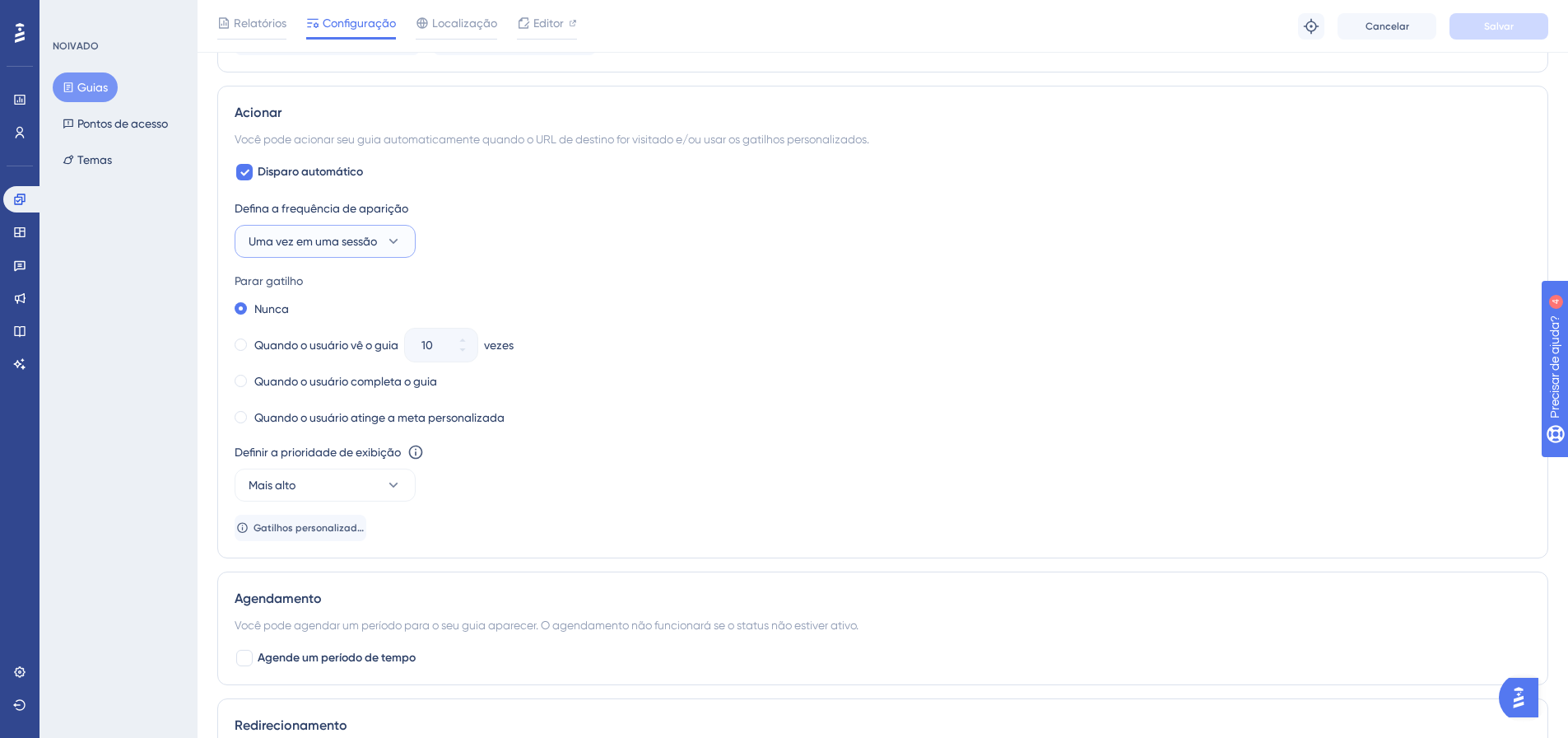
click at [359, 241] on font "Uma vez em uma sessão" at bounding box center [313, 241] width 129 height 13
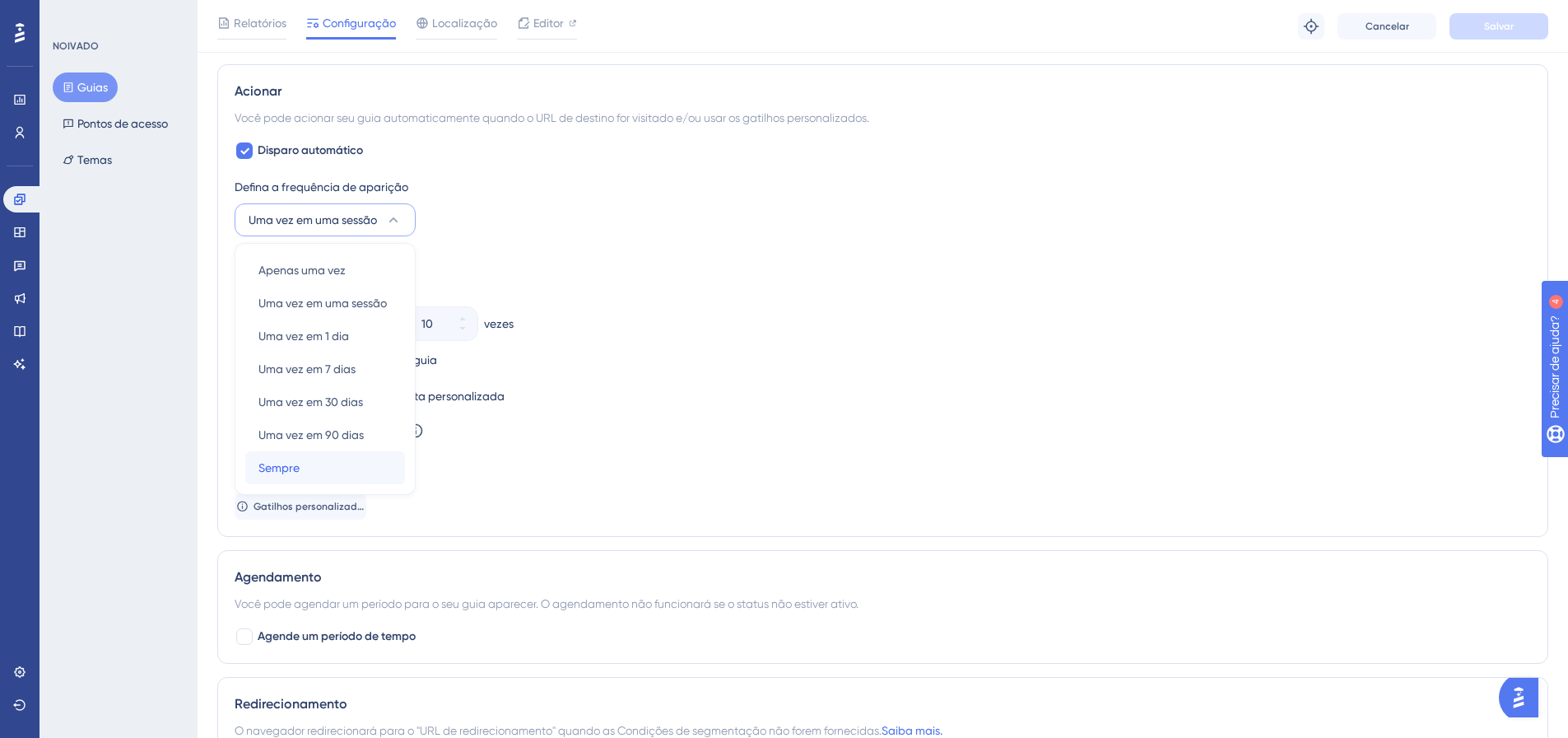
click at [317, 469] on div "Sempre Sempre" at bounding box center [325, 468] width 133 height 33
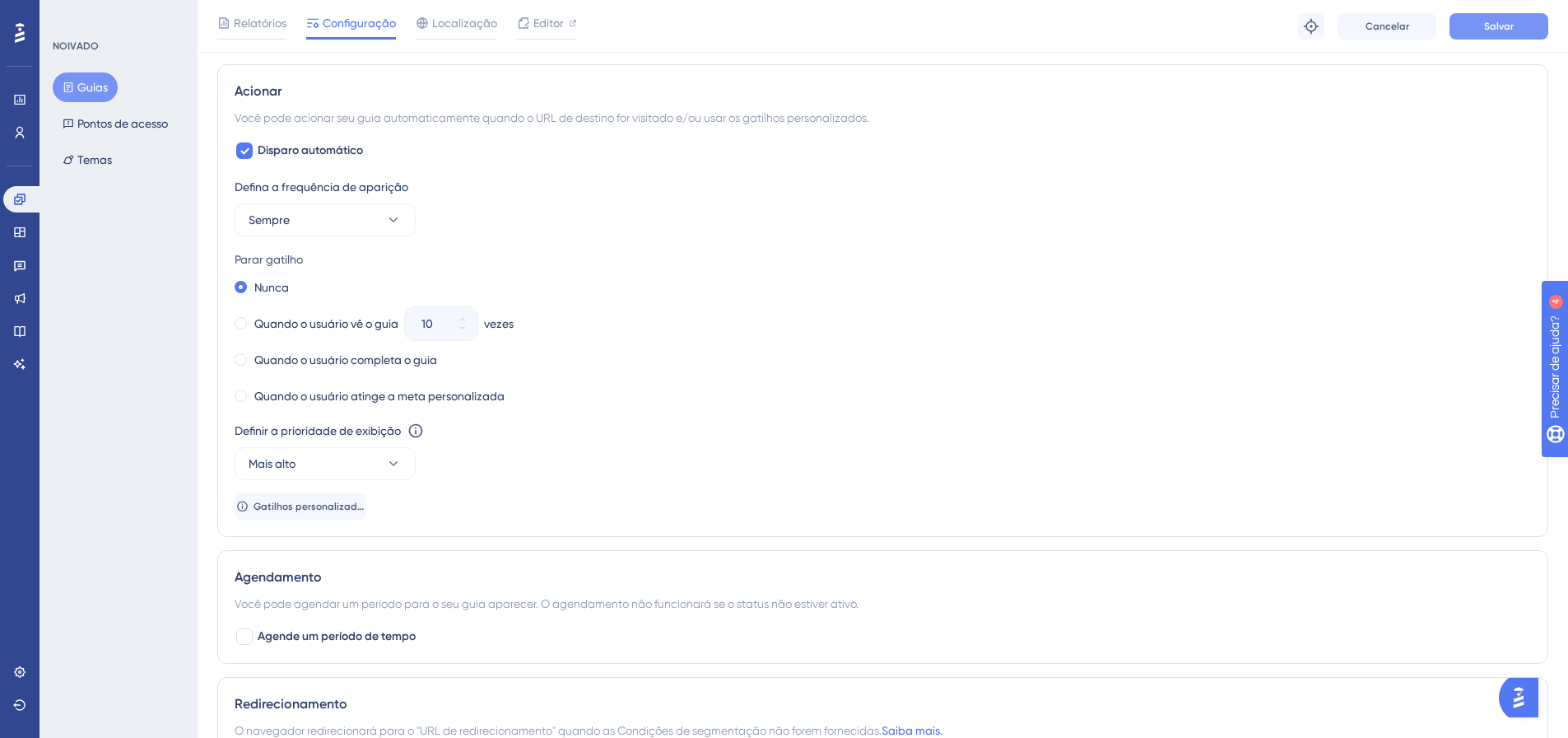
click at [1504, 30] on font "Salvar" at bounding box center [1499, 26] width 30 height 12
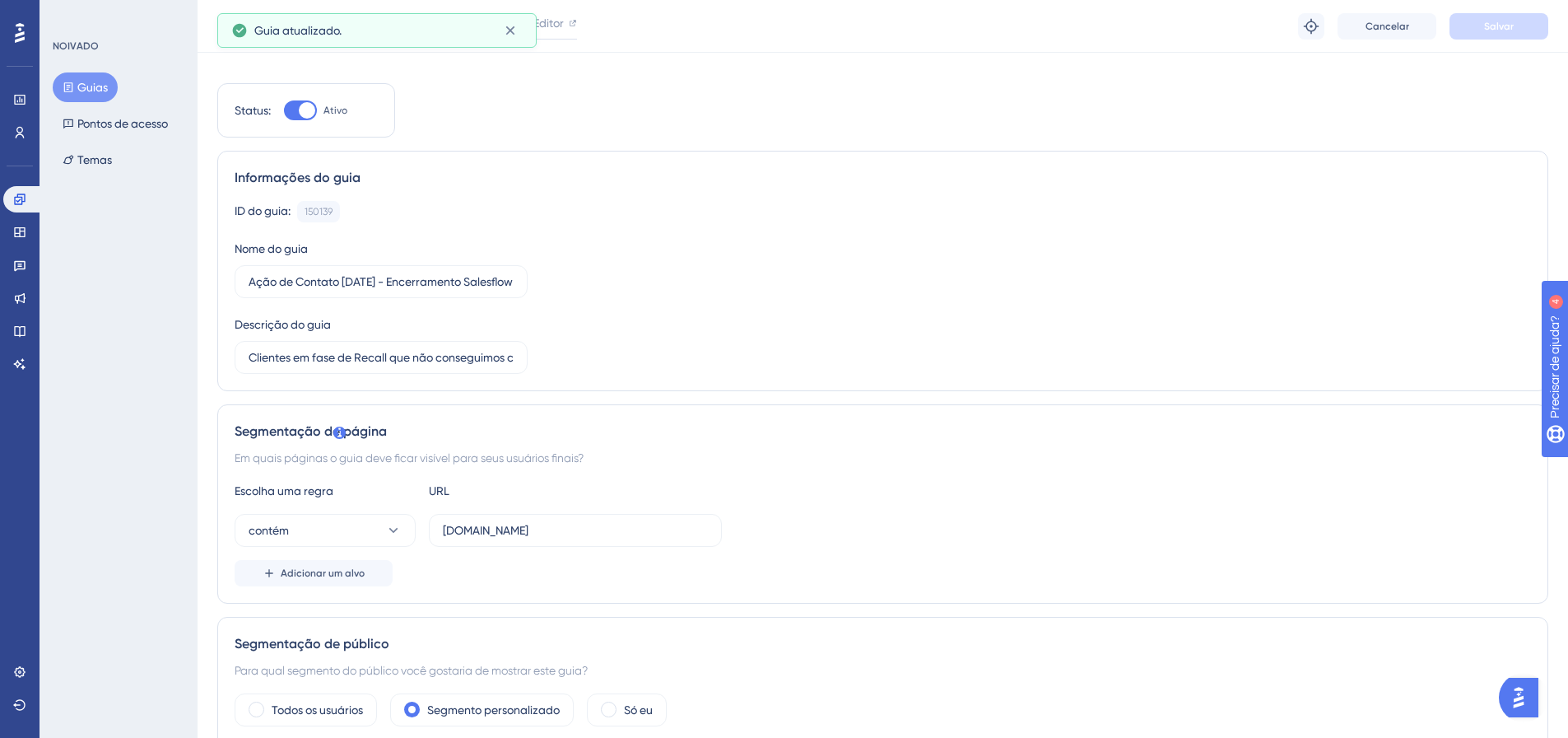
scroll to position [0, 0]
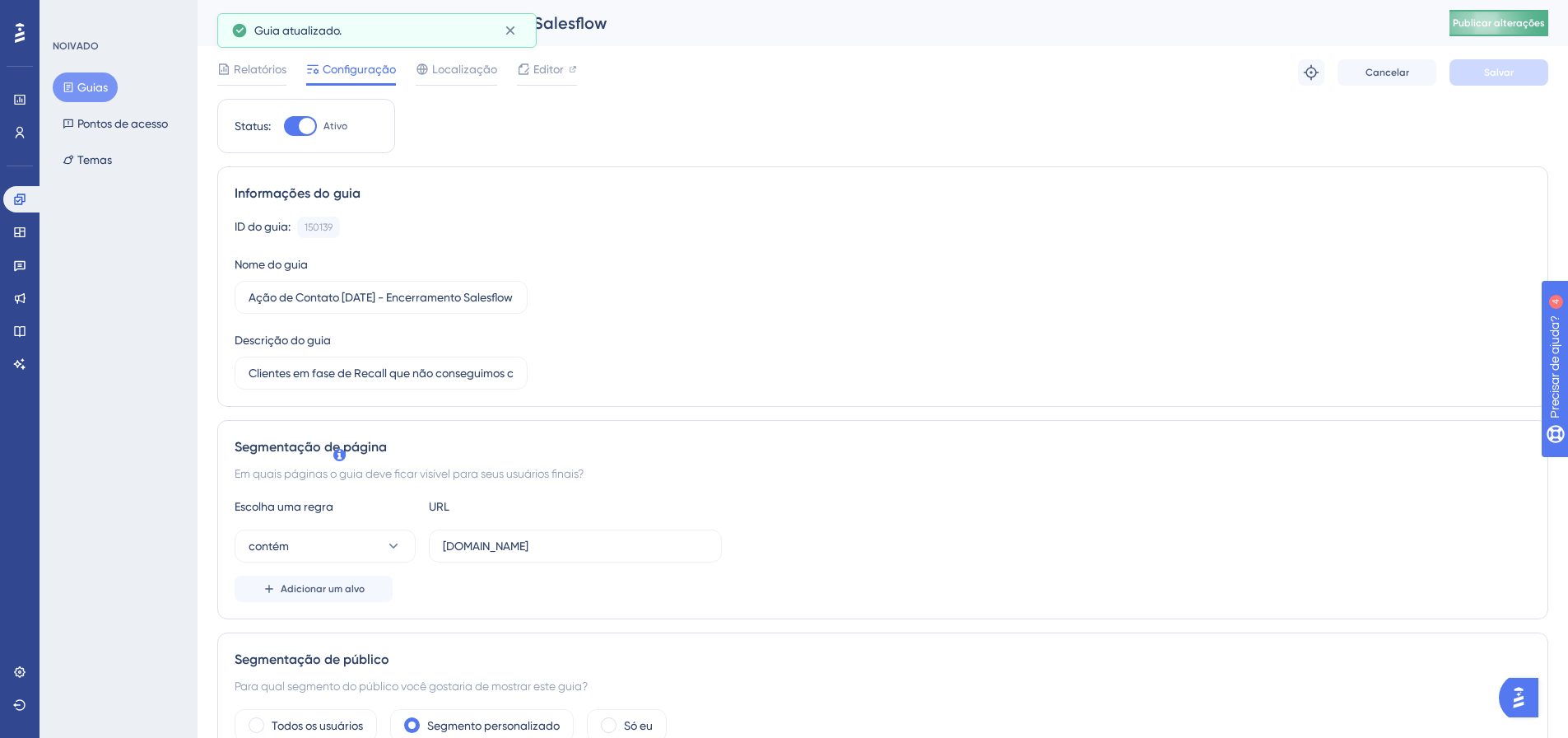
click at [1515, 28] on font "Publicar alterações" at bounding box center [1499, 23] width 92 height 12
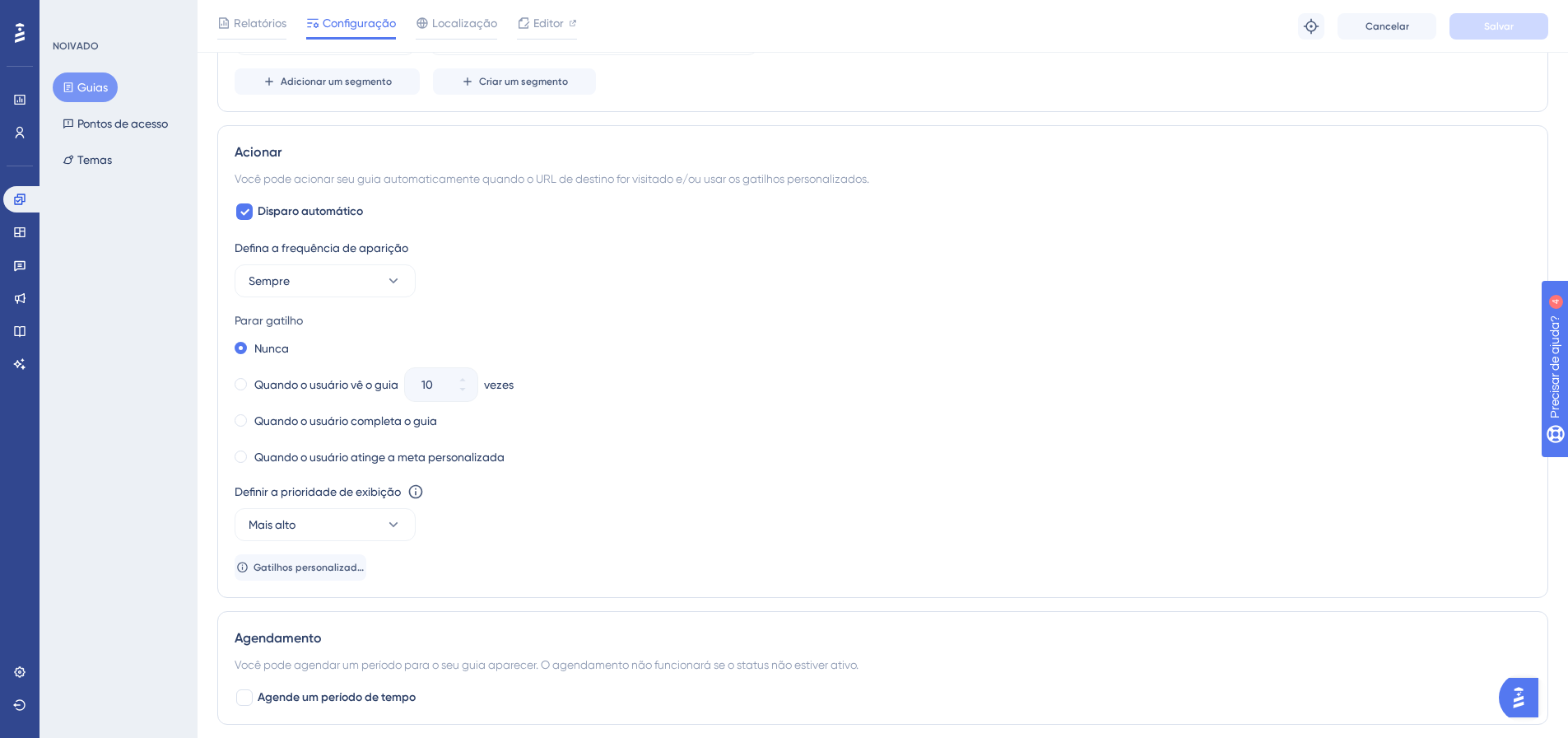
scroll to position [742, 0]
click at [387, 278] on icon at bounding box center [394, 283] width 16 height 16
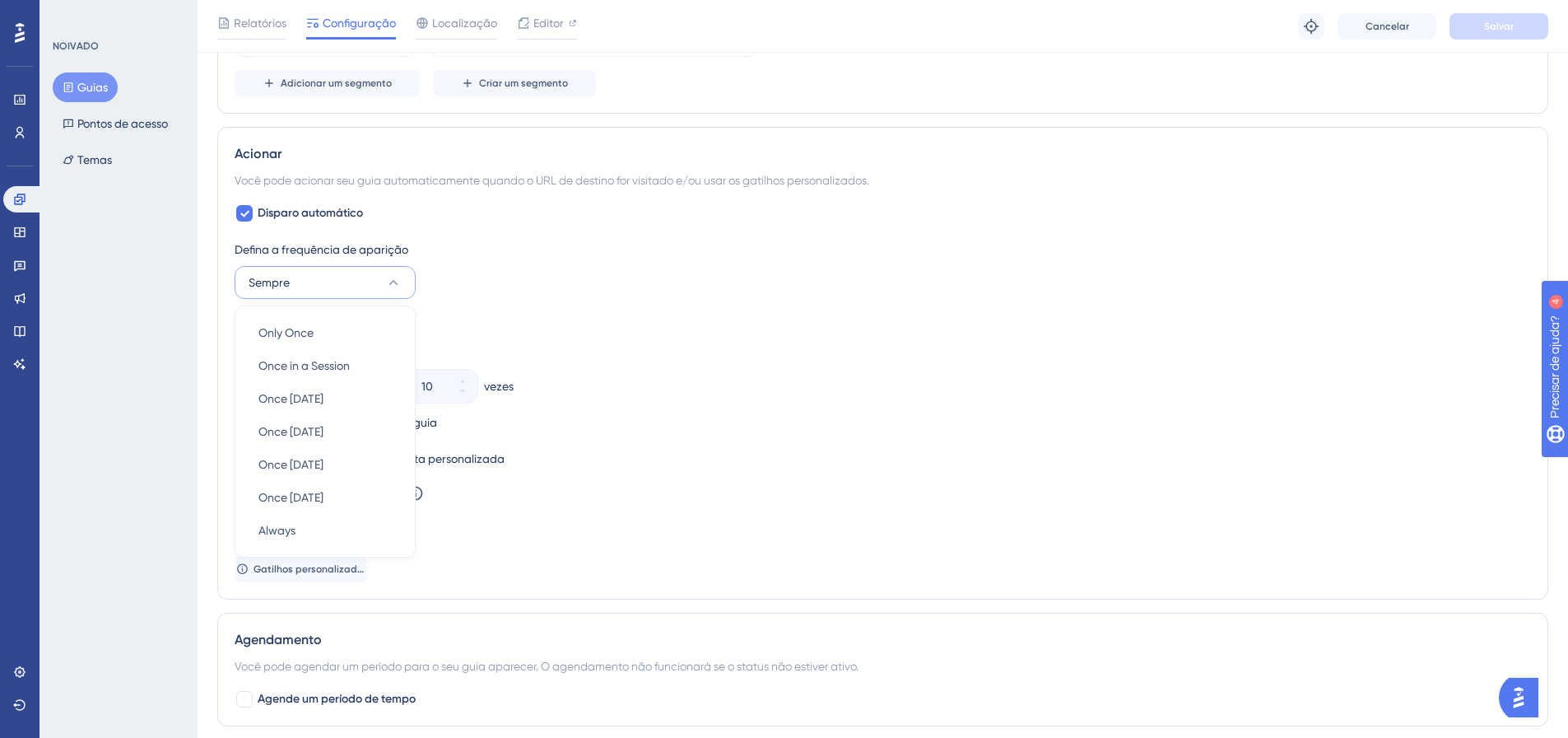
scroll to position [804, 0]
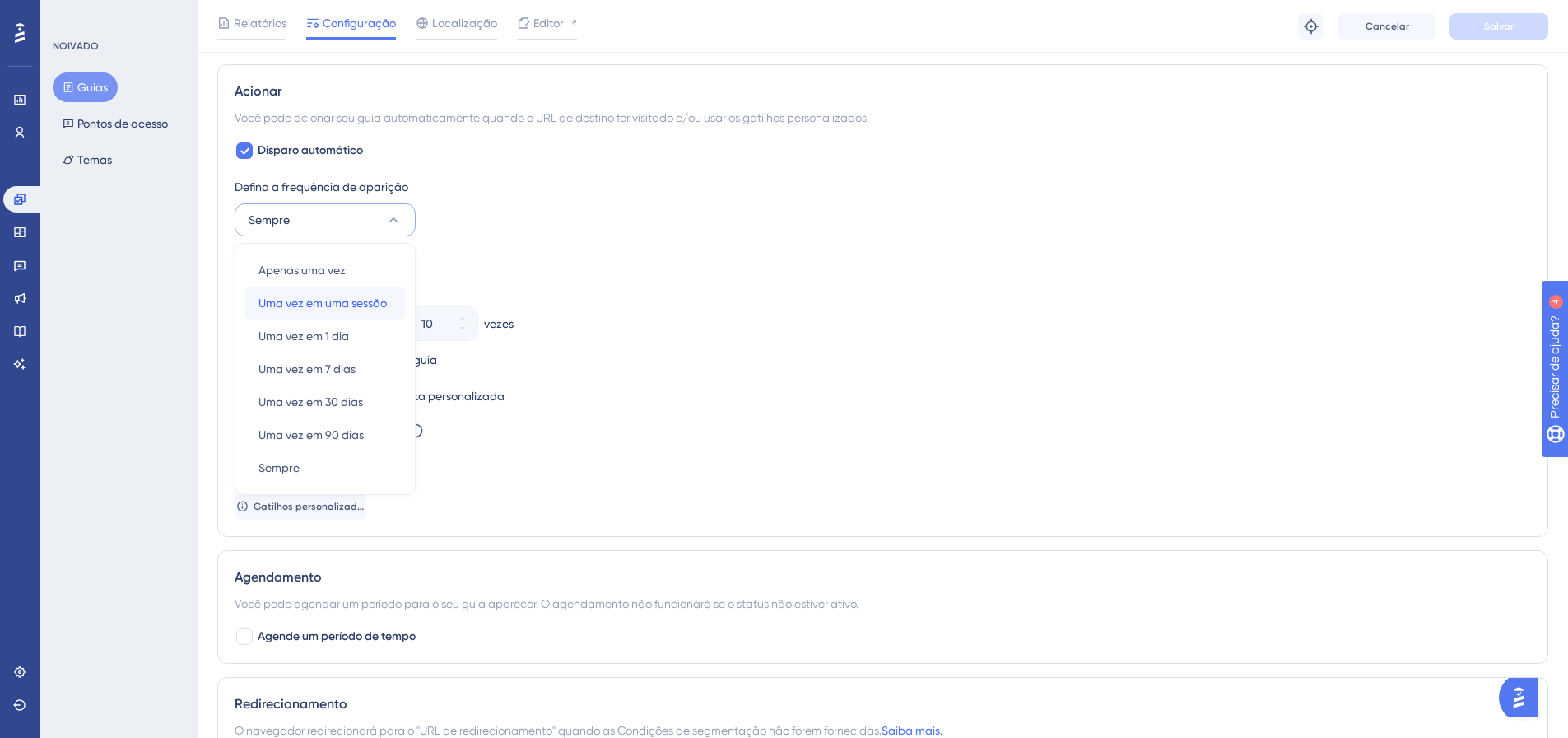
click at [350, 301] on font "Uma vez em uma sessão" at bounding box center [323, 303] width 129 height 13
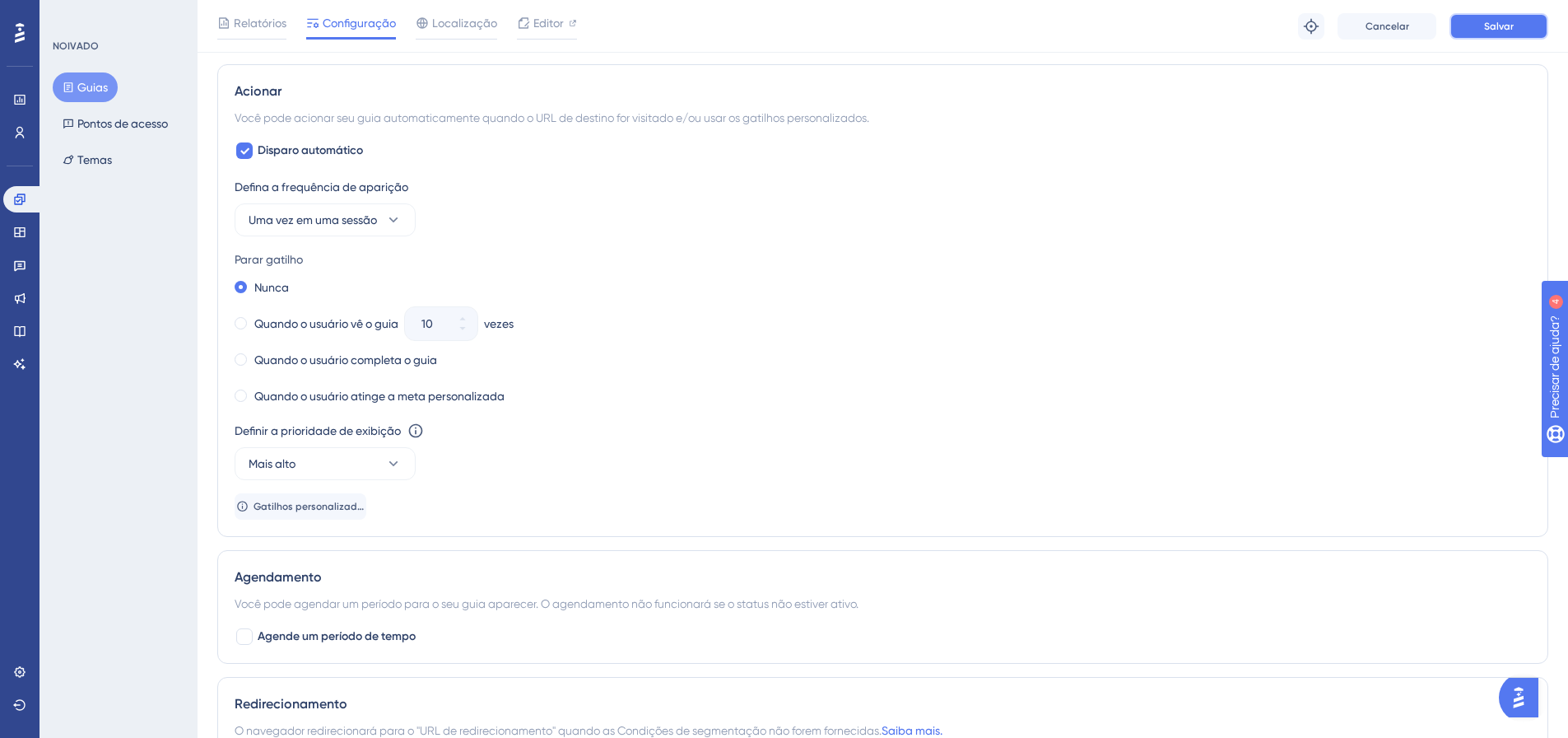
click at [1510, 21] on font "Salvar" at bounding box center [1499, 26] width 30 height 12
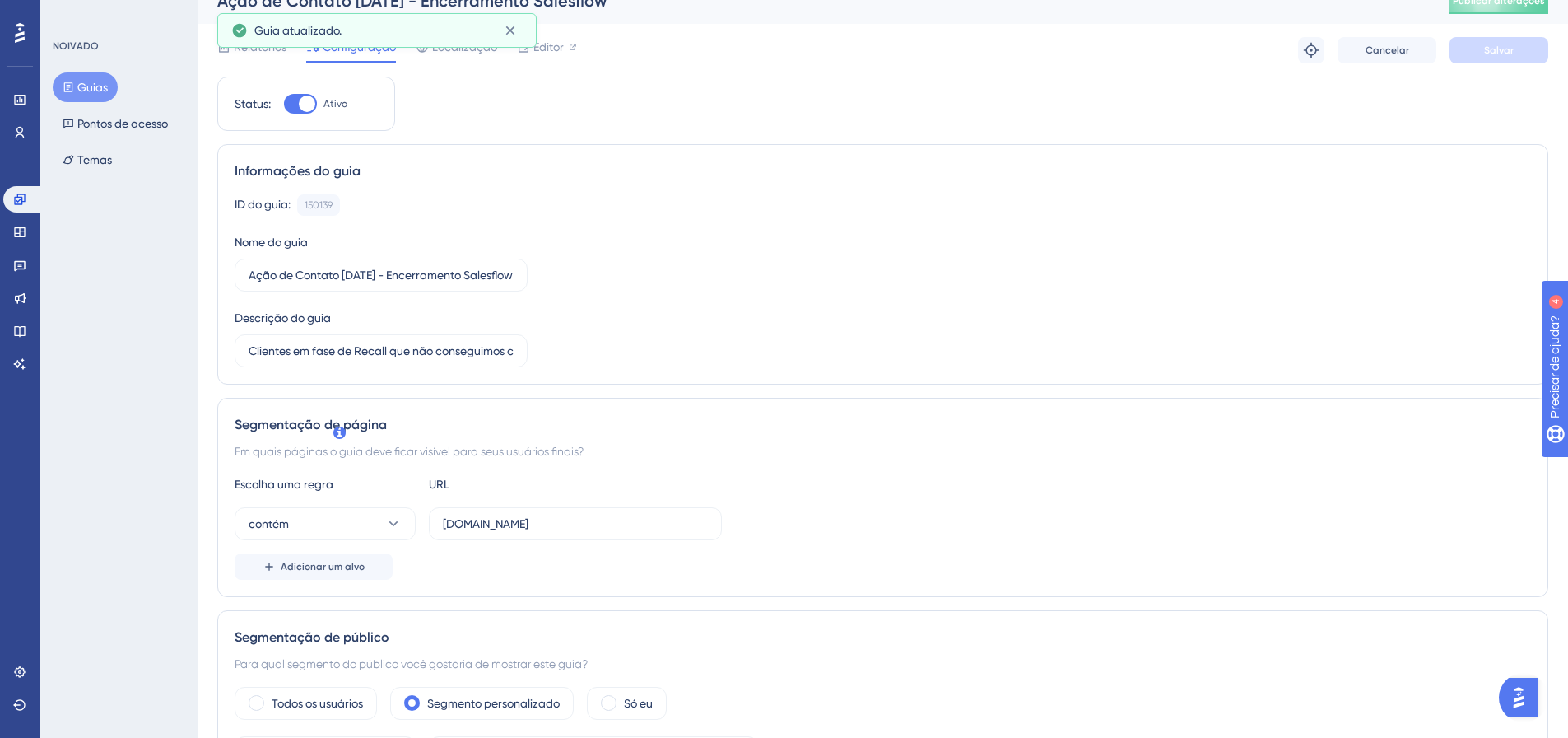
scroll to position [0, 0]
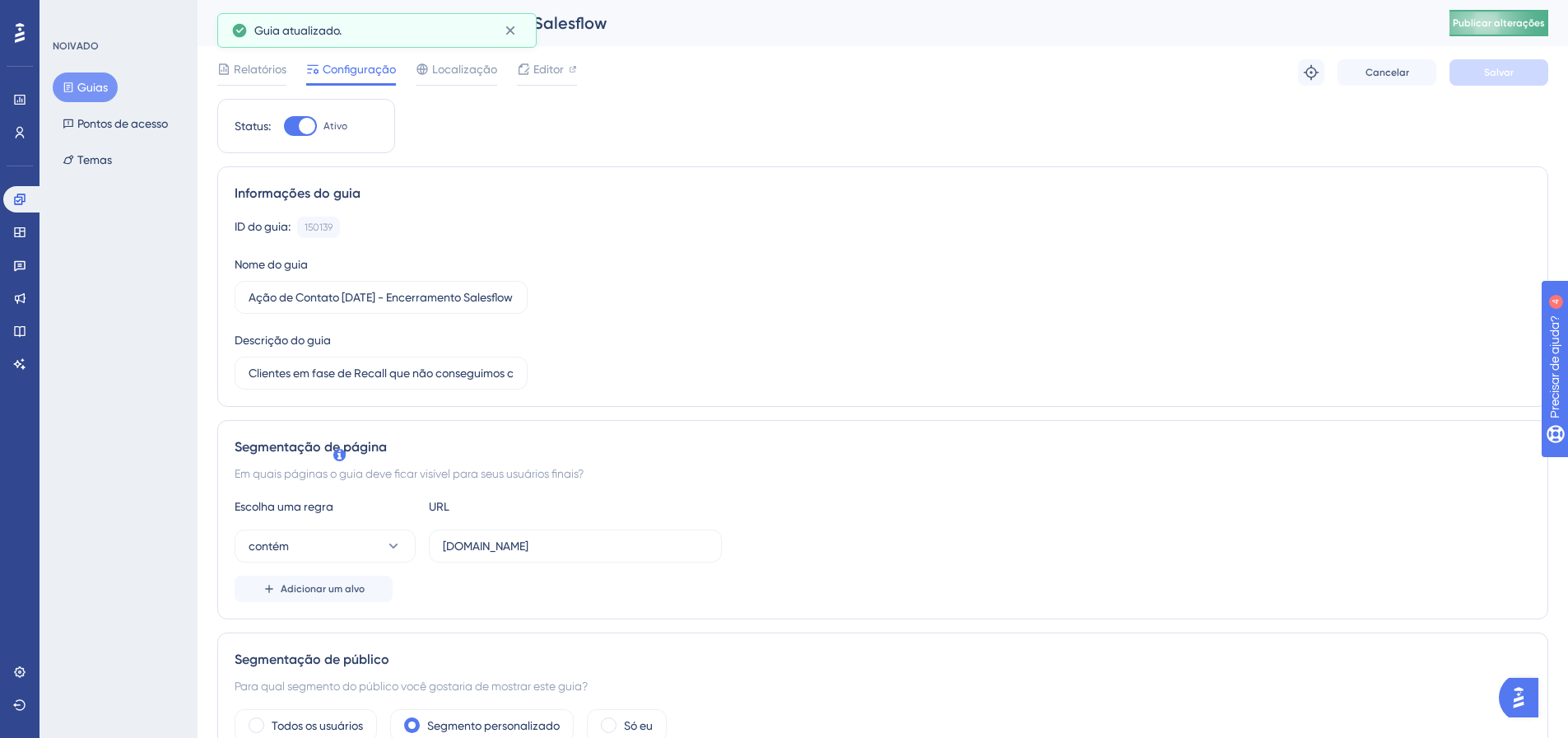
click at [1519, 20] on font "Publicar alterações" at bounding box center [1499, 23] width 92 height 12
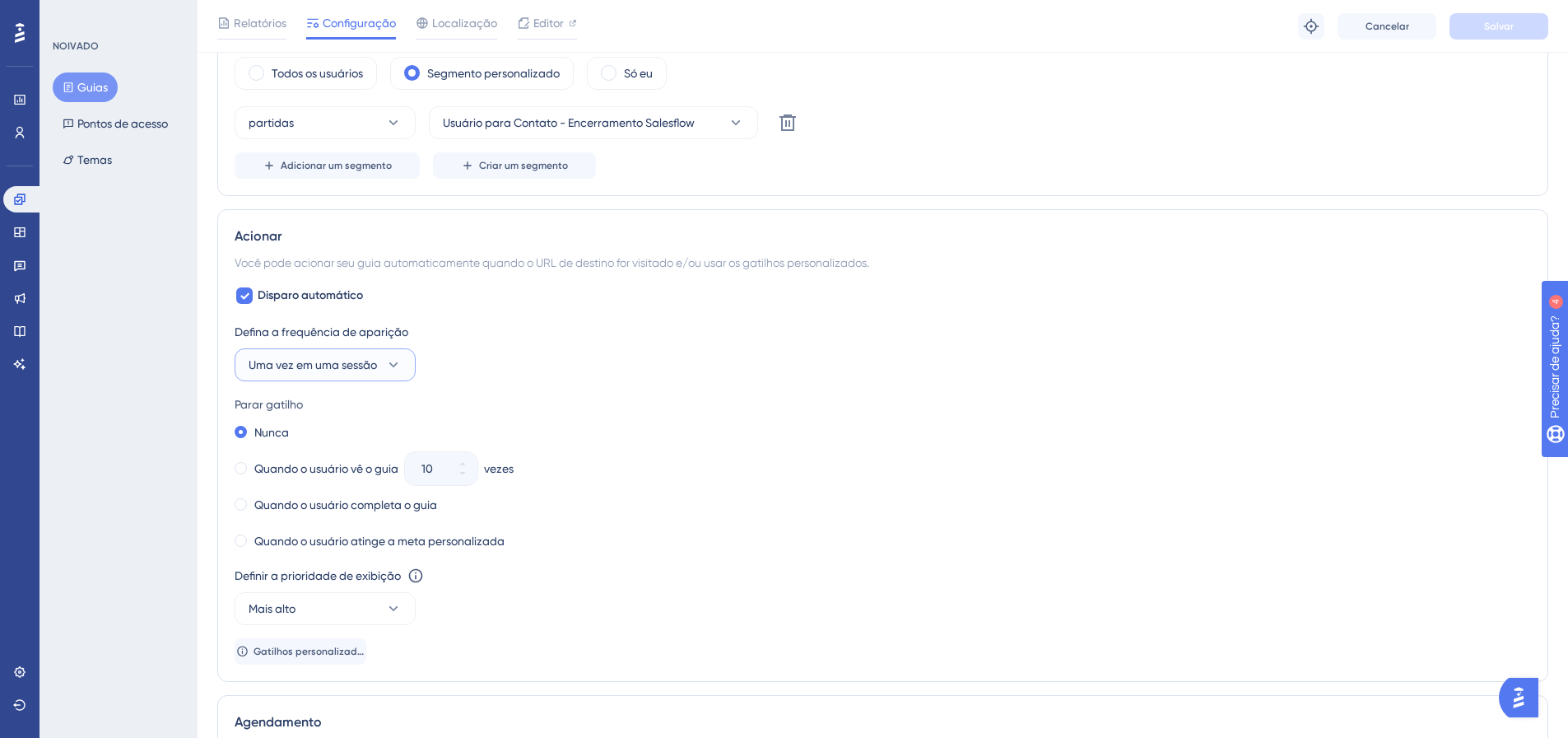
click at [381, 367] on button "Uma vez em uma sessão" at bounding box center [325, 365] width 181 height 33
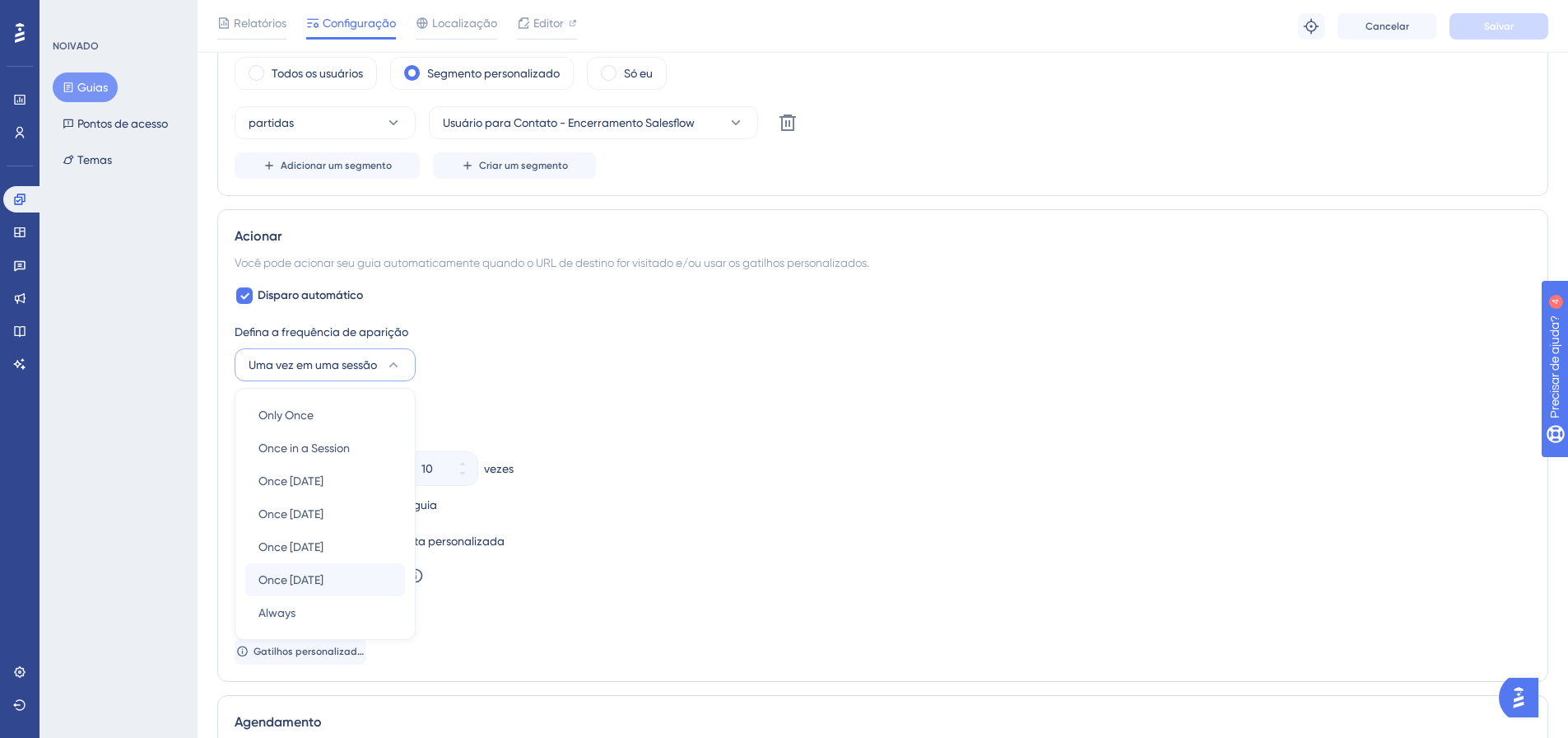
scroll to position [804, 0]
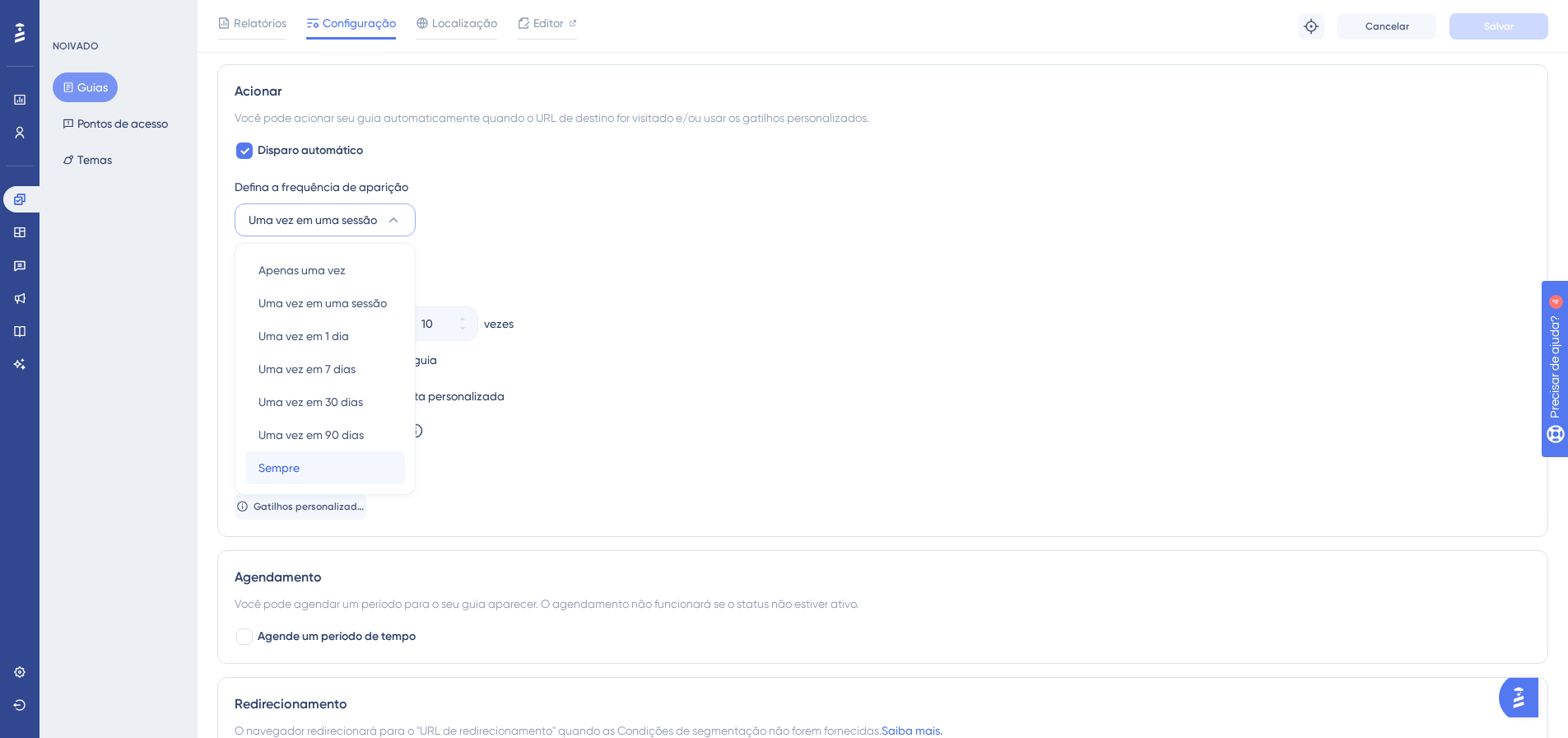
click at [322, 478] on div "Sempre Sempre" at bounding box center [325, 468] width 133 height 33
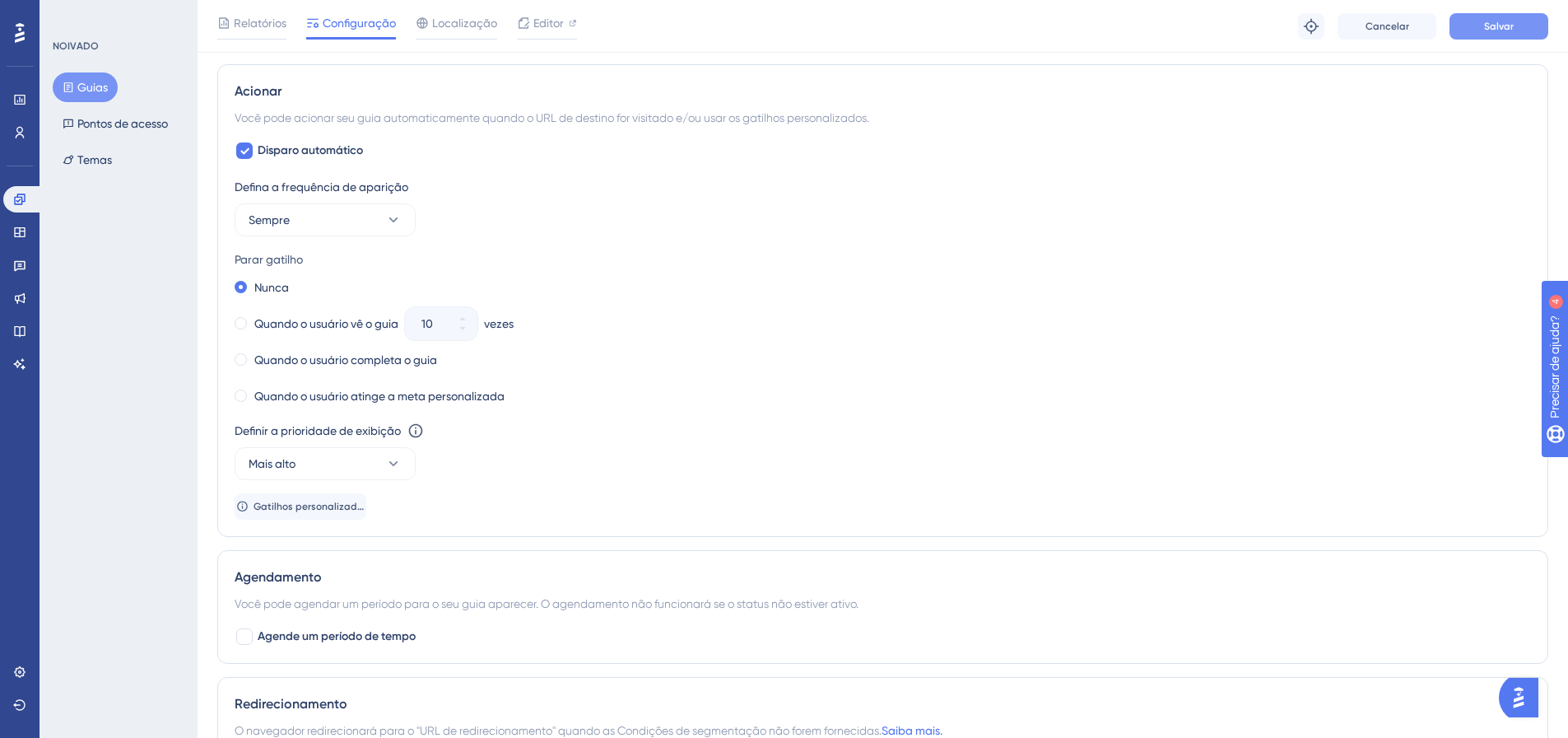
click at [1497, 26] on font "Salvar" at bounding box center [1499, 26] width 30 height 12
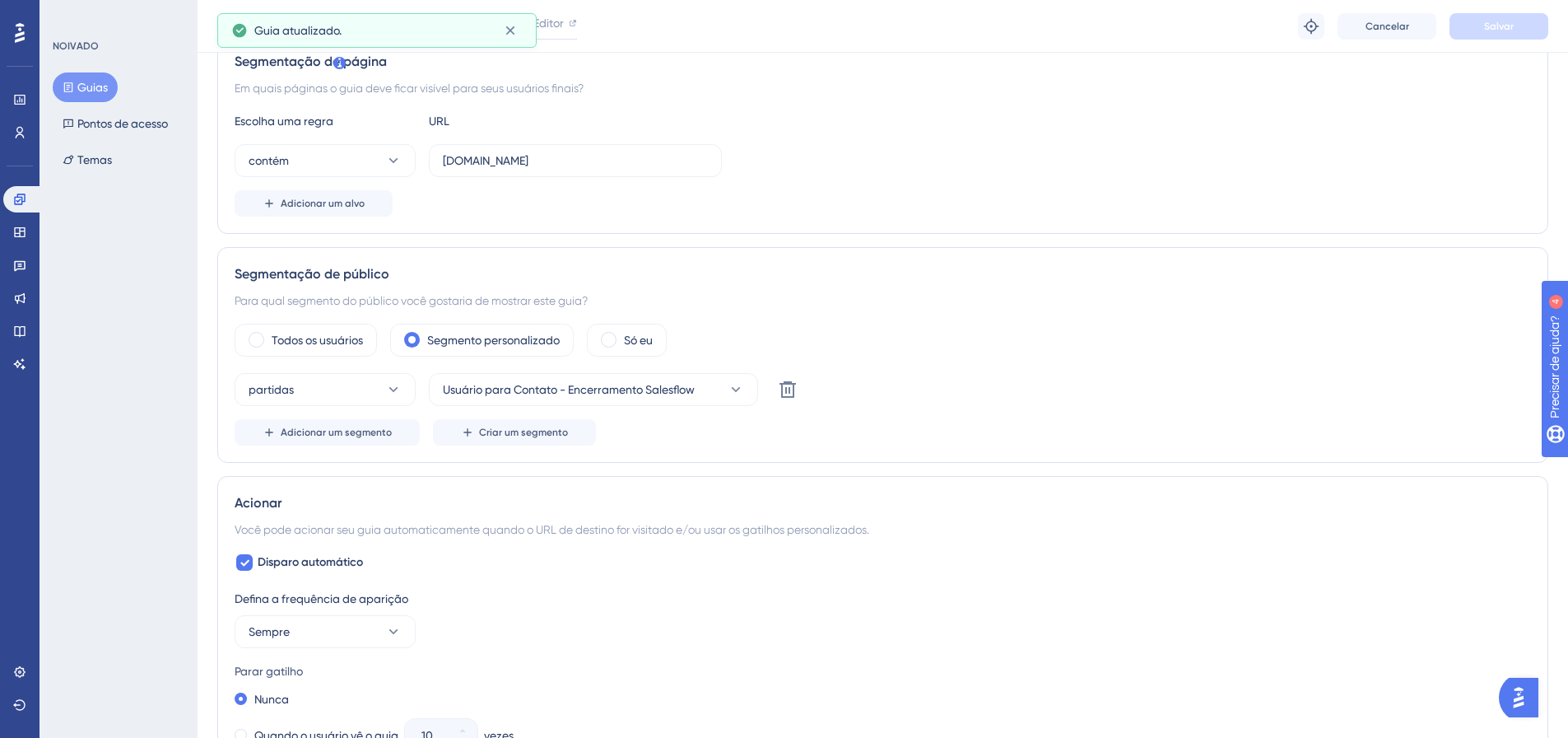
scroll to position [0, 0]
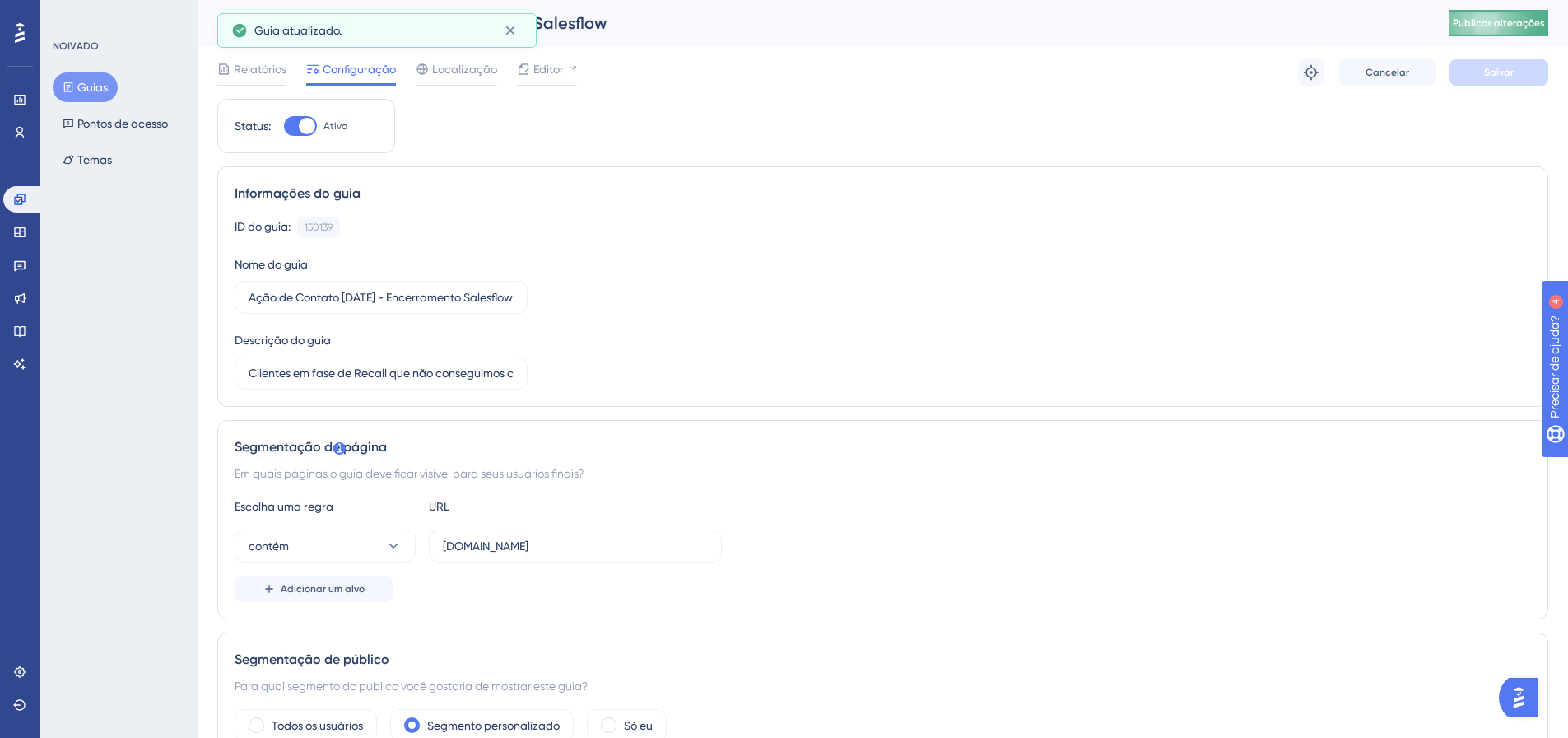
click at [1542, 20] on font "Publicar alterações" at bounding box center [1499, 23] width 92 height 12
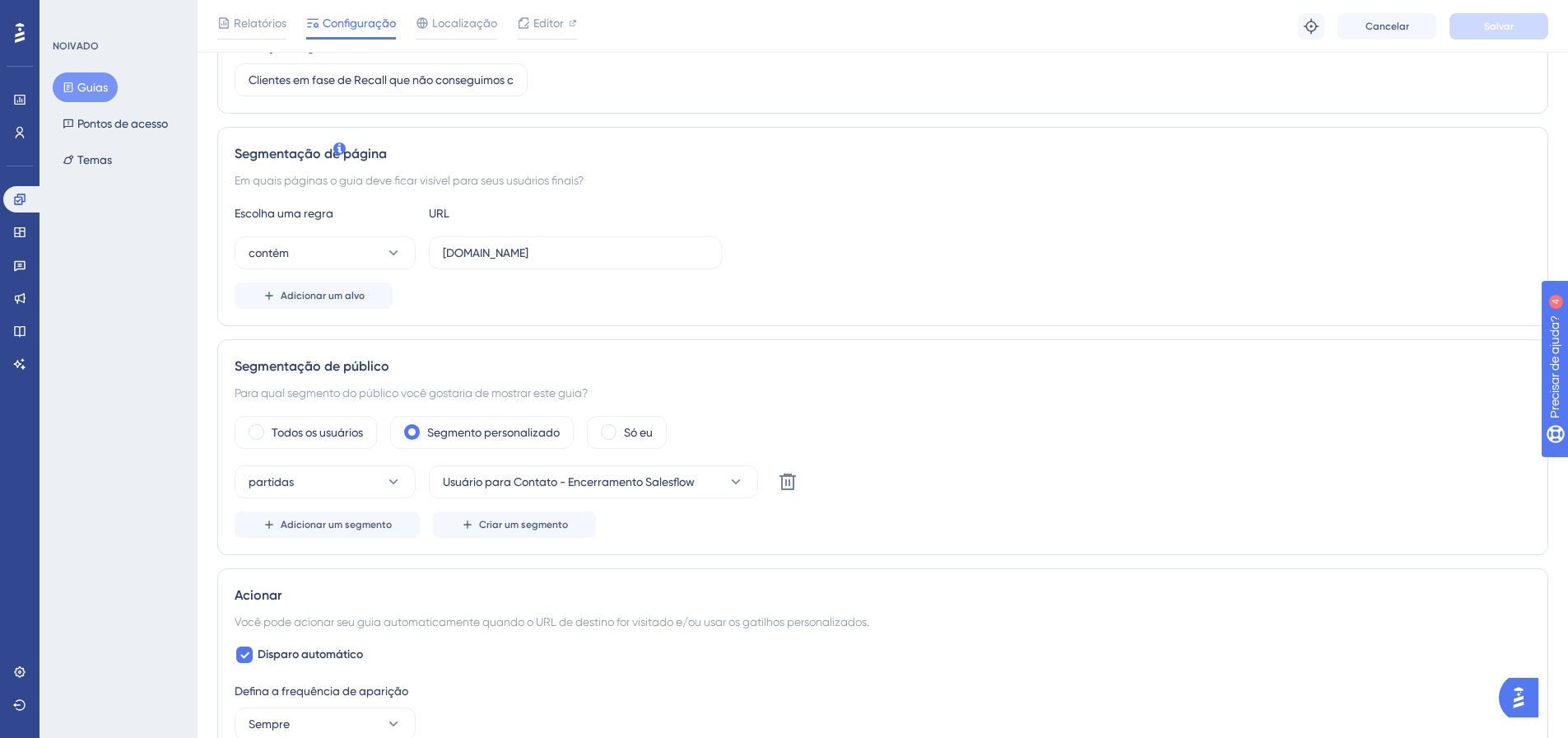
scroll to position [329, 0]
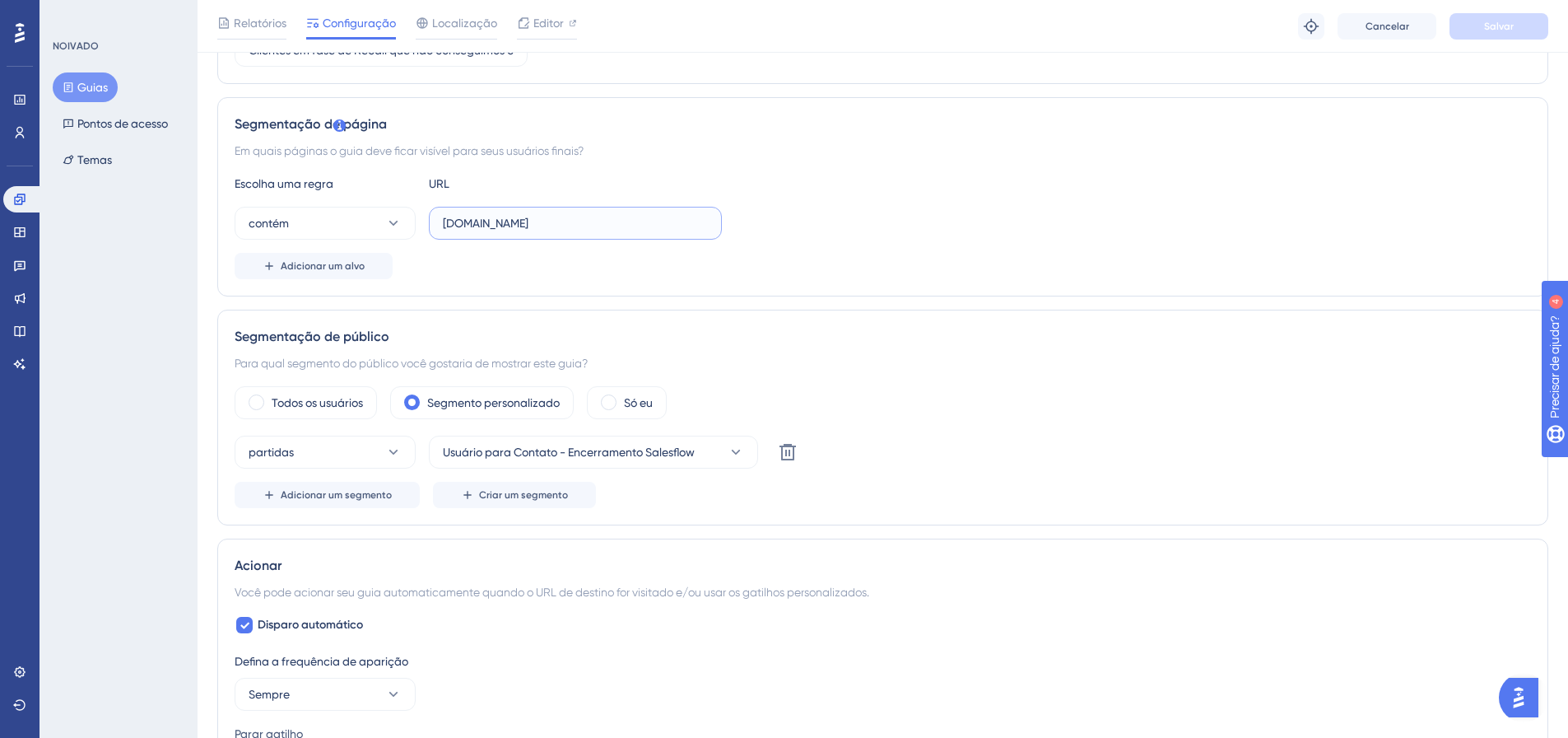
click at [607, 228] on input "[DOMAIN_NAME]" at bounding box center [575, 223] width 265 height 18
paste input "[URL][DOMAIN_NAME]"
click at [487, 219] on input "[URL][DOMAIN_NAME]" at bounding box center [575, 223] width 265 height 18
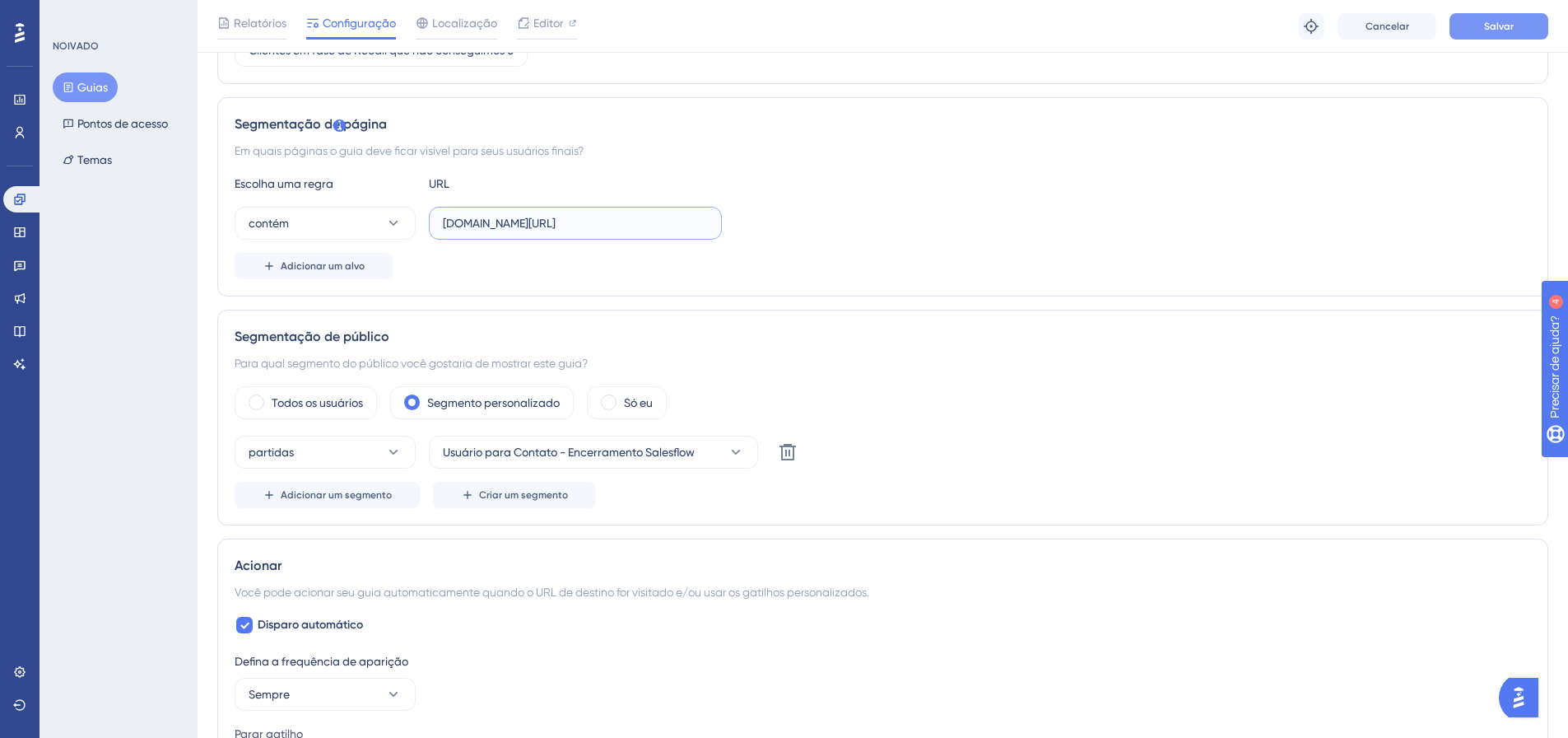
type input "[DOMAIN_NAME][URL]"
click at [1474, 22] on button "Salvar" at bounding box center [1499, 26] width 98 height 26
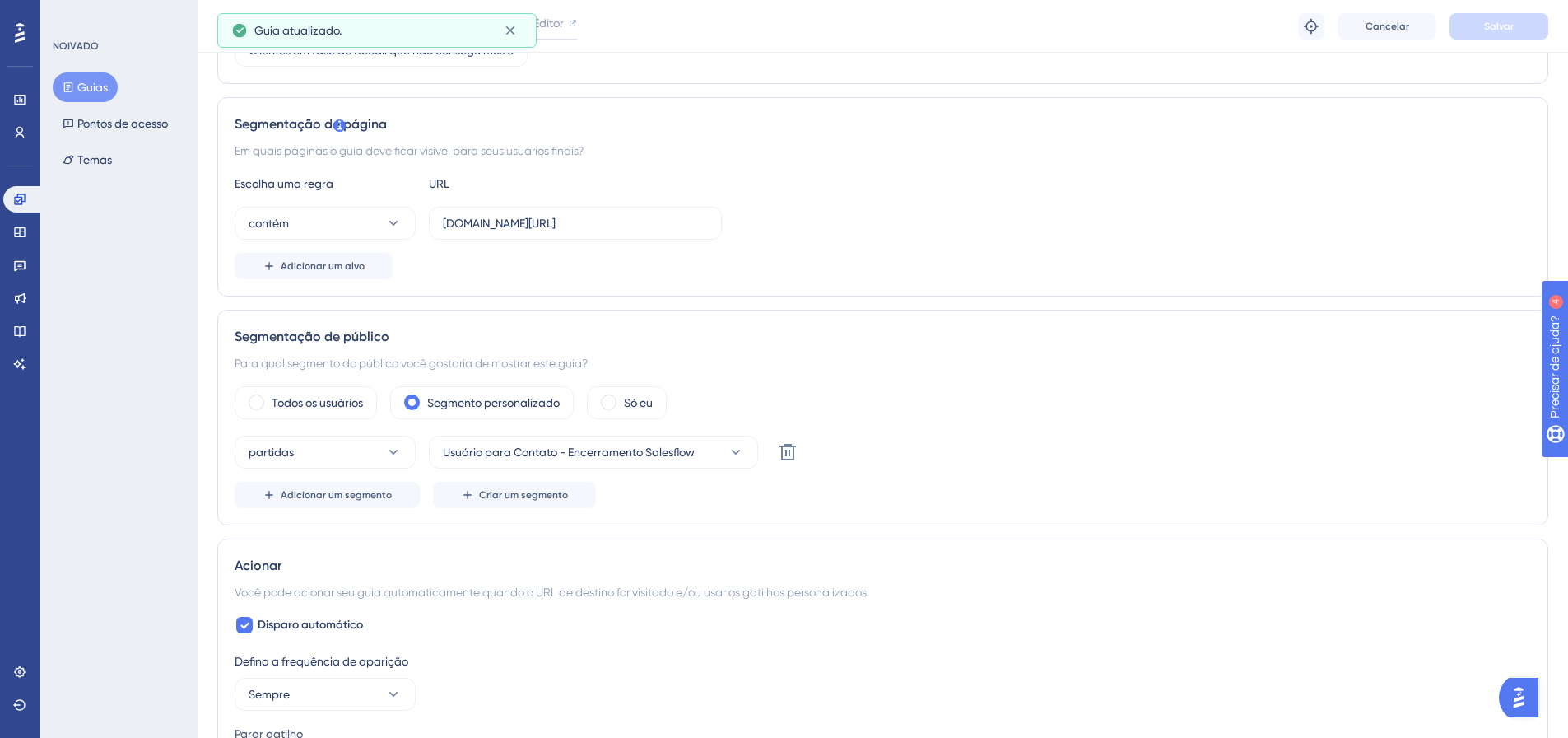
scroll to position [0, 0]
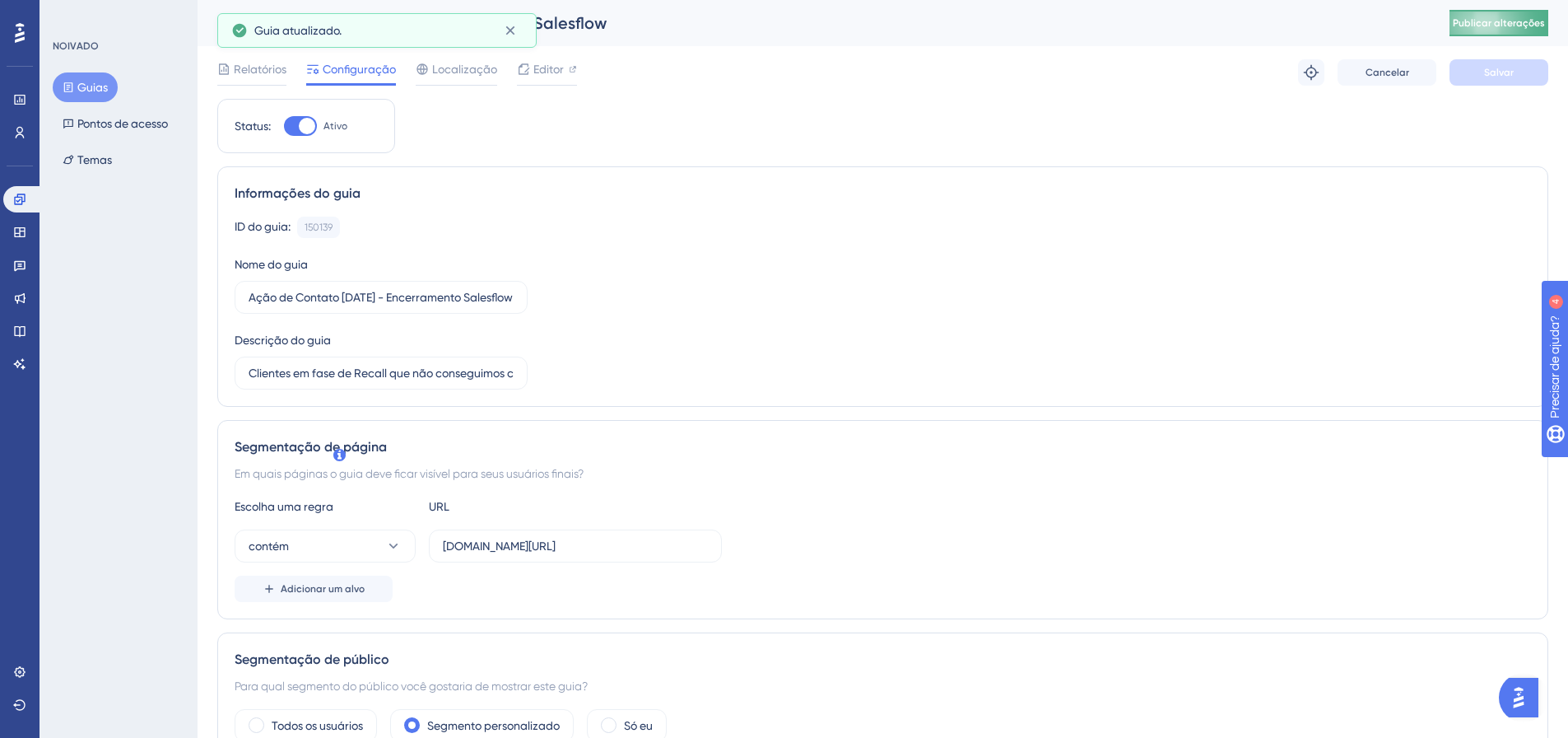
click at [1527, 30] on button "Publicar alterações" at bounding box center [1499, 23] width 98 height 26
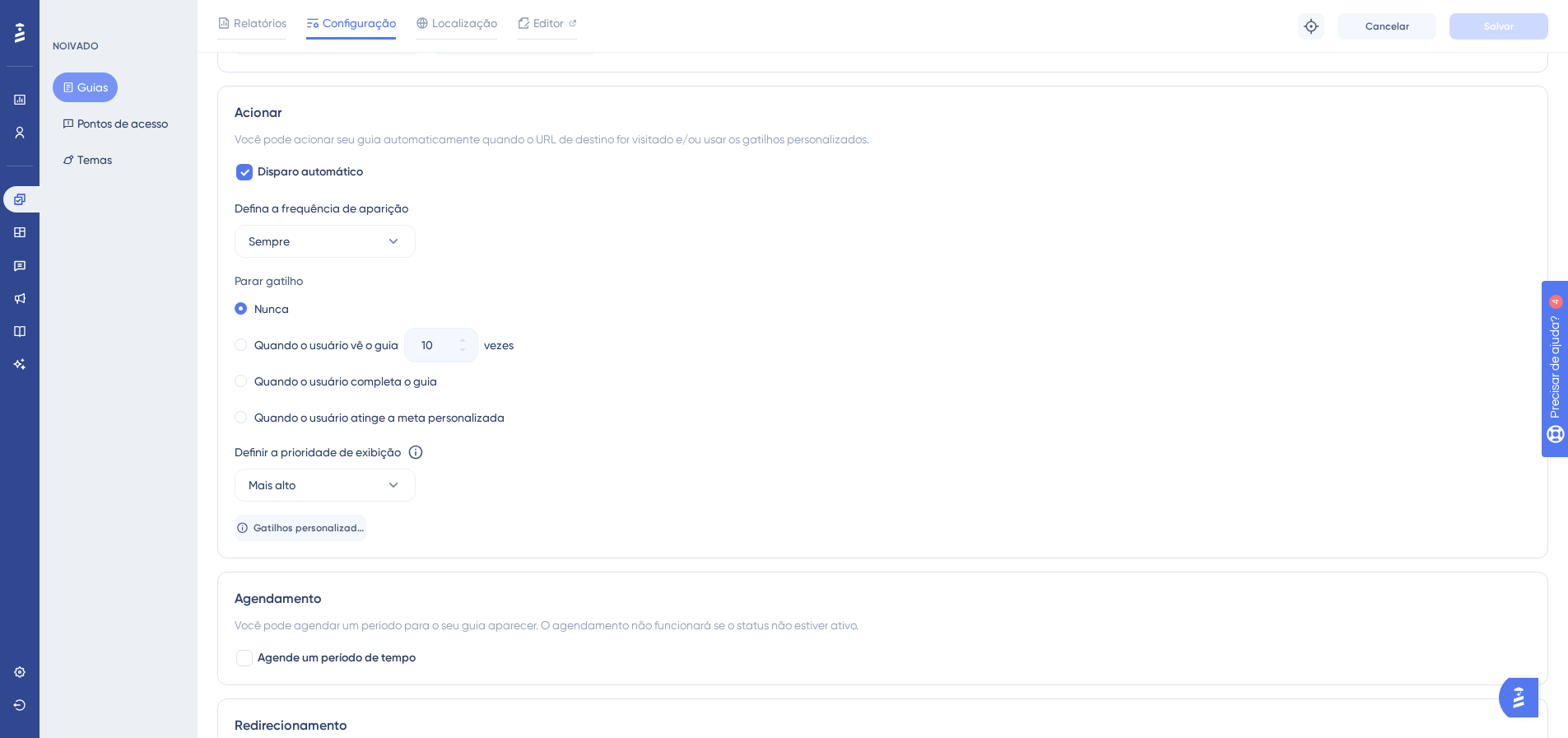
scroll to position [206, 0]
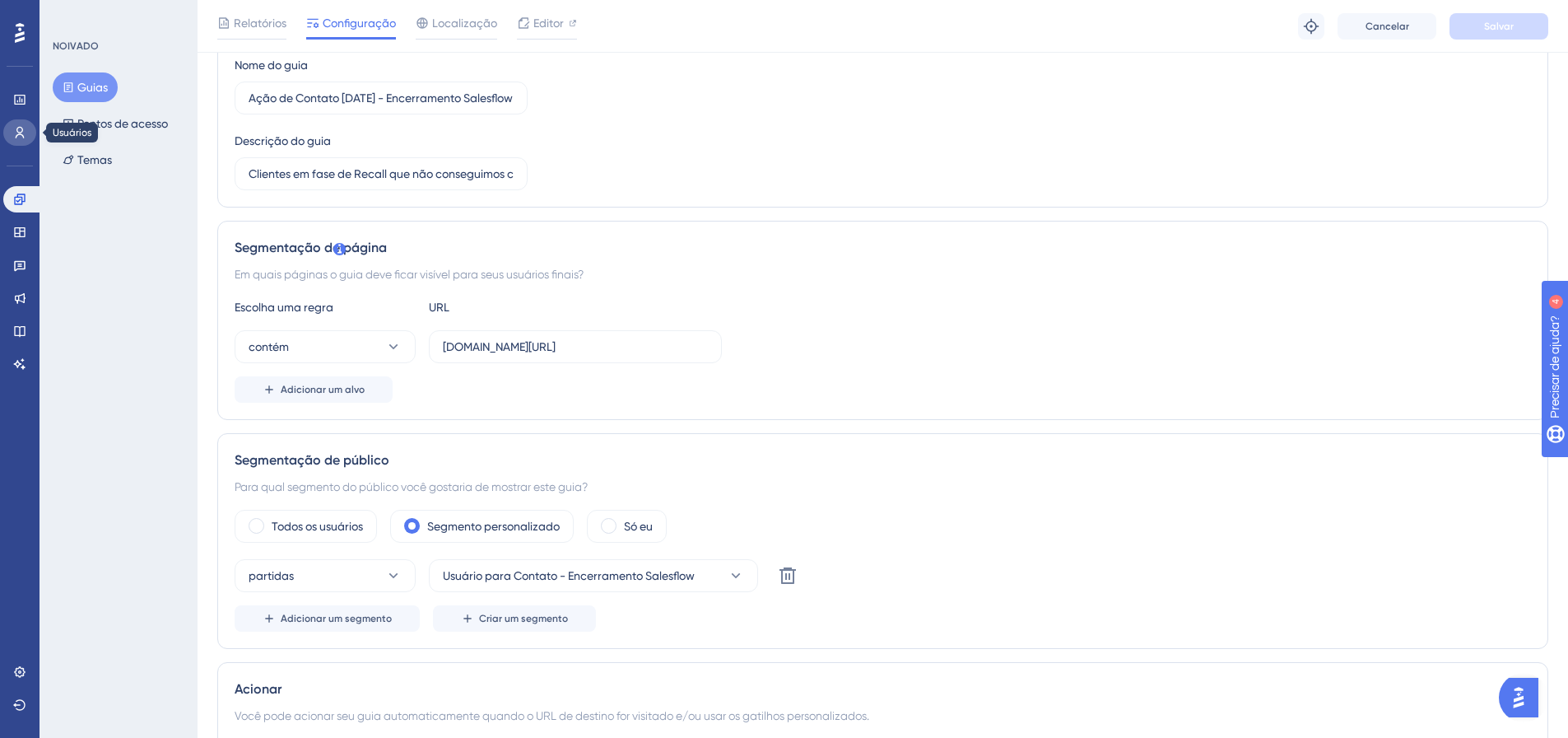
click at [15, 128] on icon at bounding box center [19, 132] width 13 height 13
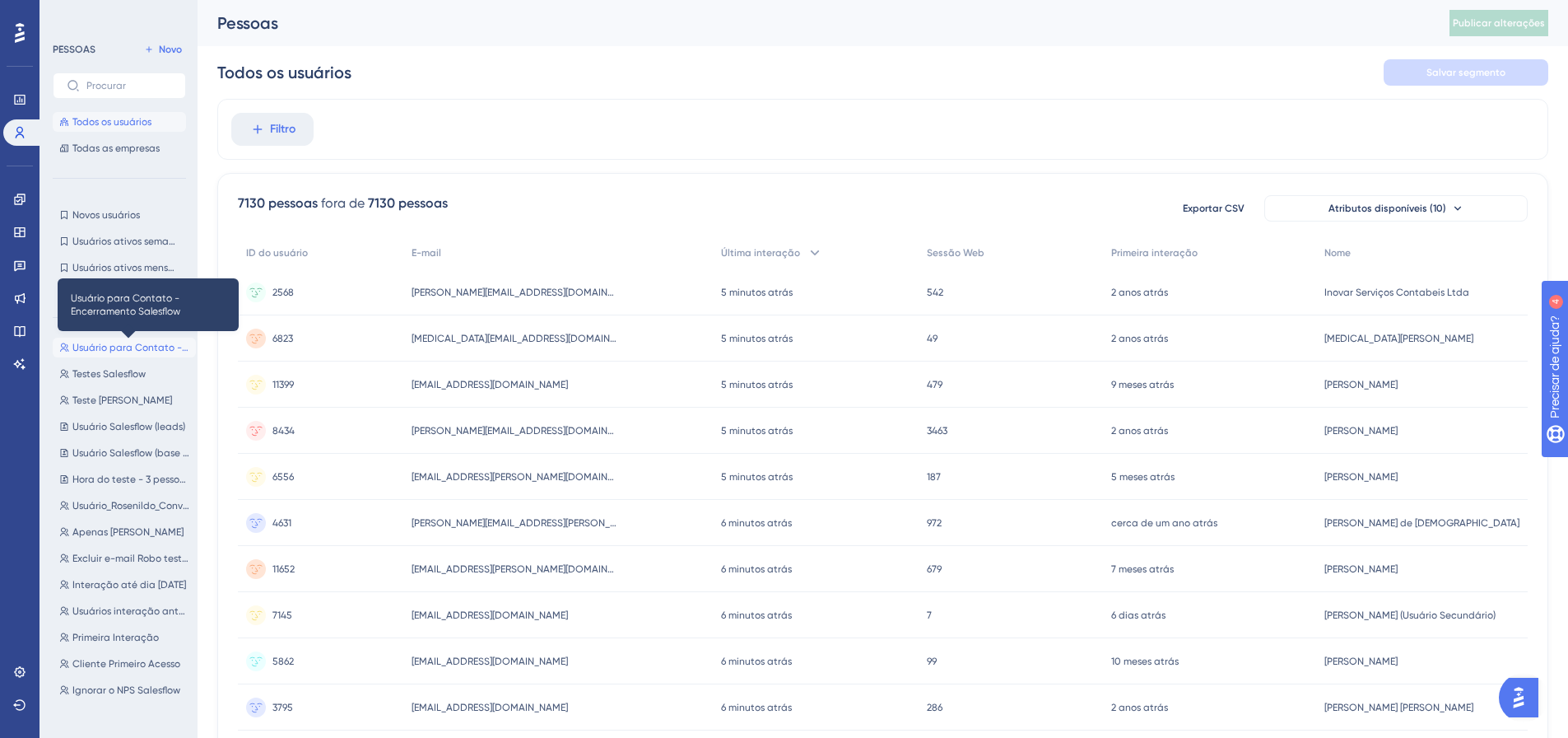
click at [126, 348] on font "Usuário para Contato - Encerramento Salesflow" at bounding box center [183, 348] width 222 height 12
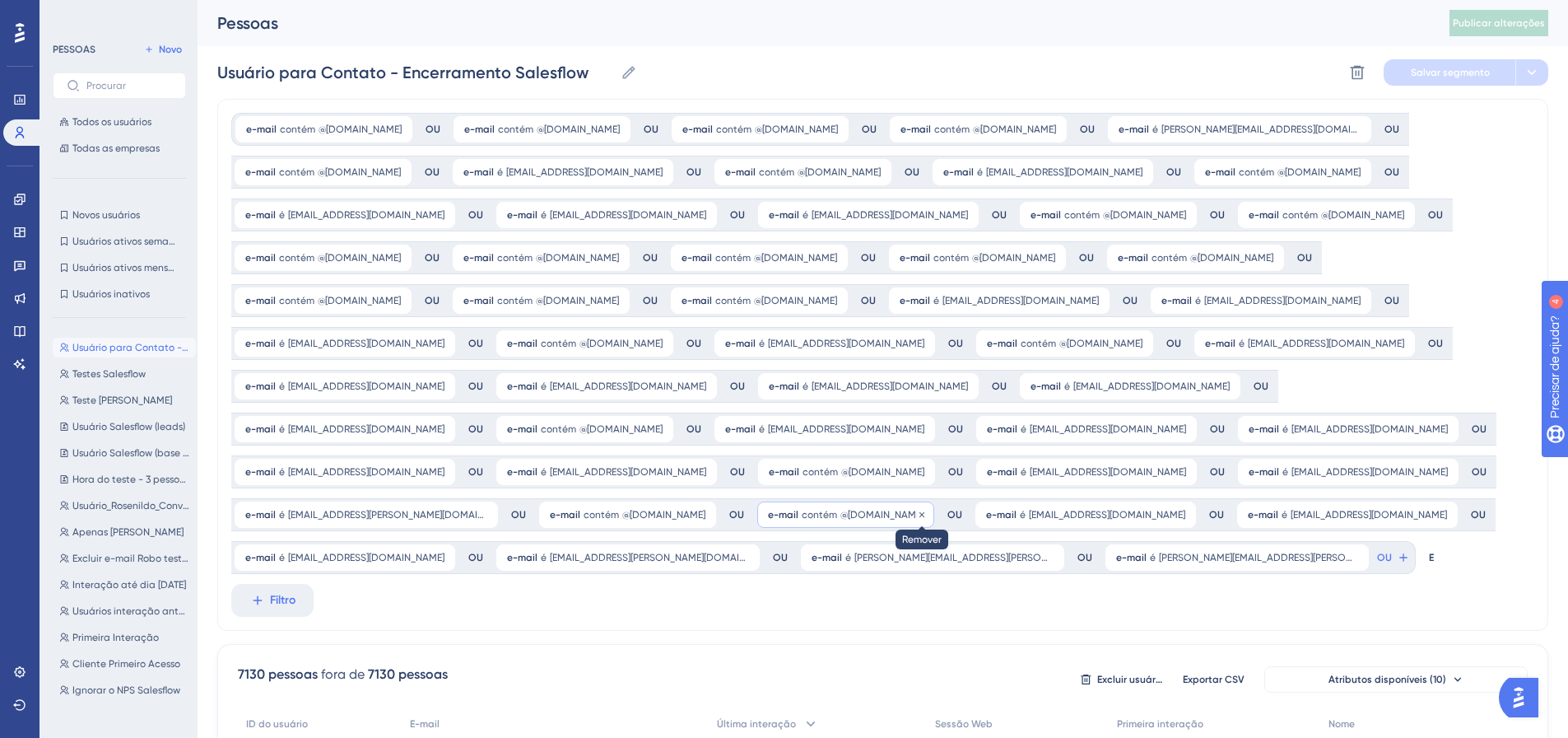
click at [920, 515] on icon at bounding box center [922, 514] width 5 height 5
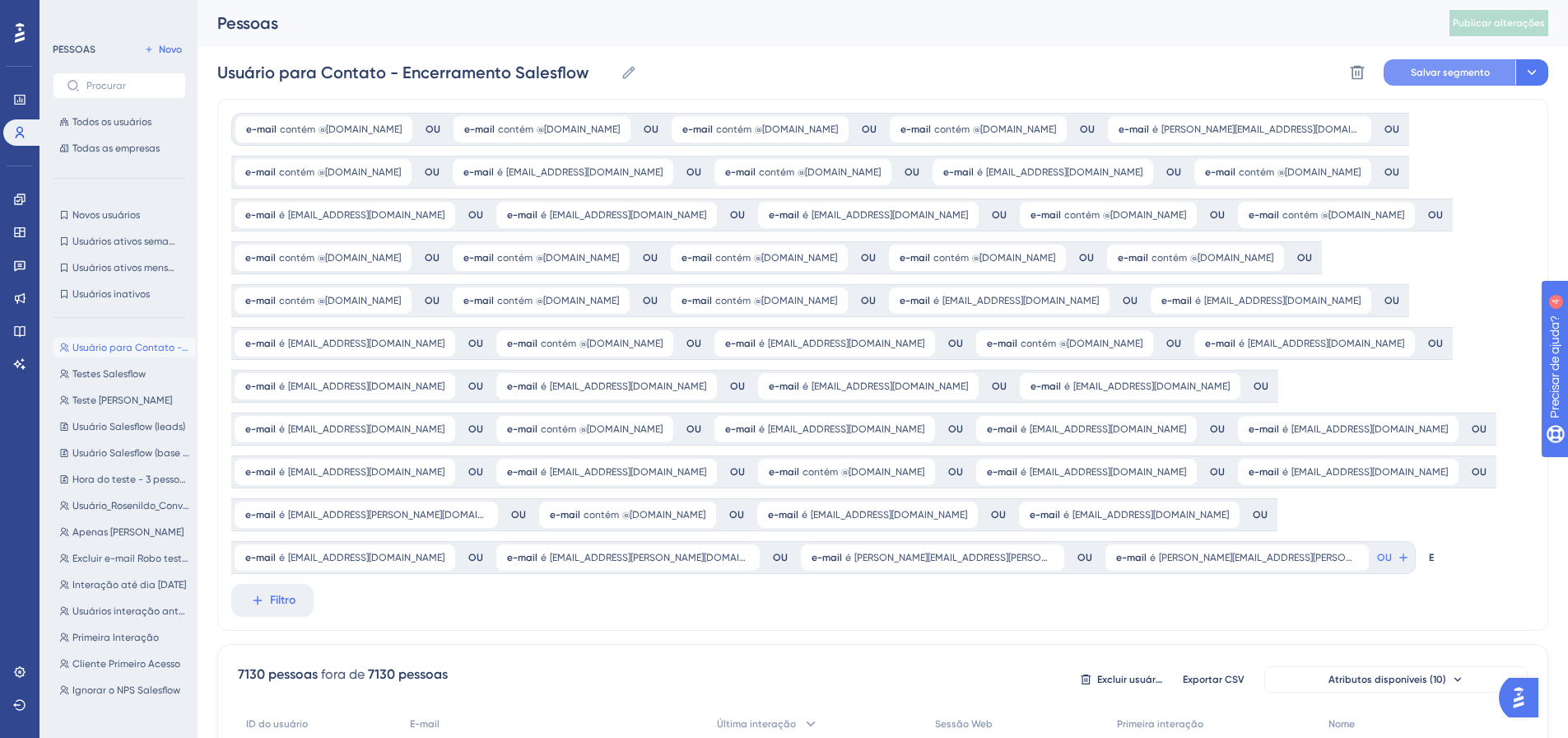
click at [1461, 68] on font "Salvar segmento" at bounding box center [1450, 72] width 79 height 12
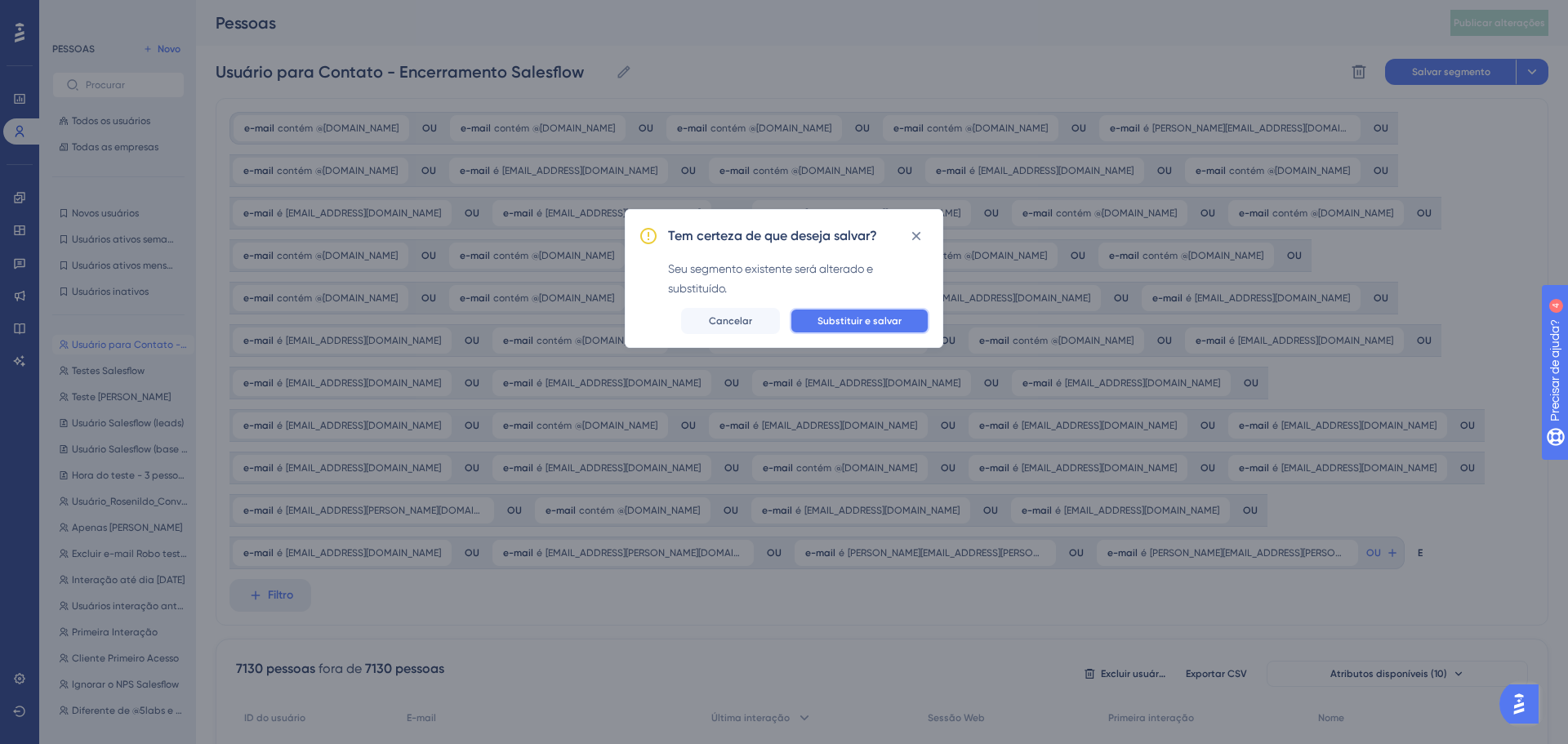
click at [864, 326] on span "Substituir e salvar" at bounding box center [859, 321] width 84 height 13
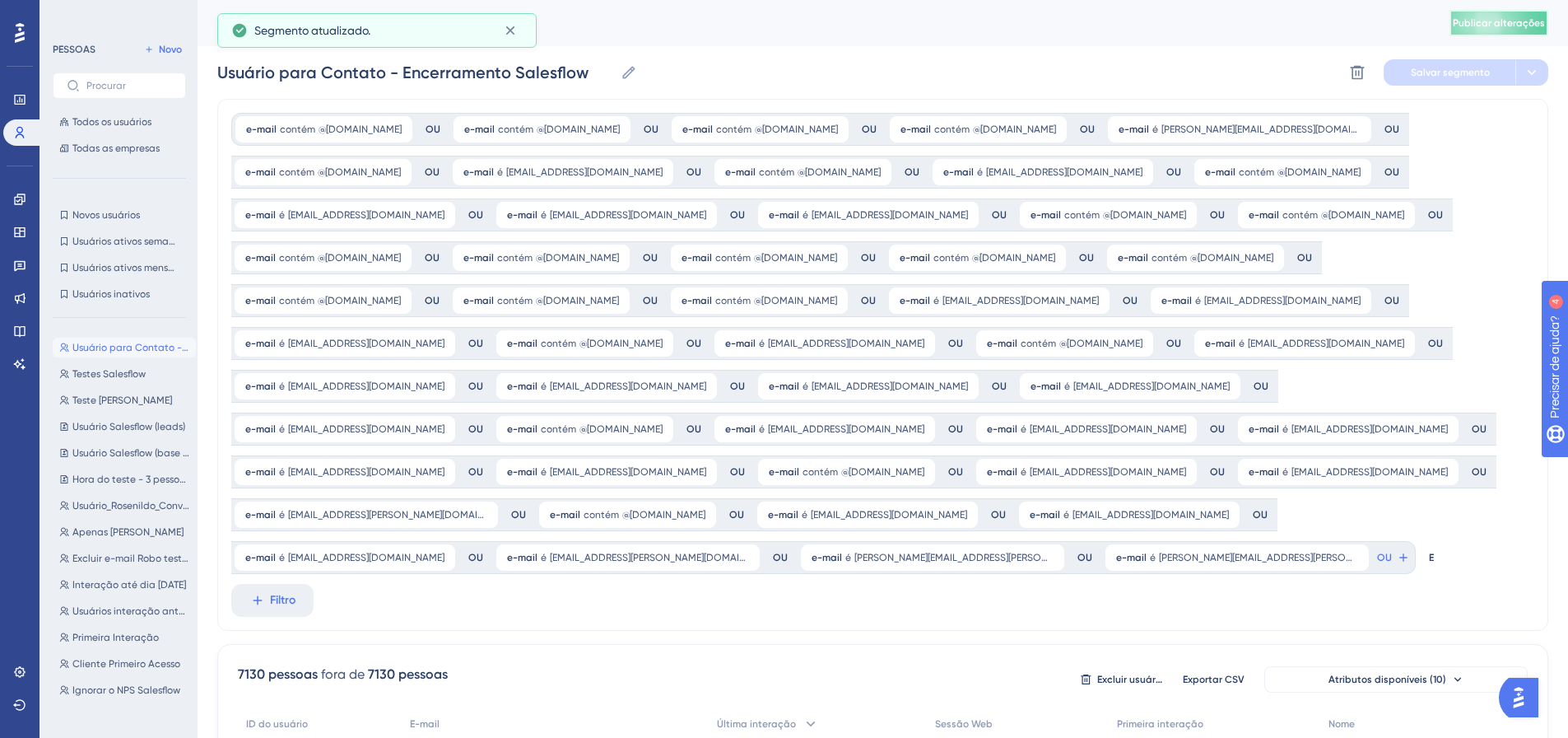
click at [1516, 18] on font "Publicar alterações" at bounding box center [1499, 23] width 92 height 12
